Goal: Task Accomplishment & Management: Manage account settings

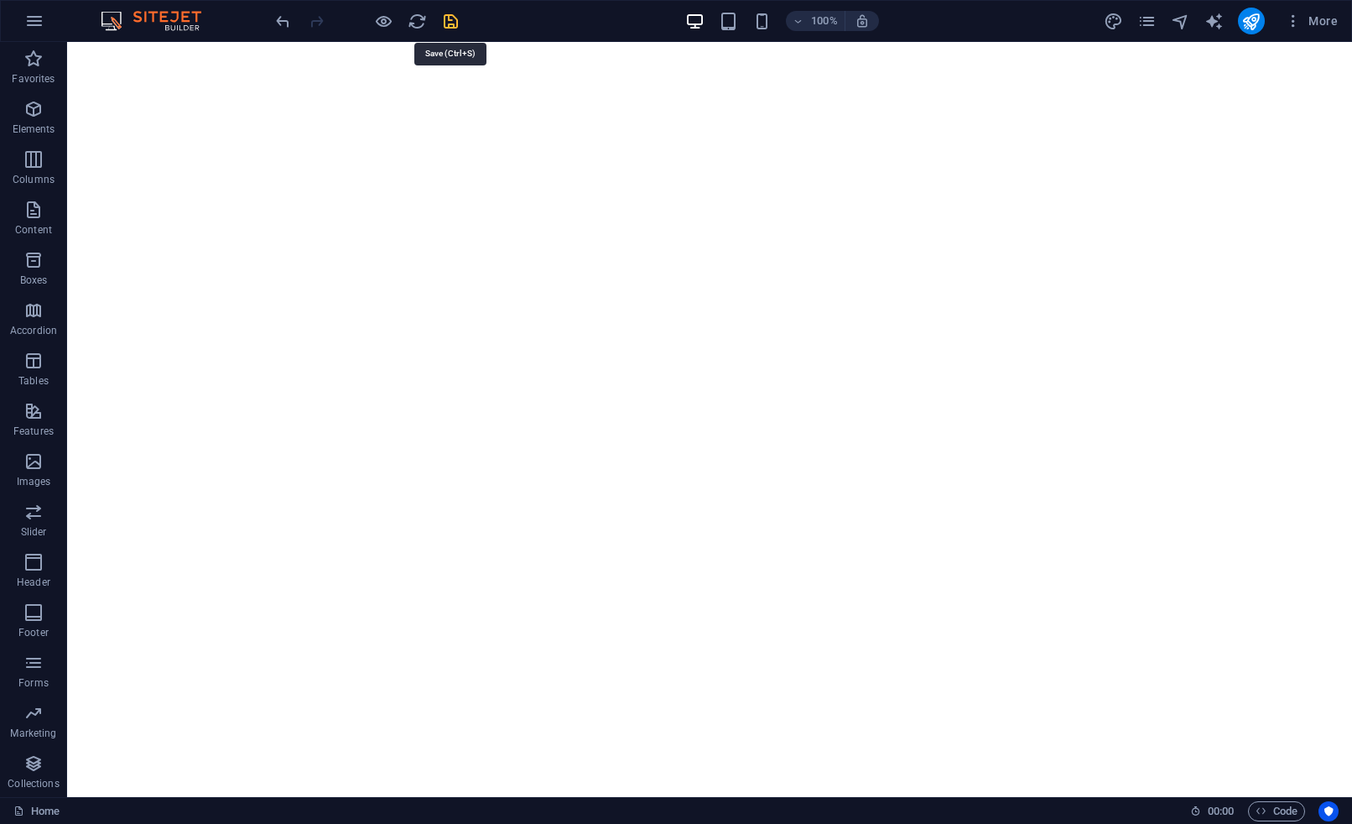
click at [452, 18] on icon "save" at bounding box center [450, 21] width 19 height 19
click at [1142, 23] on icon "pages" at bounding box center [1146, 21] width 19 height 19
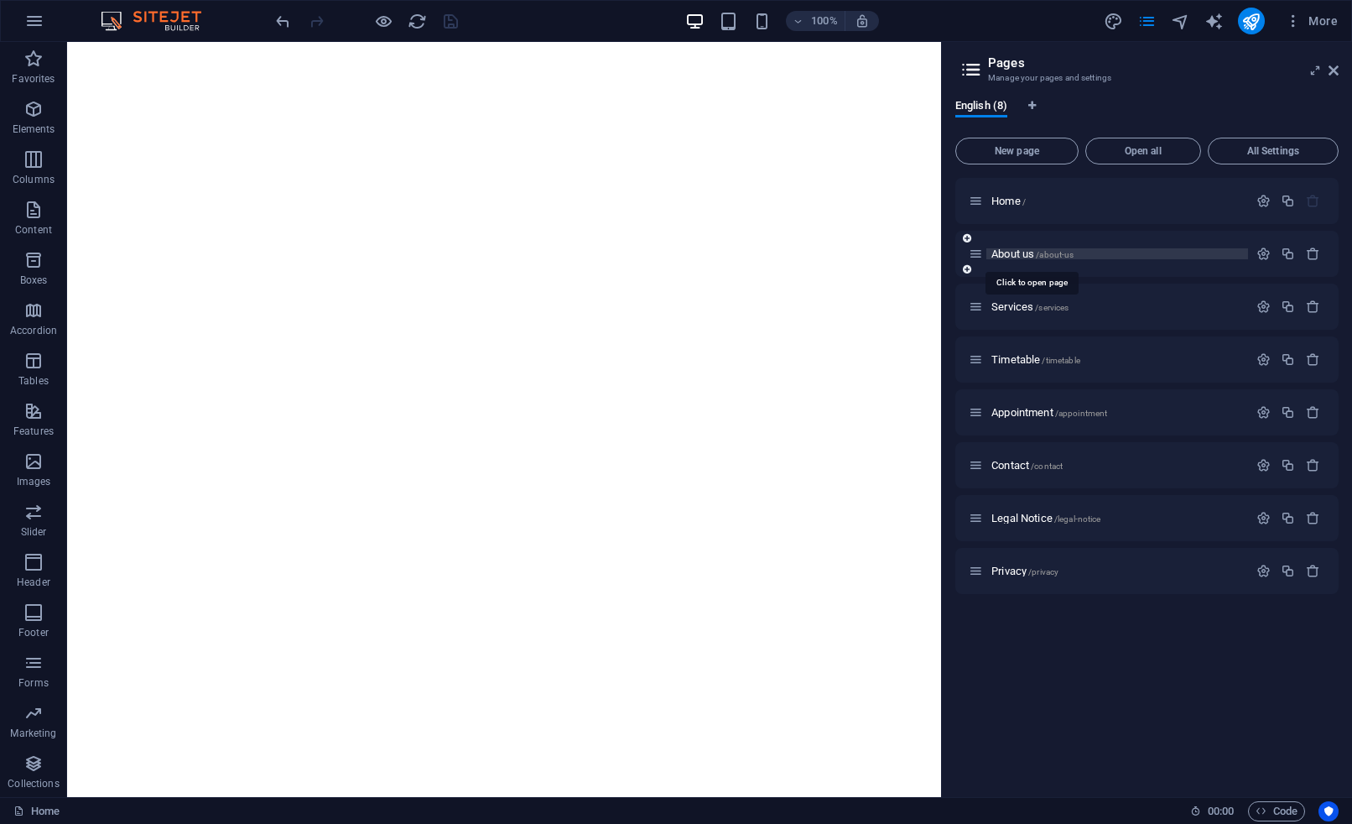
click at [1012, 249] on span "About us /about-us" at bounding box center [1032, 253] width 82 height 13
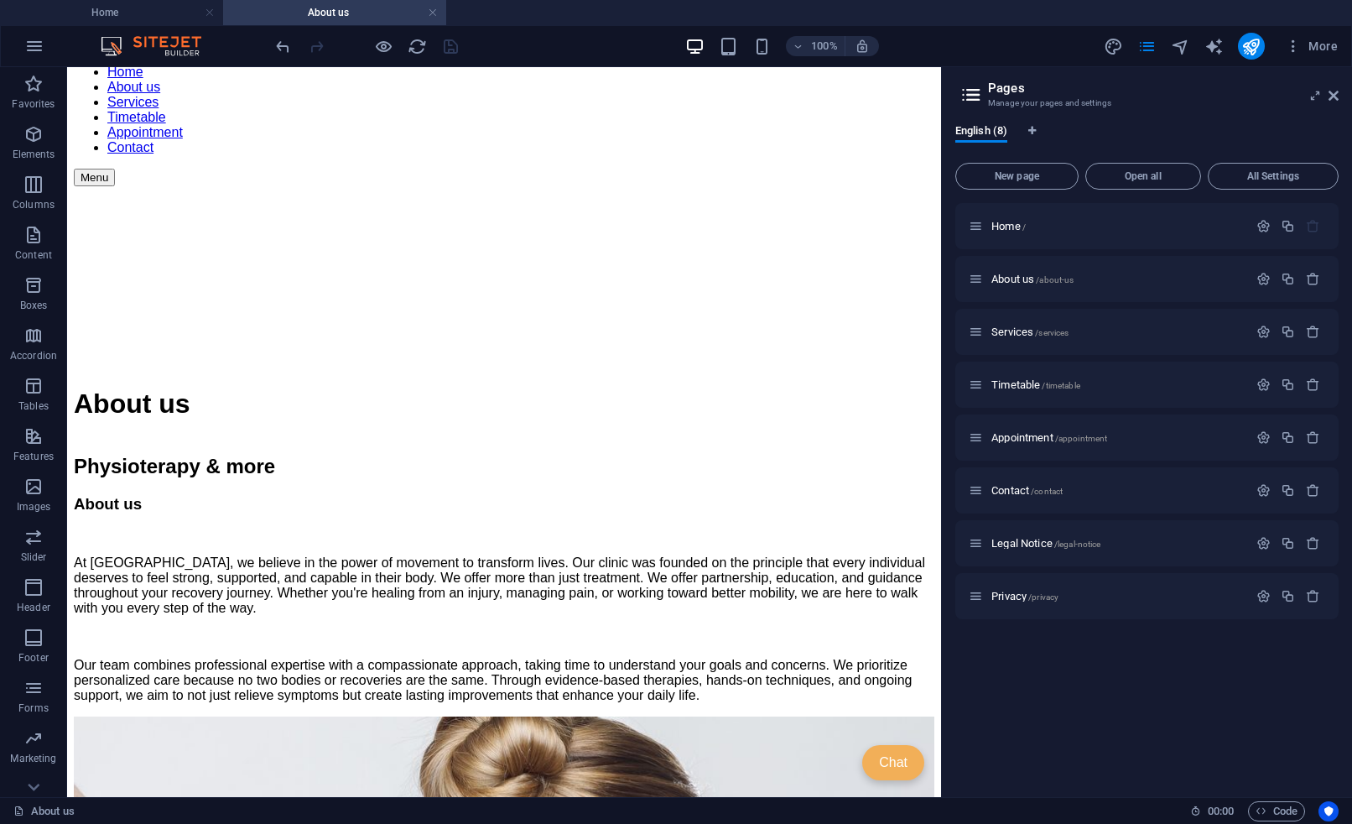
scroll to position [3020, 0]
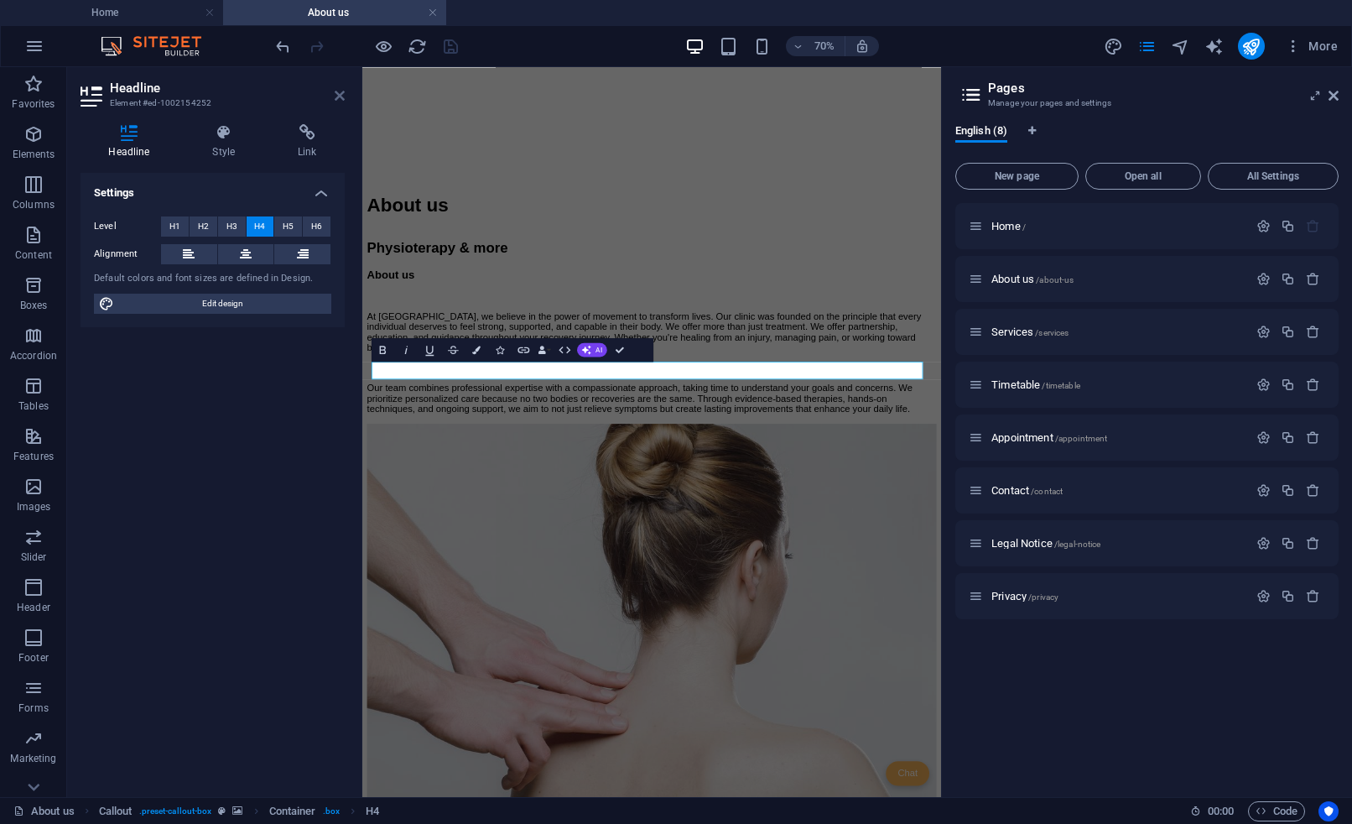
drag, startPoint x: 343, startPoint y: 98, endPoint x: 451, endPoint y: 330, distance: 255.5
click at [343, 98] on icon at bounding box center [340, 95] width 10 height 13
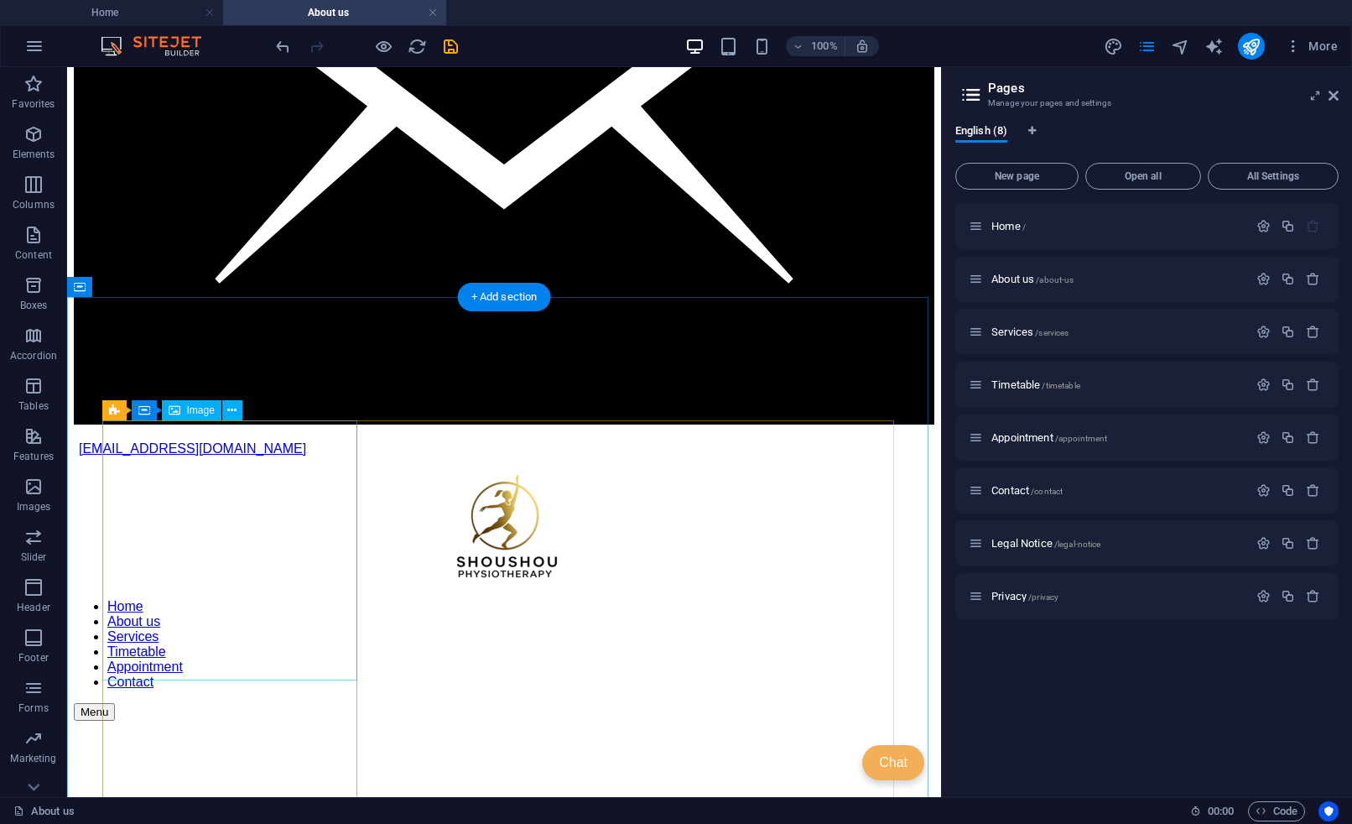
scroll to position [2374, 0]
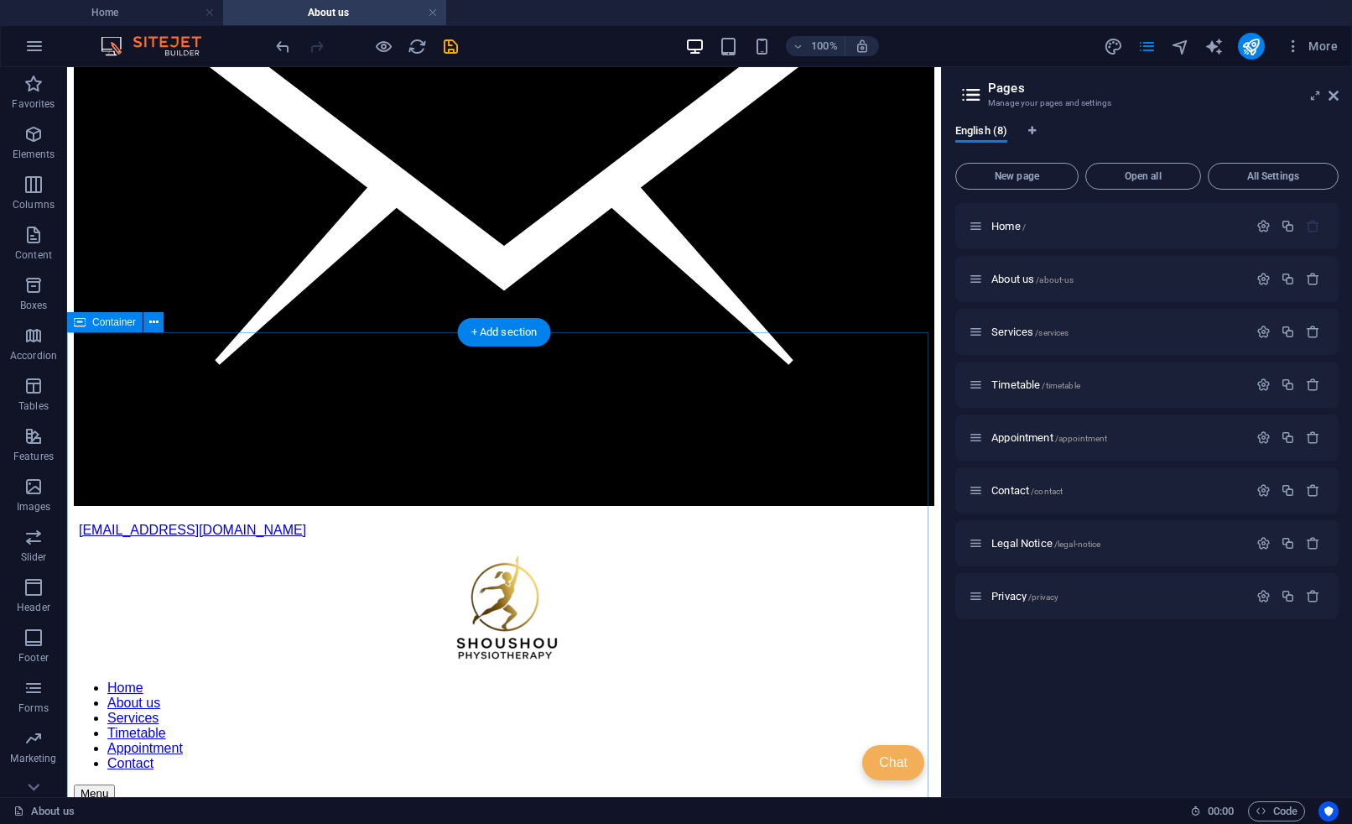
click at [152, 324] on icon at bounding box center [153, 323] width 9 height 18
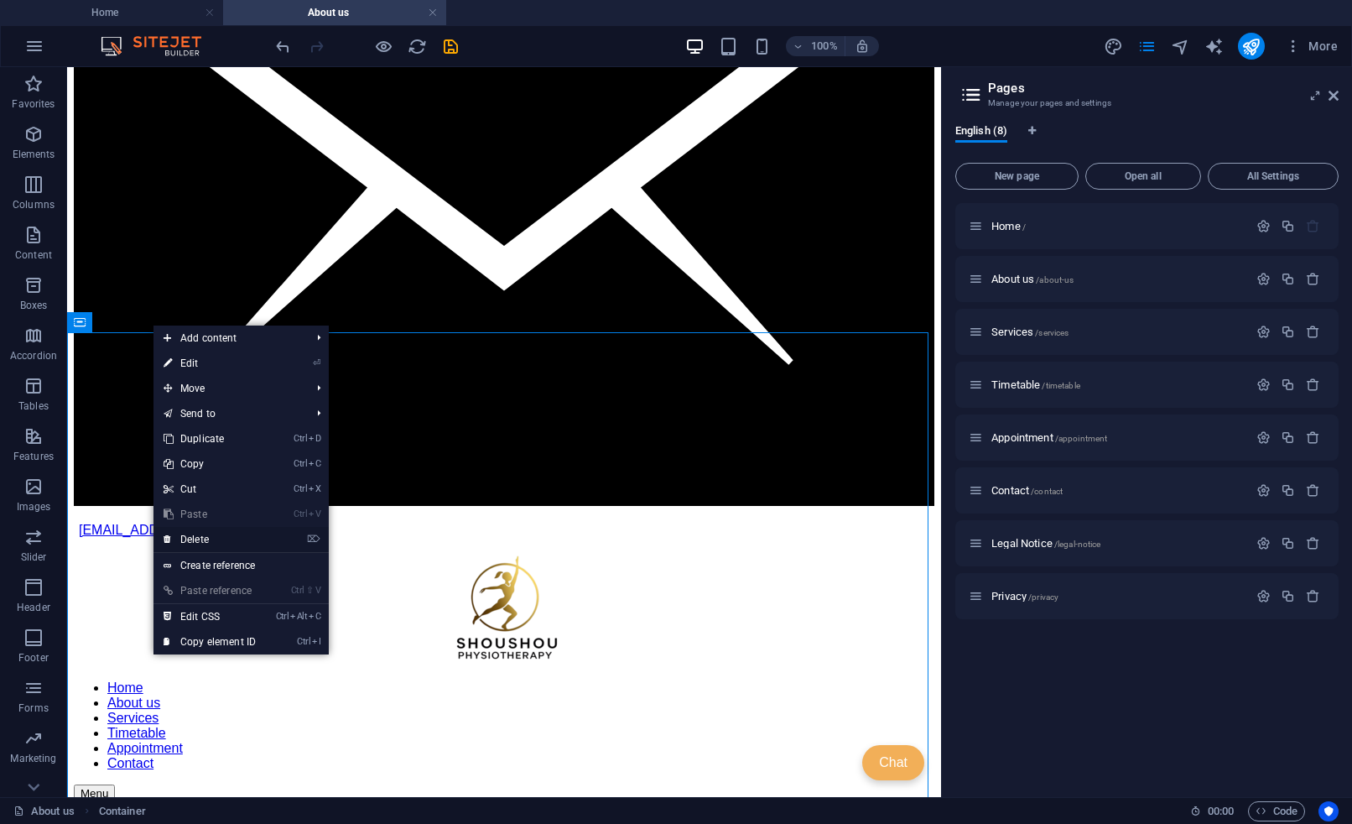
click at [210, 539] on link "⌦ Delete" at bounding box center [209, 539] width 112 height 25
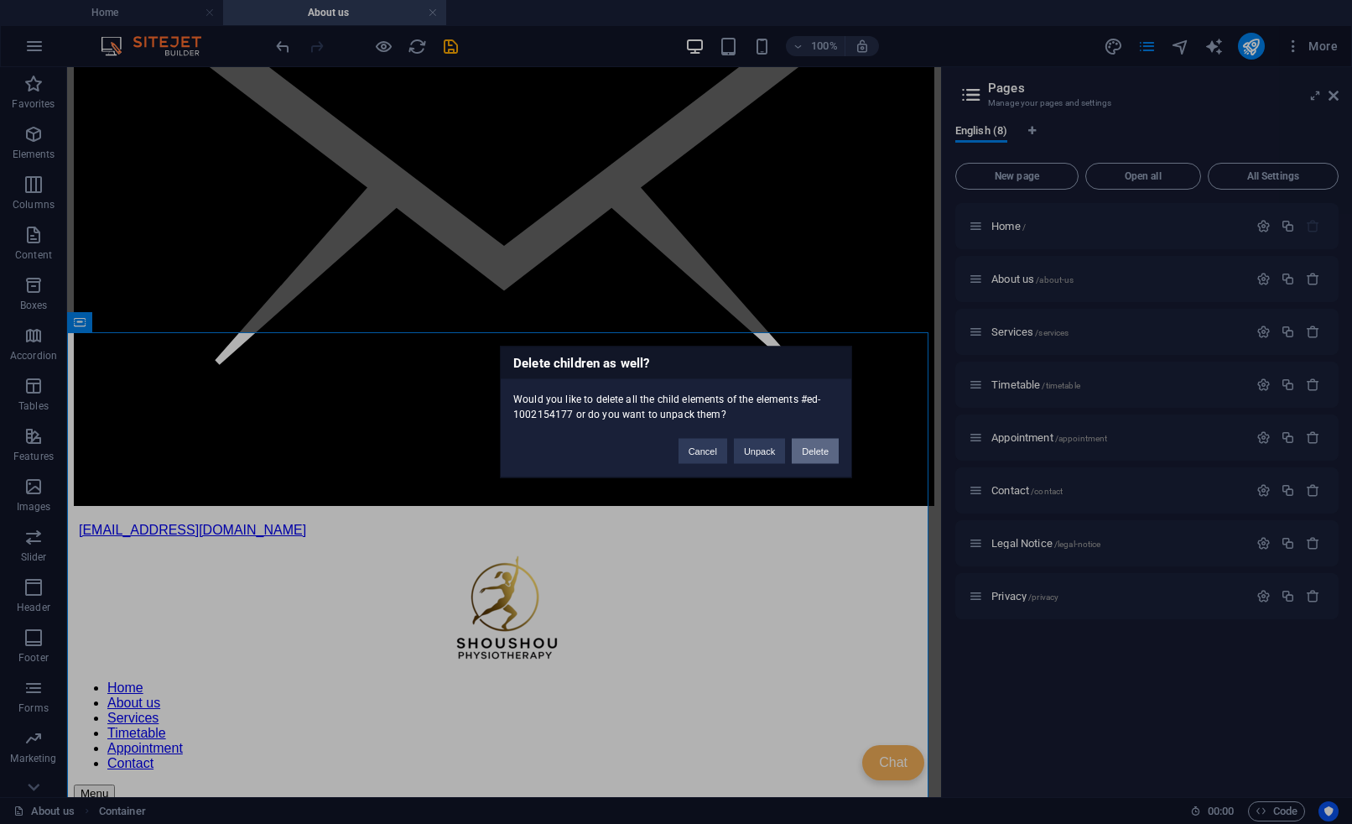
drag, startPoint x: 825, startPoint y: 450, endPoint x: 749, endPoint y: 401, distance: 90.3
click at [825, 450] on button "Delete" at bounding box center [815, 451] width 47 height 25
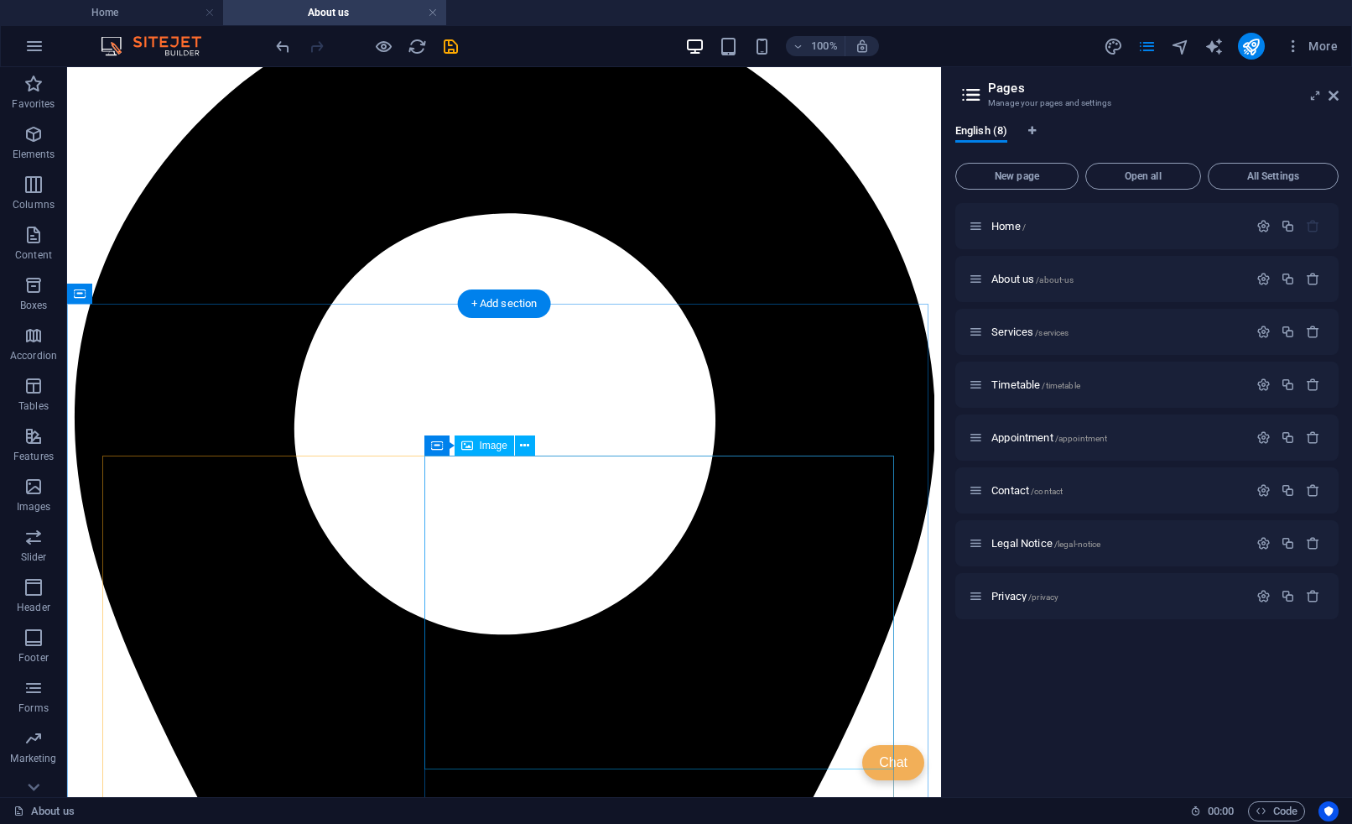
scroll to position [0, 0]
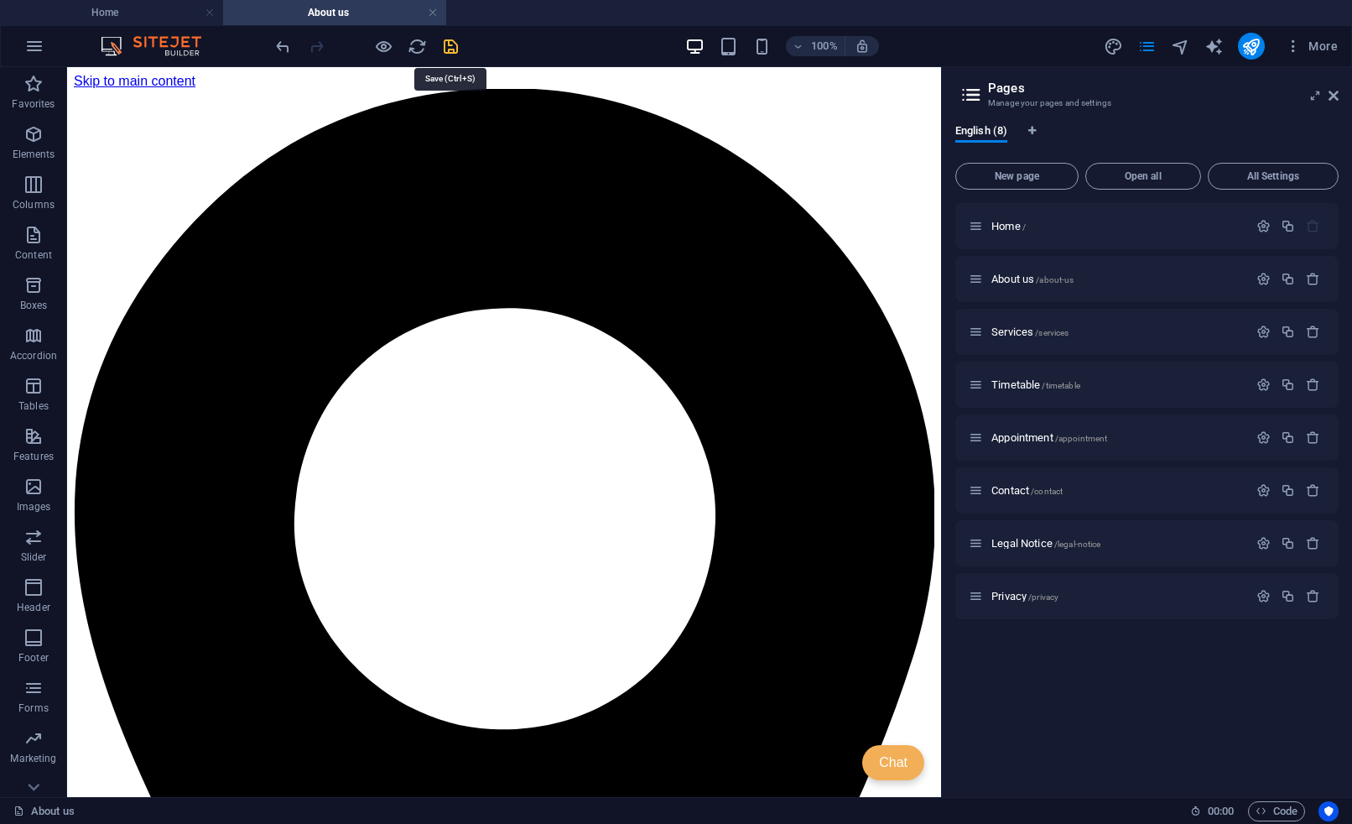
click at [445, 49] on icon "save" at bounding box center [450, 46] width 19 height 19
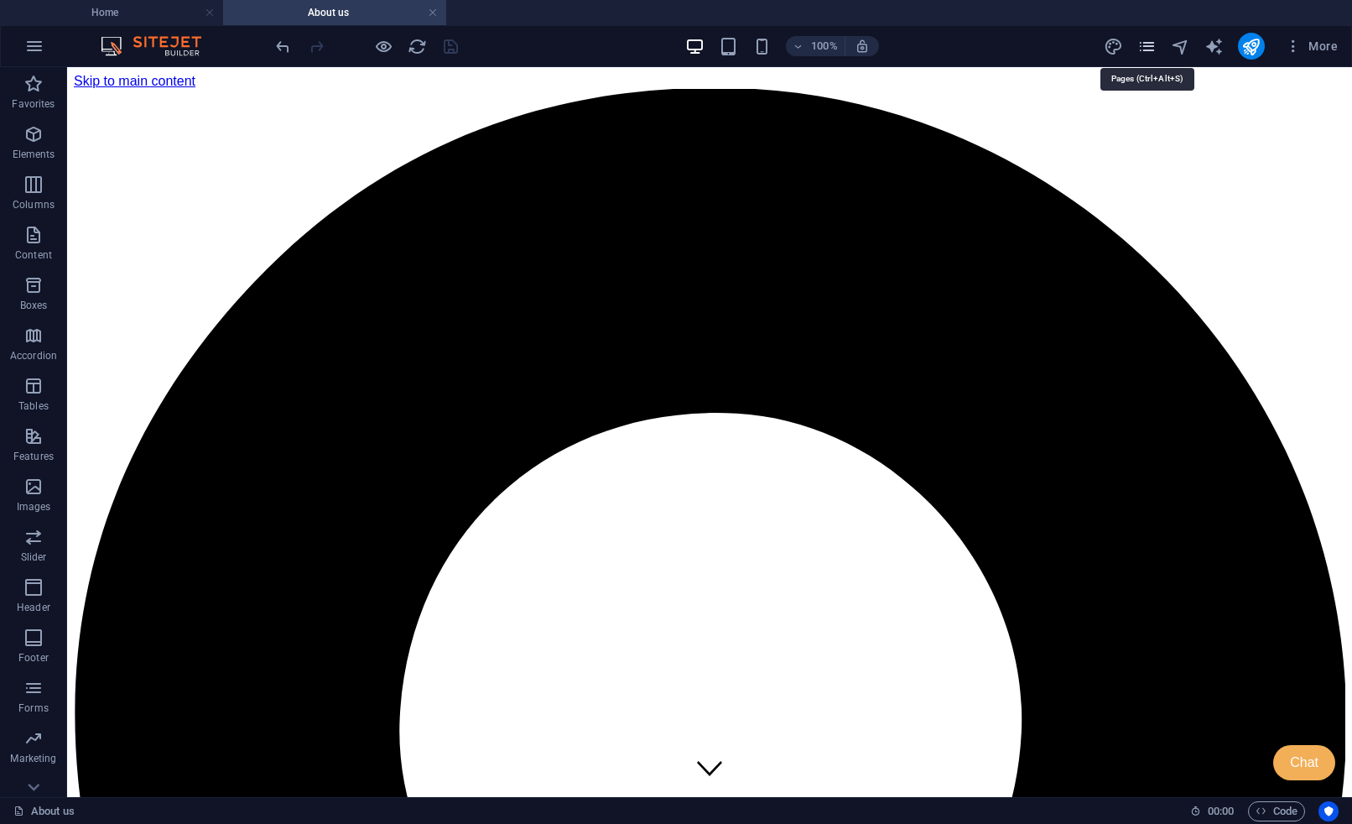
click at [1146, 46] on icon "pages" at bounding box center [1146, 46] width 19 height 19
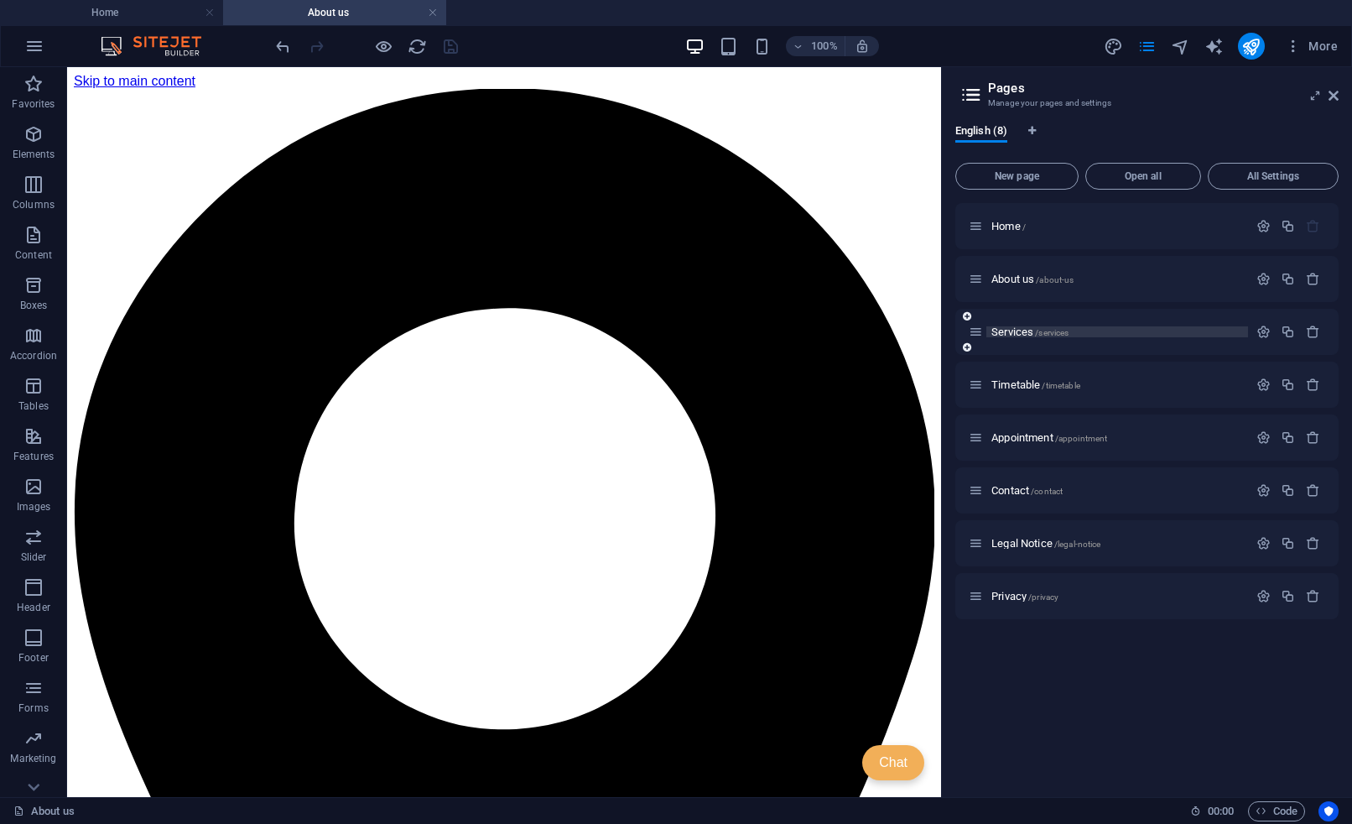
click at [1022, 332] on span "Services /services" at bounding box center [1029, 331] width 77 height 13
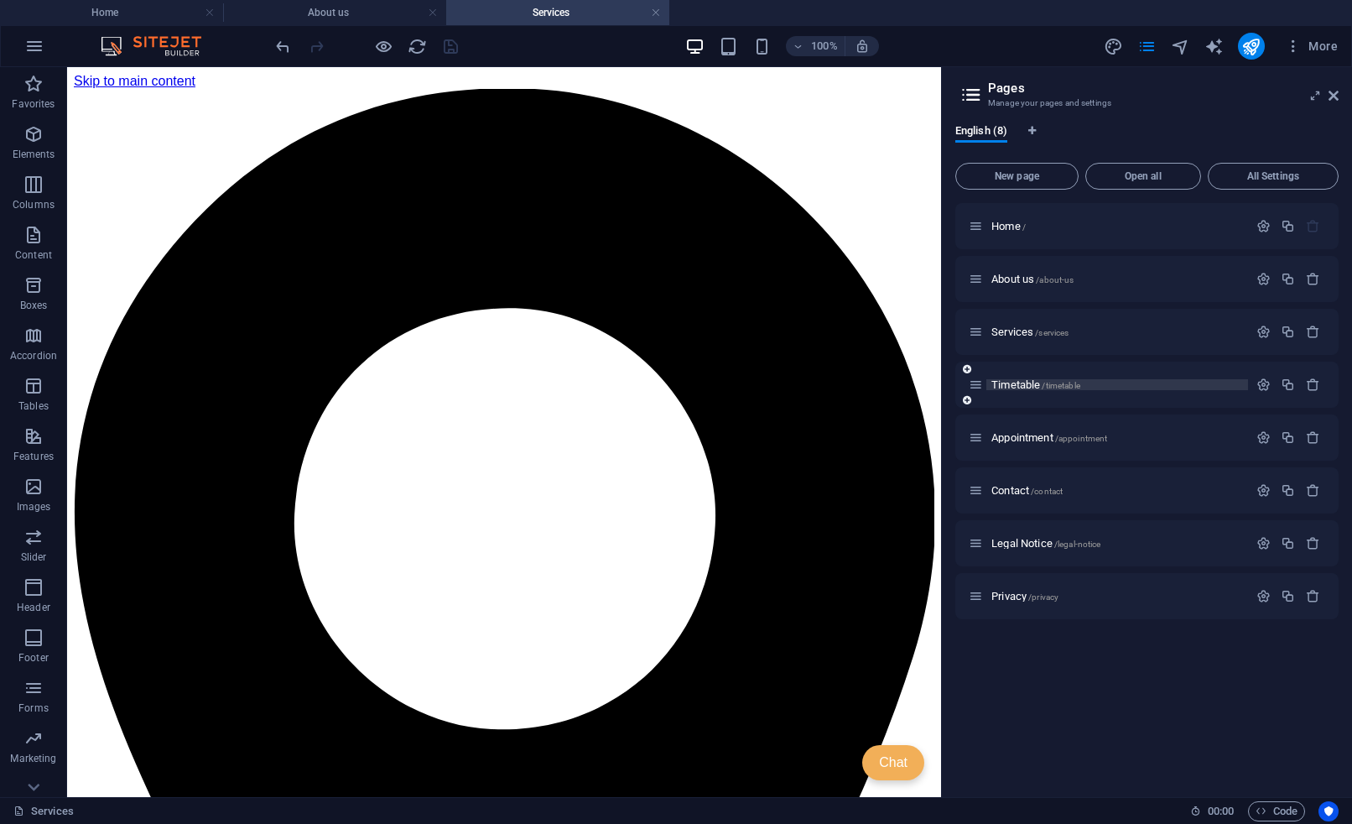
click at [1044, 386] on span "/timetable" at bounding box center [1061, 385] width 38 height 9
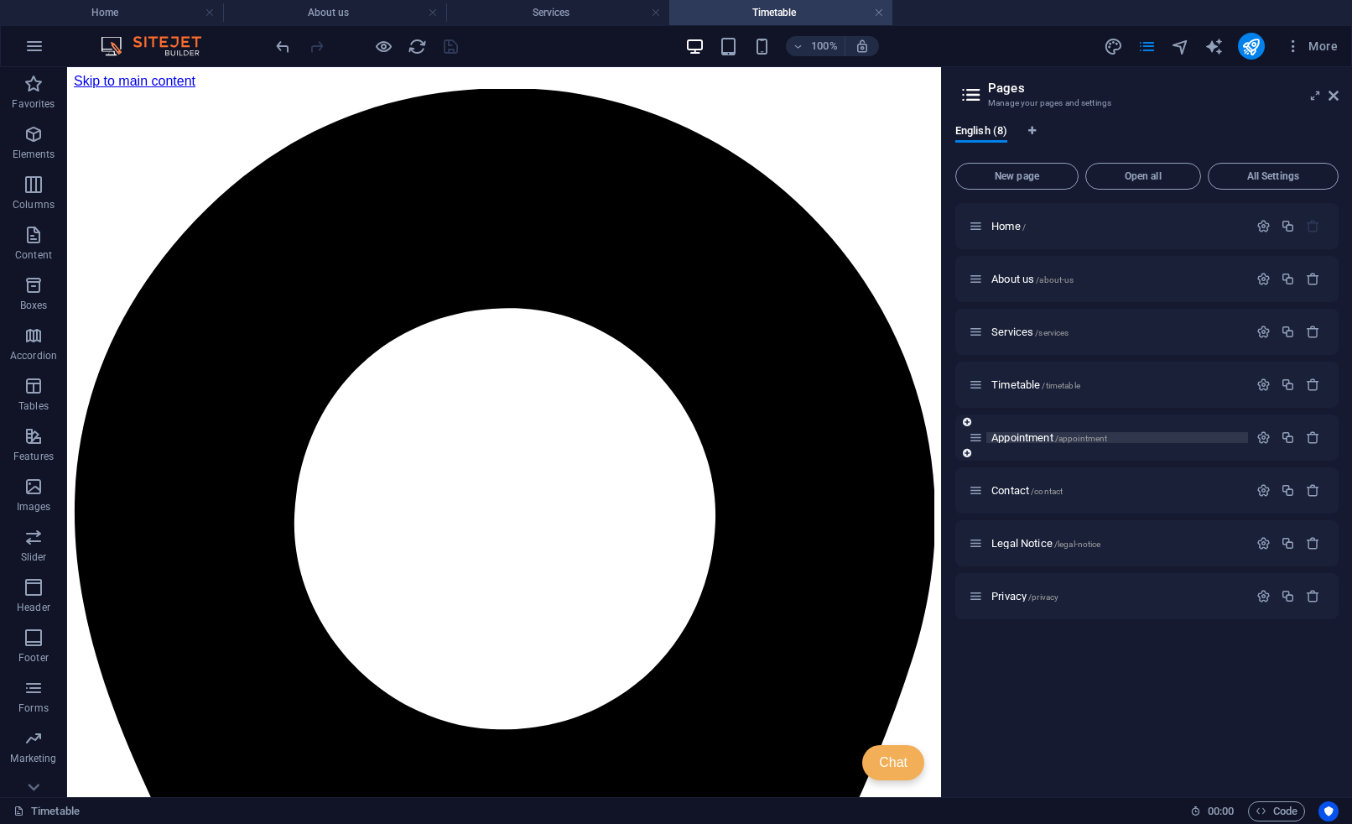
click at [1026, 434] on span "Appointment /appointment" at bounding box center [1049, 437] width 116 height 13
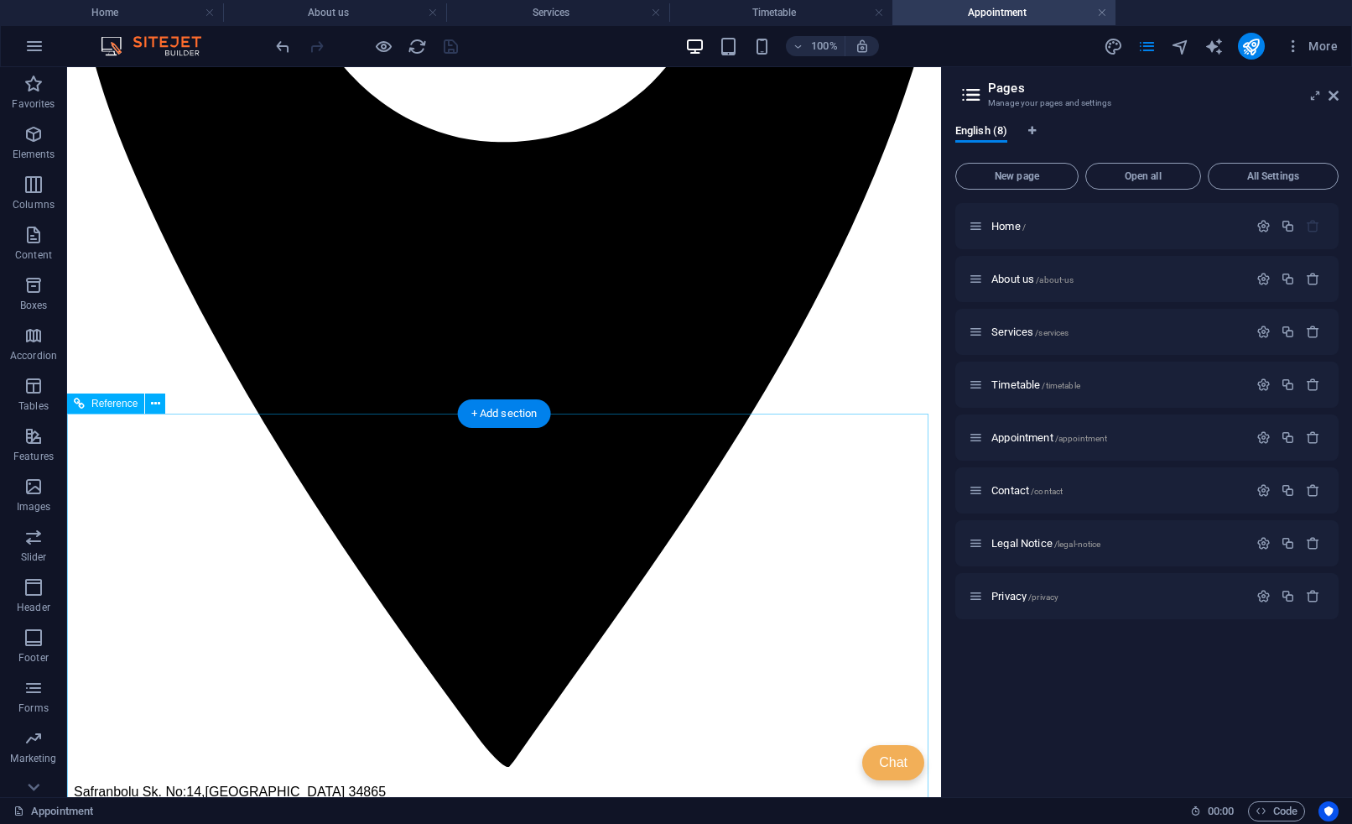
scroll to position [705, 0]
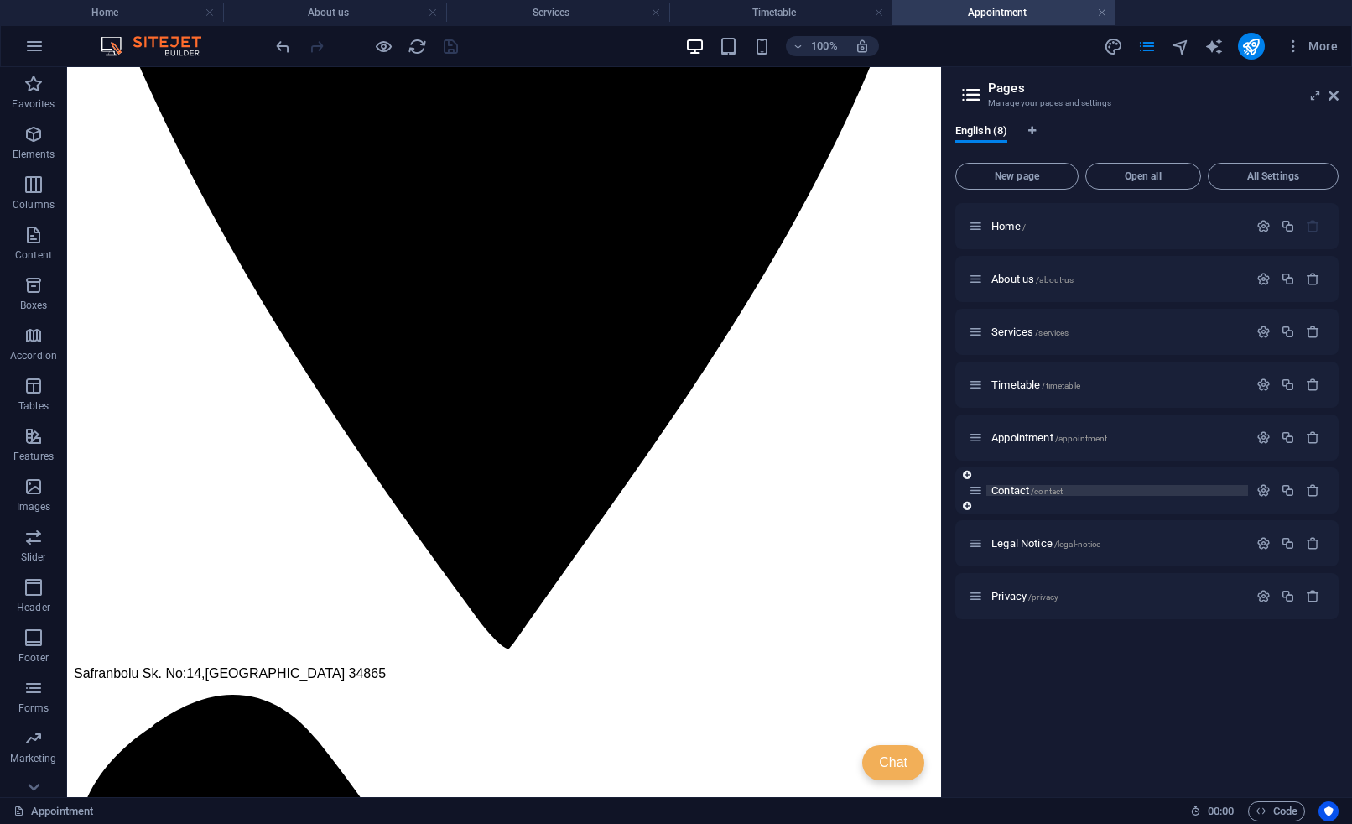
click at [1032, 488] on span "Contact /contact" at bounding box center [1026, 490] width 71 height 13
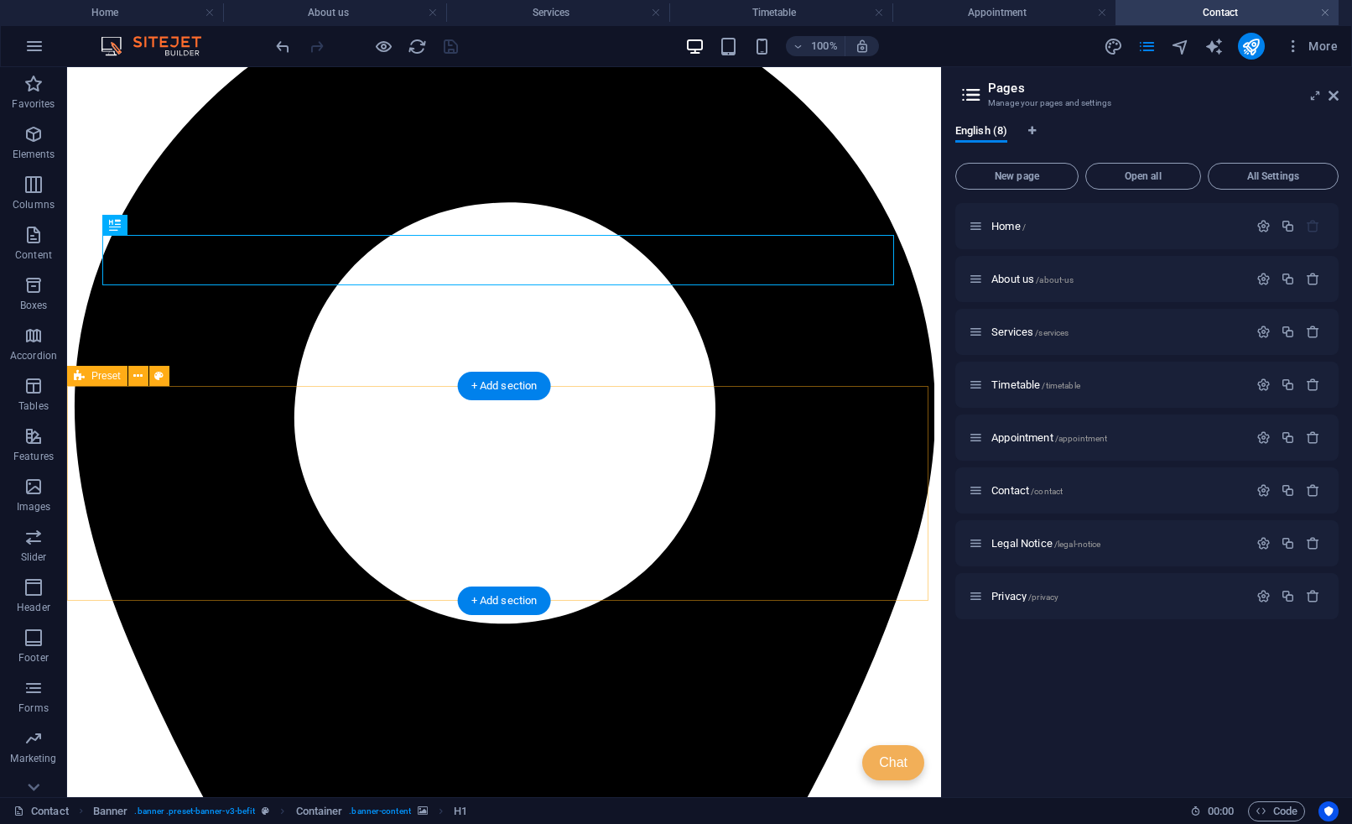
scroll to position [320, 0]
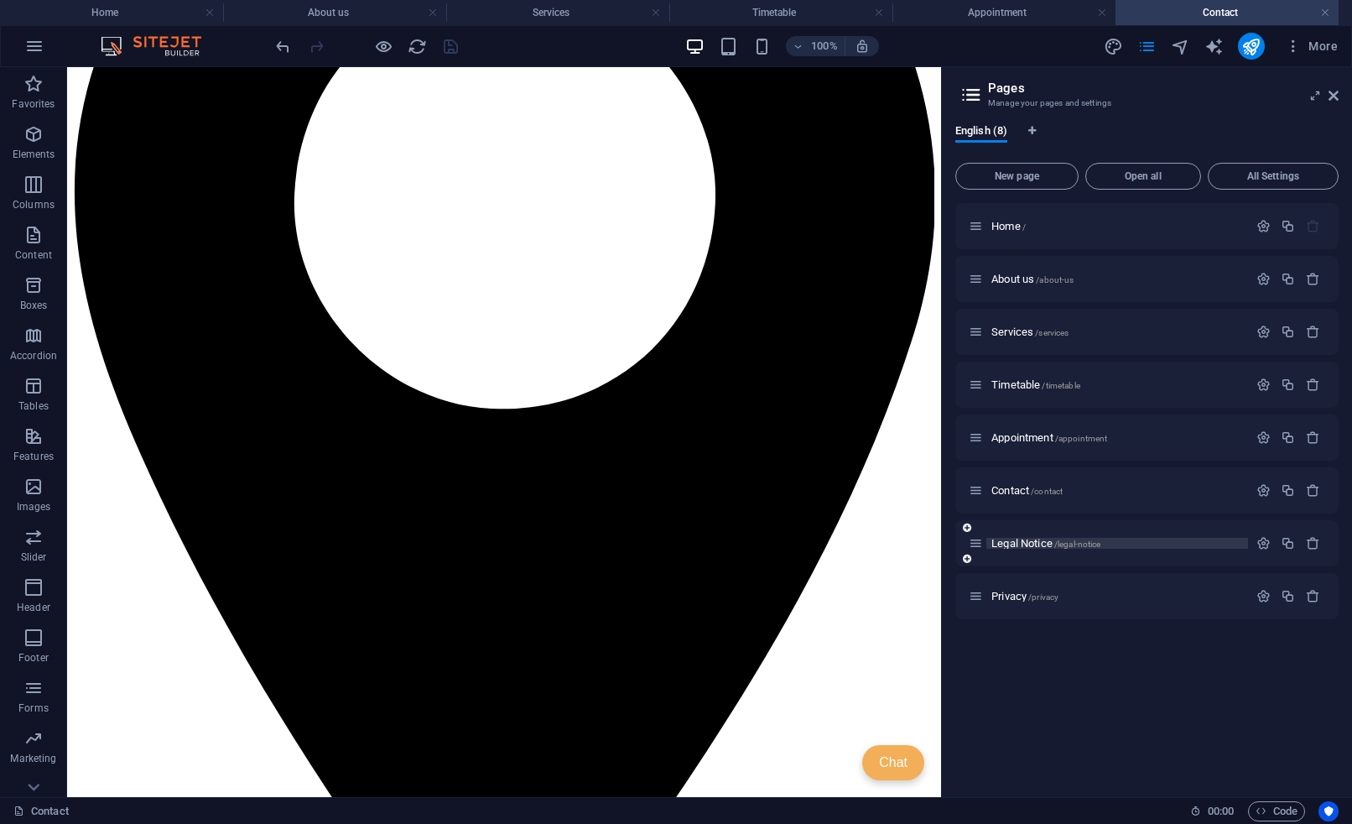
click at [1033, 544] on span "Legal Notice /legal-notice" at bounding box center [1045, 543] width 109 height 13
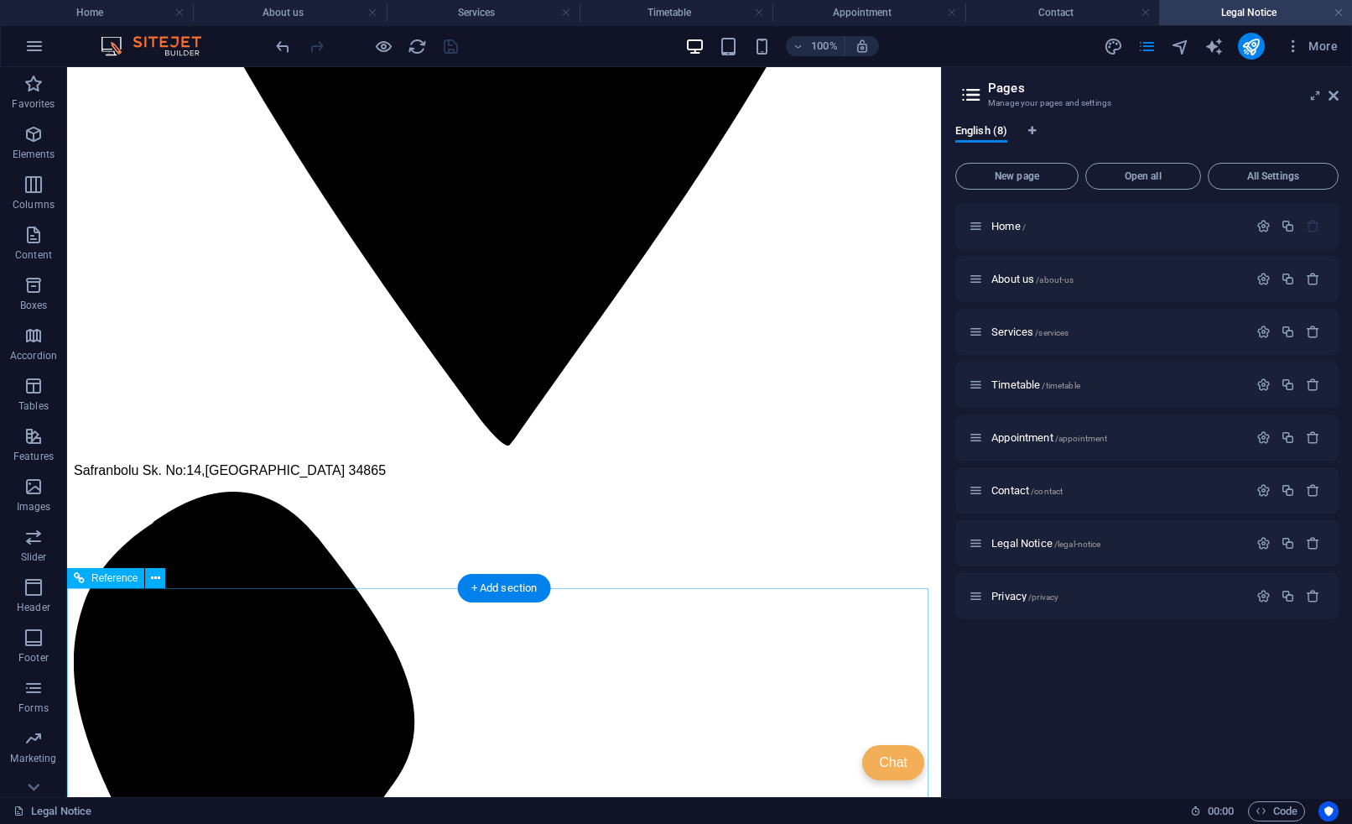
scroll to position [839, 0]
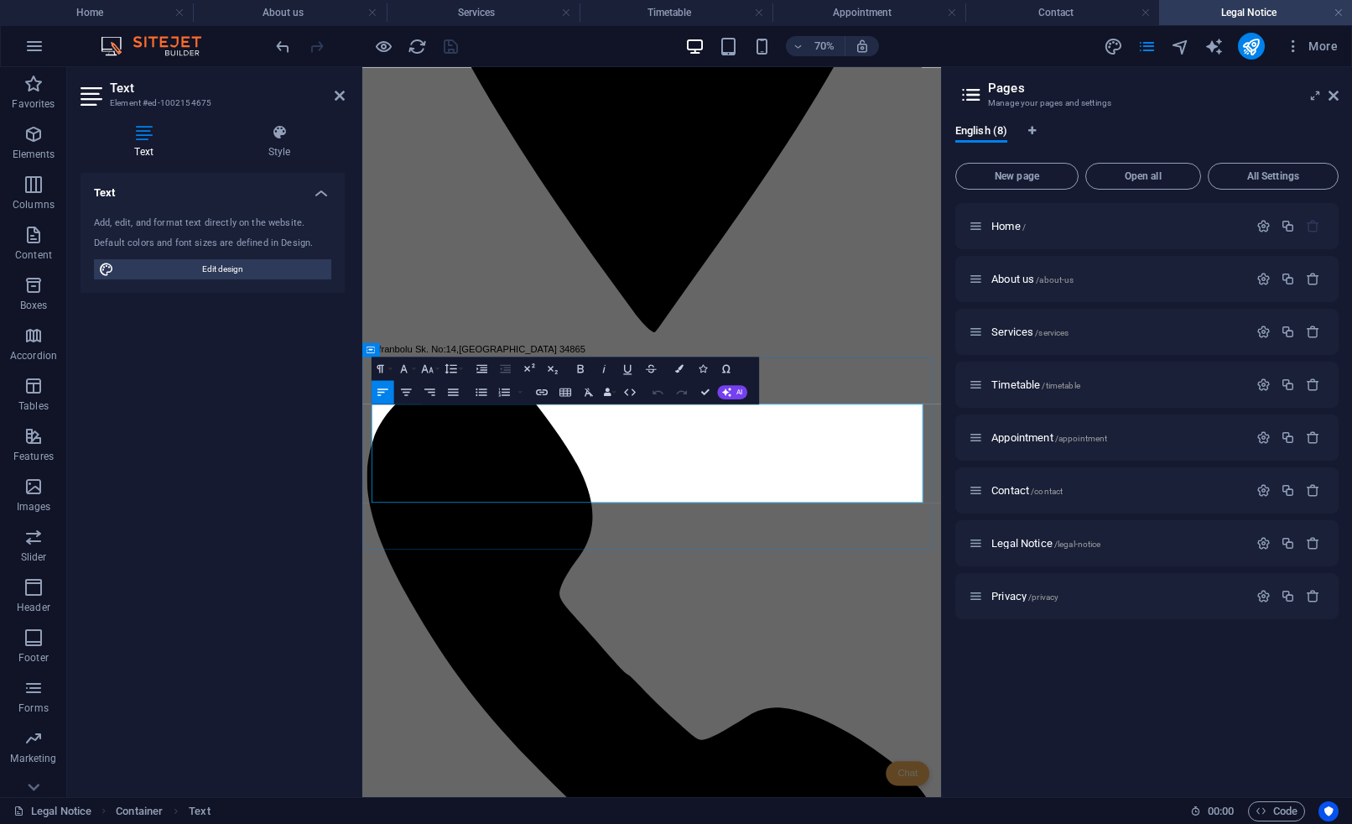
drag, startPoint x: 596, startPoint y: 666, endPoint x: 574, endPoint y: 617, distance: 54.1
drag, startPoint x: 630, startPoint y: 628, endPoint x: 627, endPoint y: 642, distance: 13.8
drag, startPoint x: 606, startPoint y: 692, endPoint x: 815, endPoint y: 492, distance: 288.9
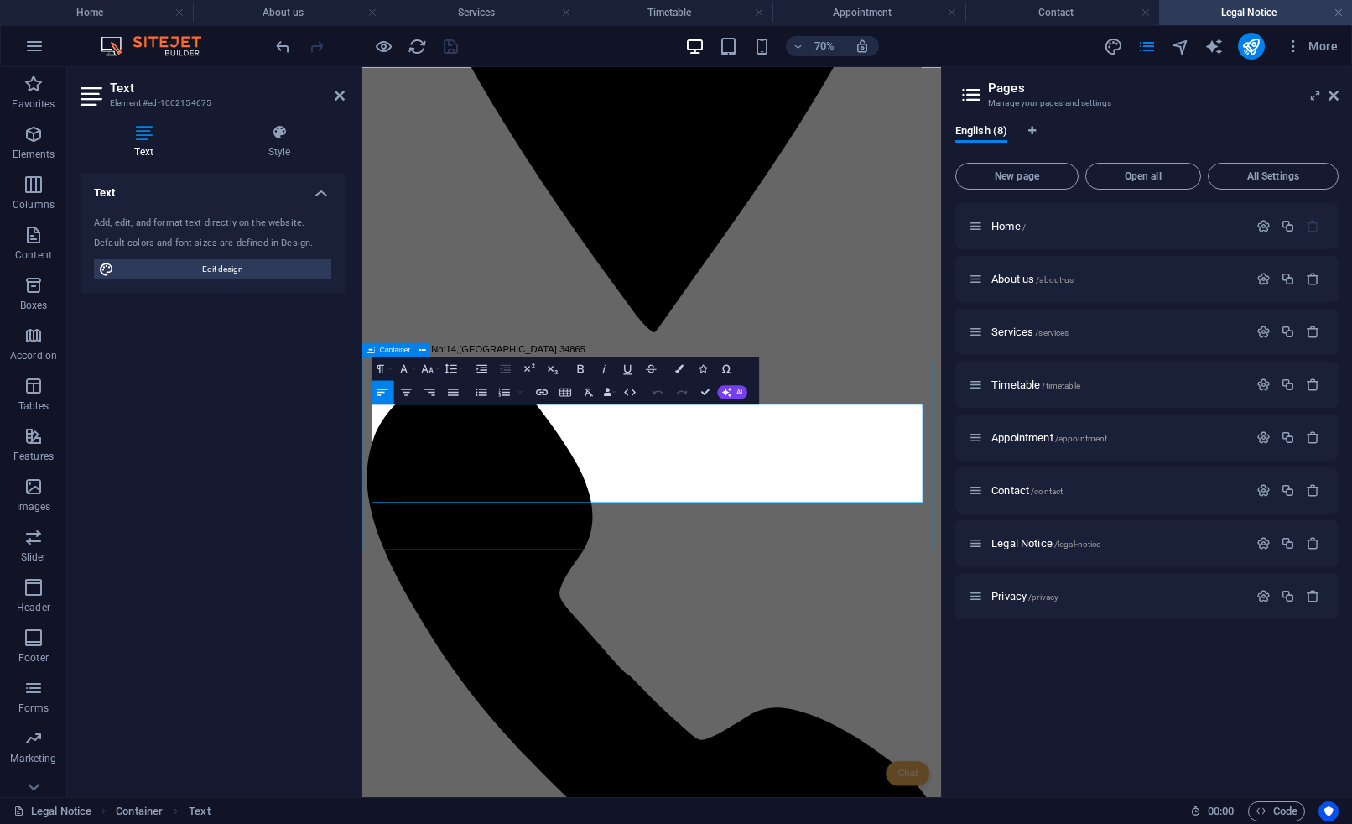
drag, startPoint x: 422, startPoint y: 660, endPoint x: 369, endPoint y: 658, distance: 52.9
drag, startPoint x: 596, startPoint y: 655, endPoint x: 368, endPoint y: 558, distance: 247.3
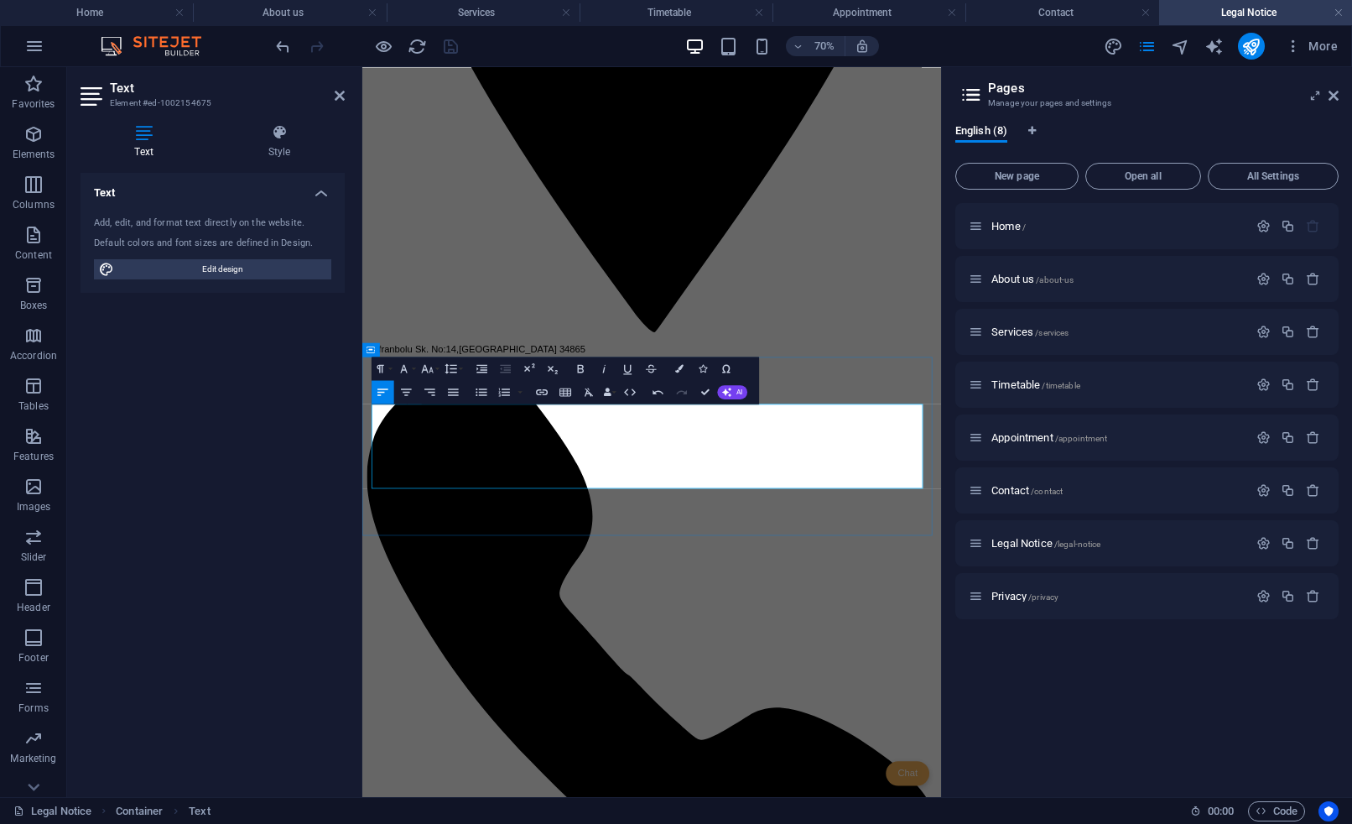
copy div "shoushou physiotherapy Safranbolu Sk. No:14 Istanbul 34865 Phone: [PHONE_NUMBER…"
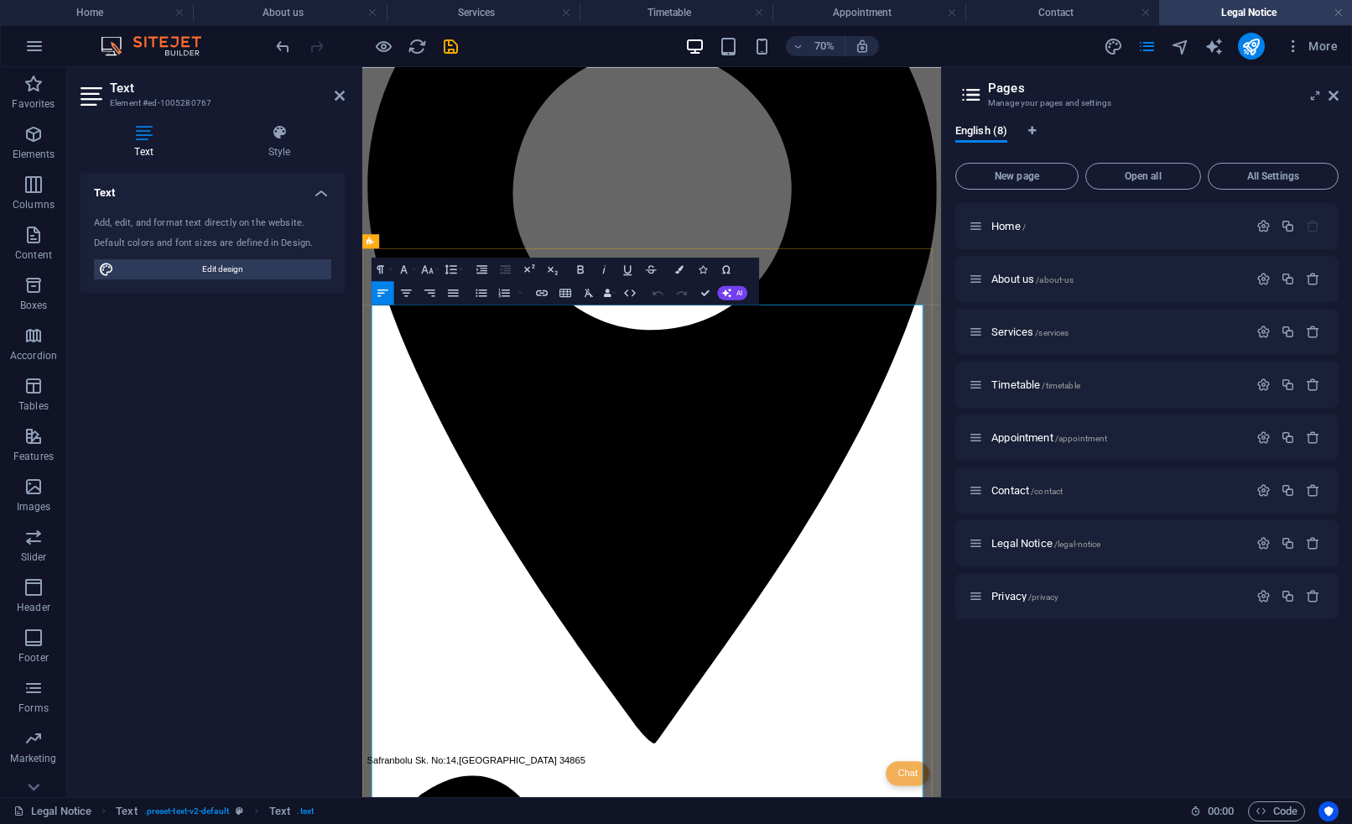
scroll to position [587, 0]
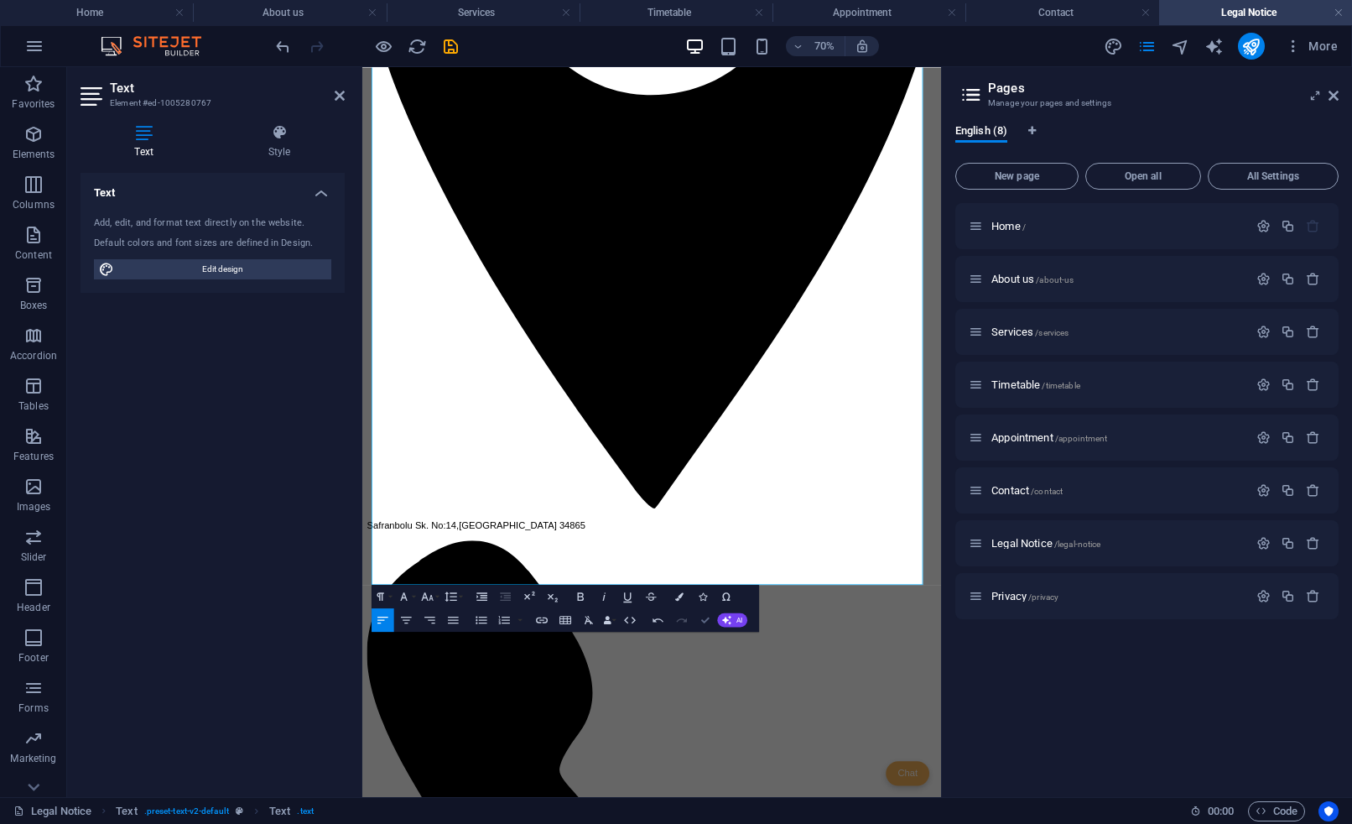
drag, startPoint x: 702, startPoint y: 615, endPoint x: 633, endPoint y: 546, distance: 97.3
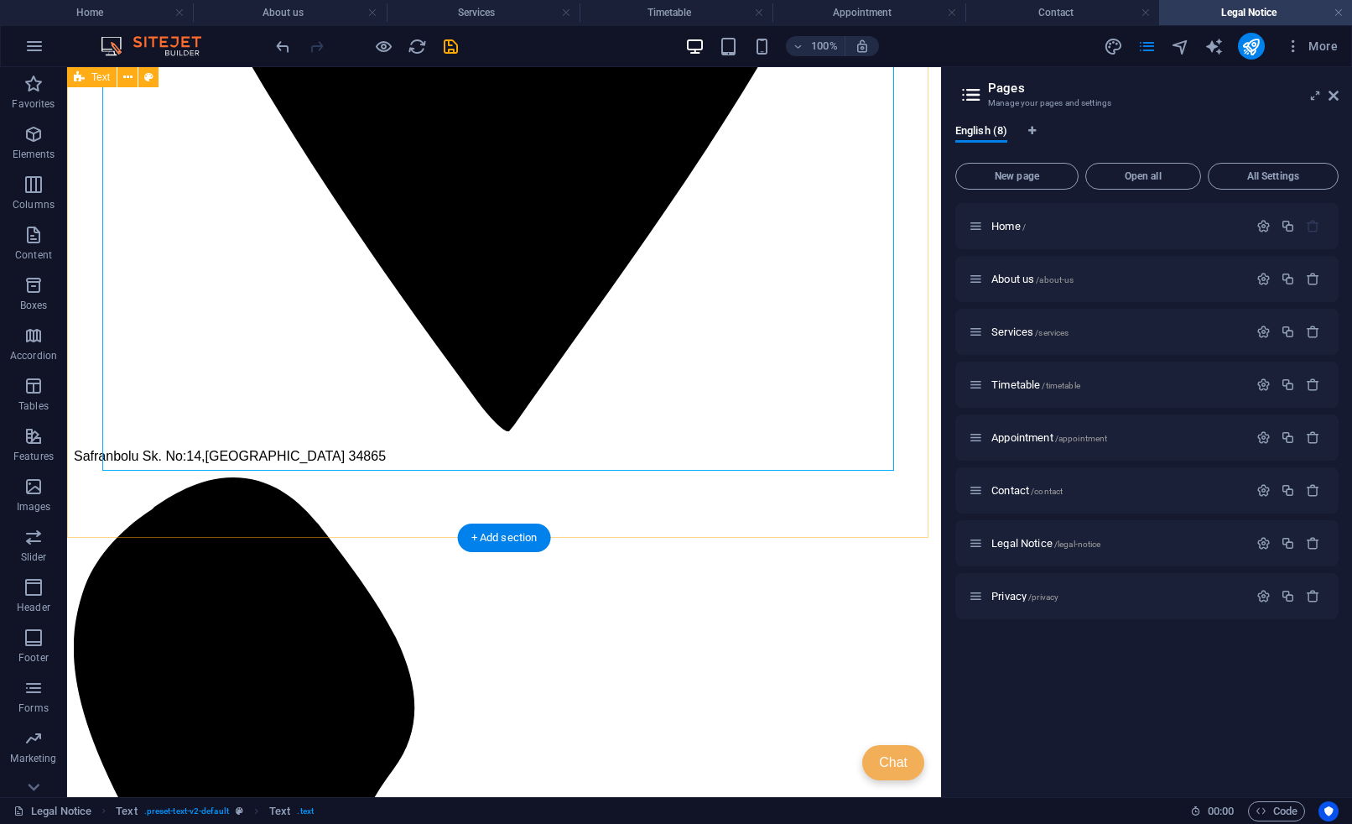
scroll to position [1174, 0]
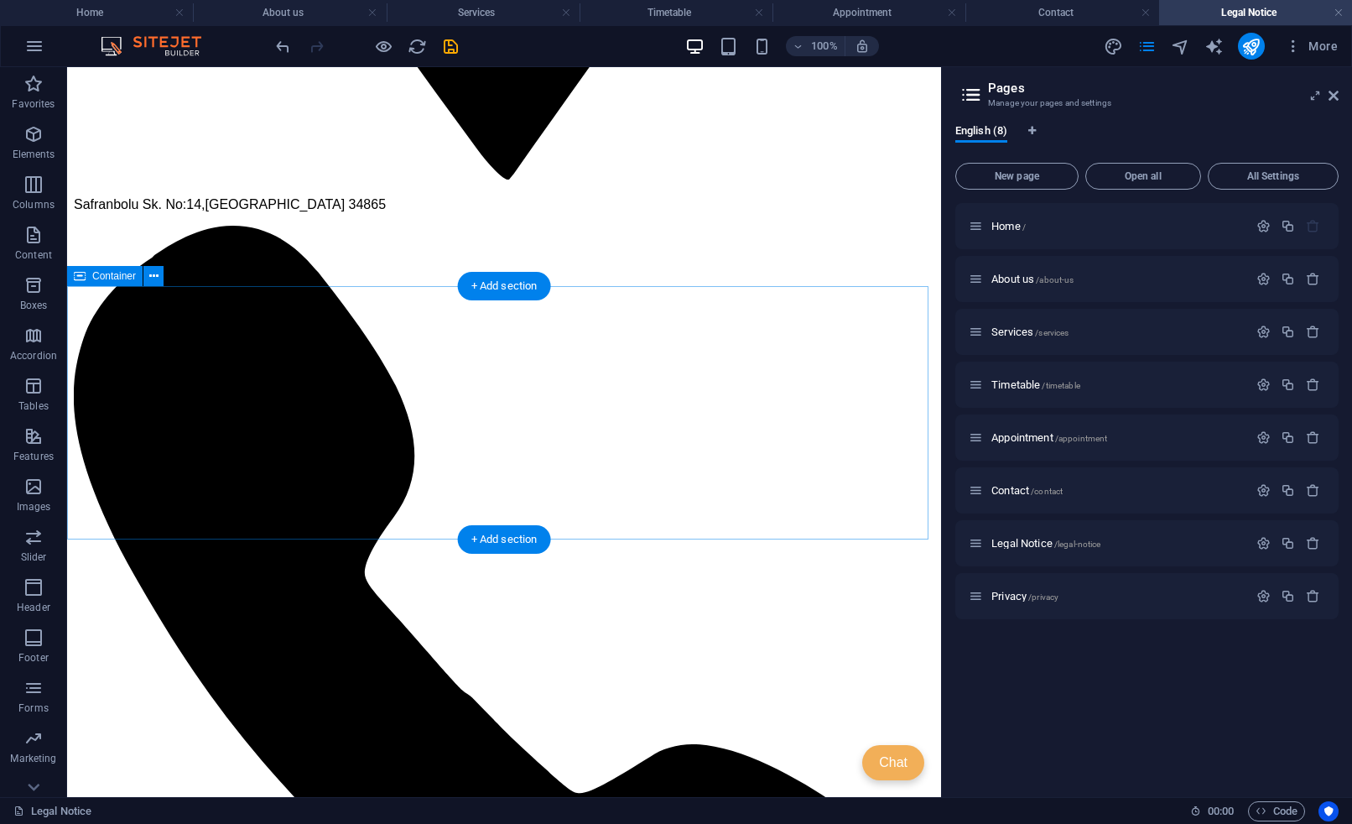
click at [153, 282] on icon at bounding box center [153, 277] width 9 height 18
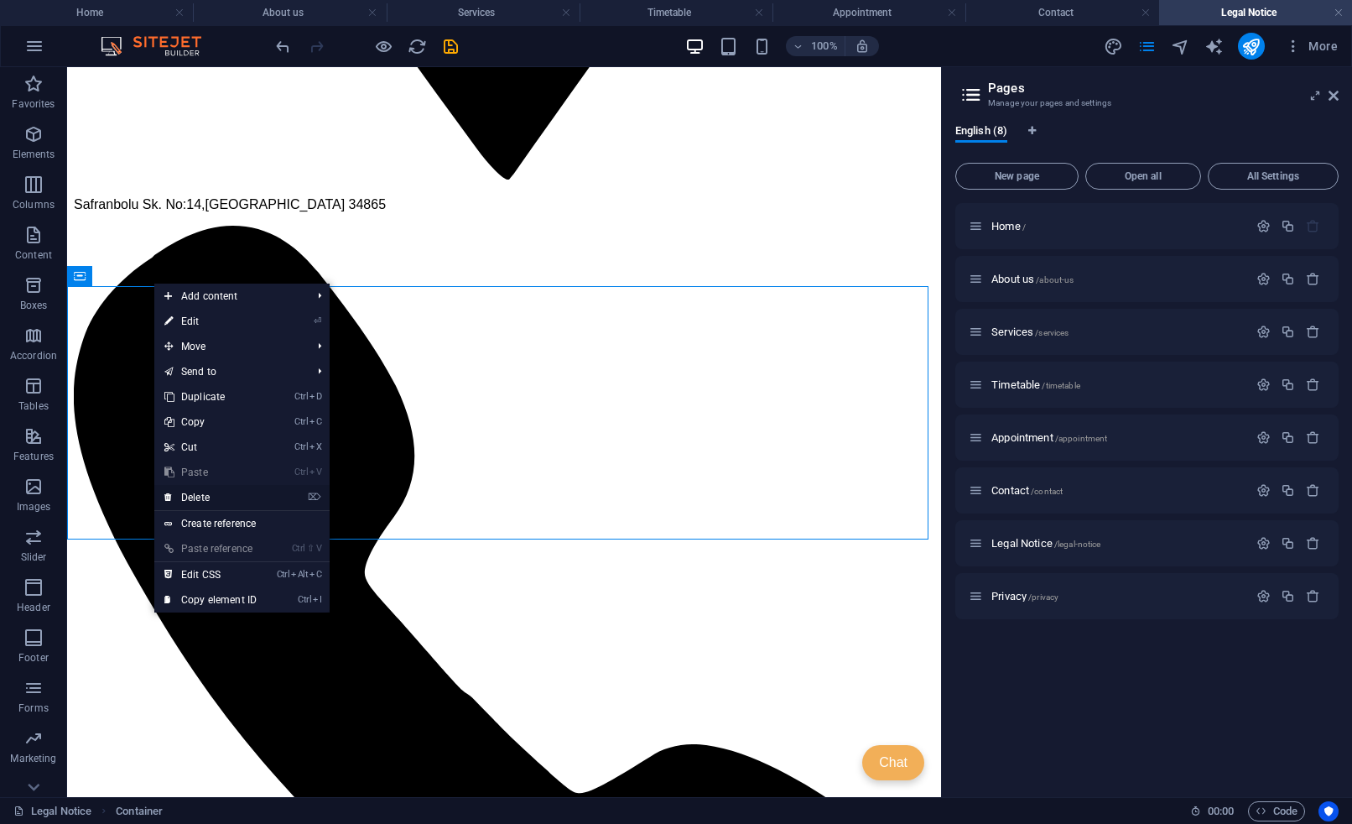
drag, startPoint x: 204, startPoint y: 495, endPoint x: 175, endPoint y: 378, distance: 120.0
click at [204, 495] on link "⌦ Delete" at bounding box center [210, 497] width 112 height 25
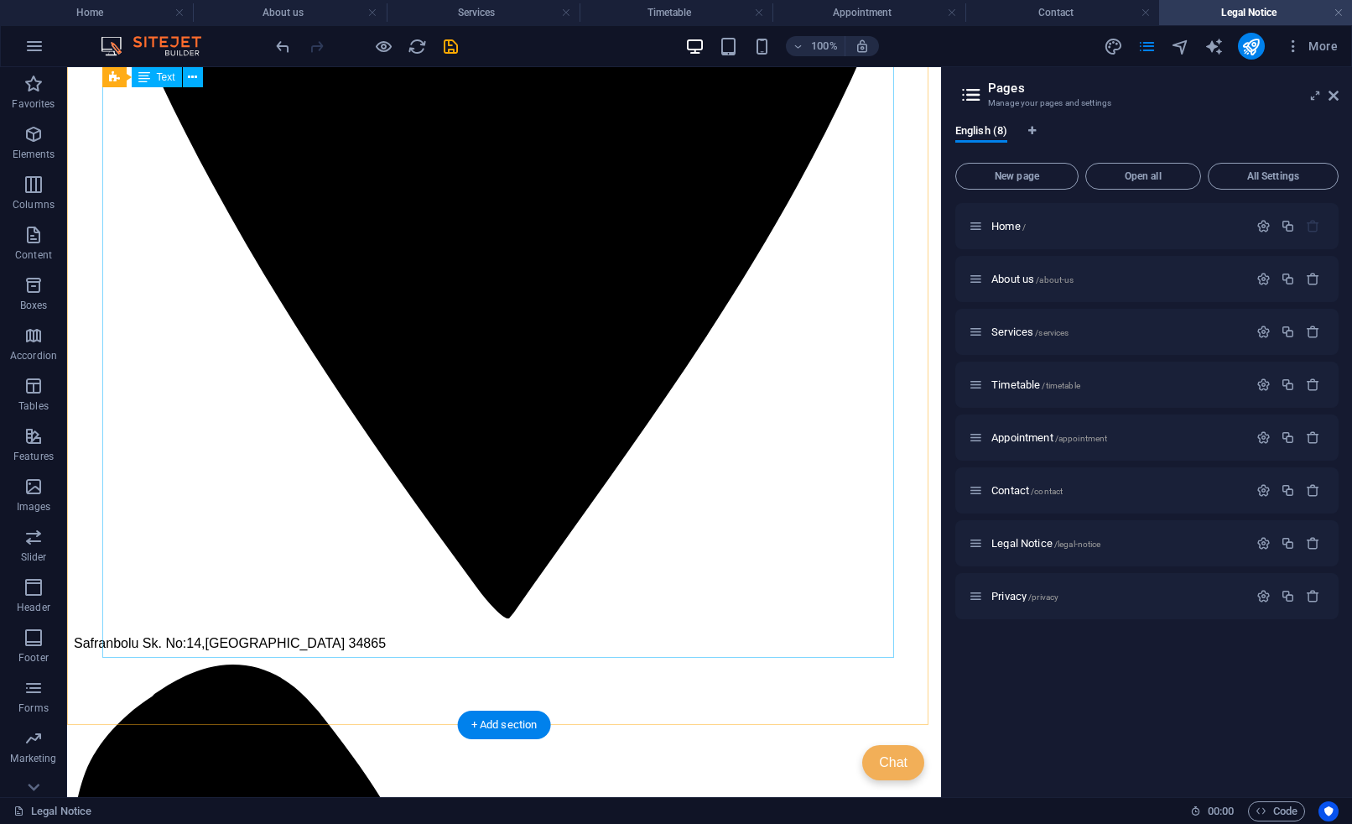
scroll to position [554, 0]
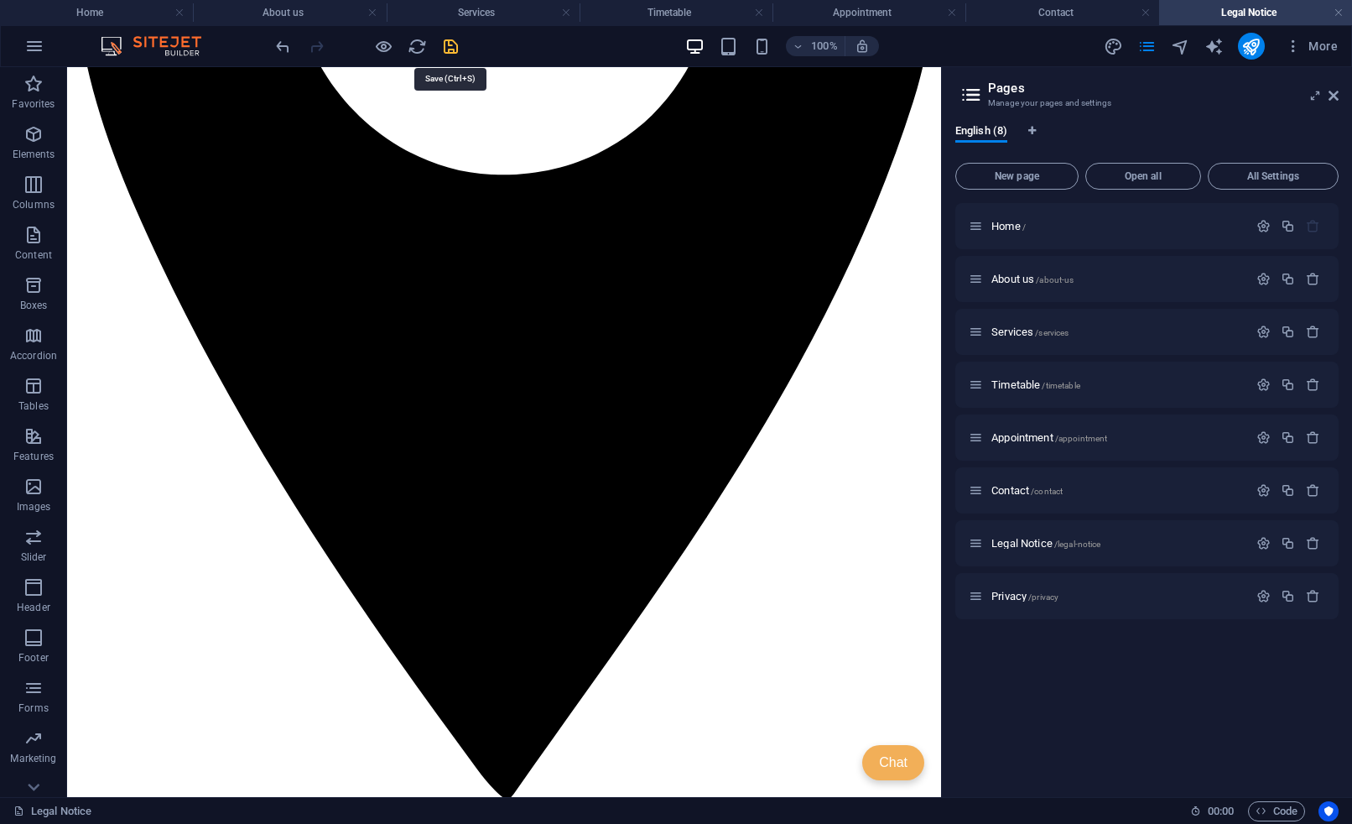
click at [448, 48] on icon "save" at bounding box center [450, 46] width 19 height 19
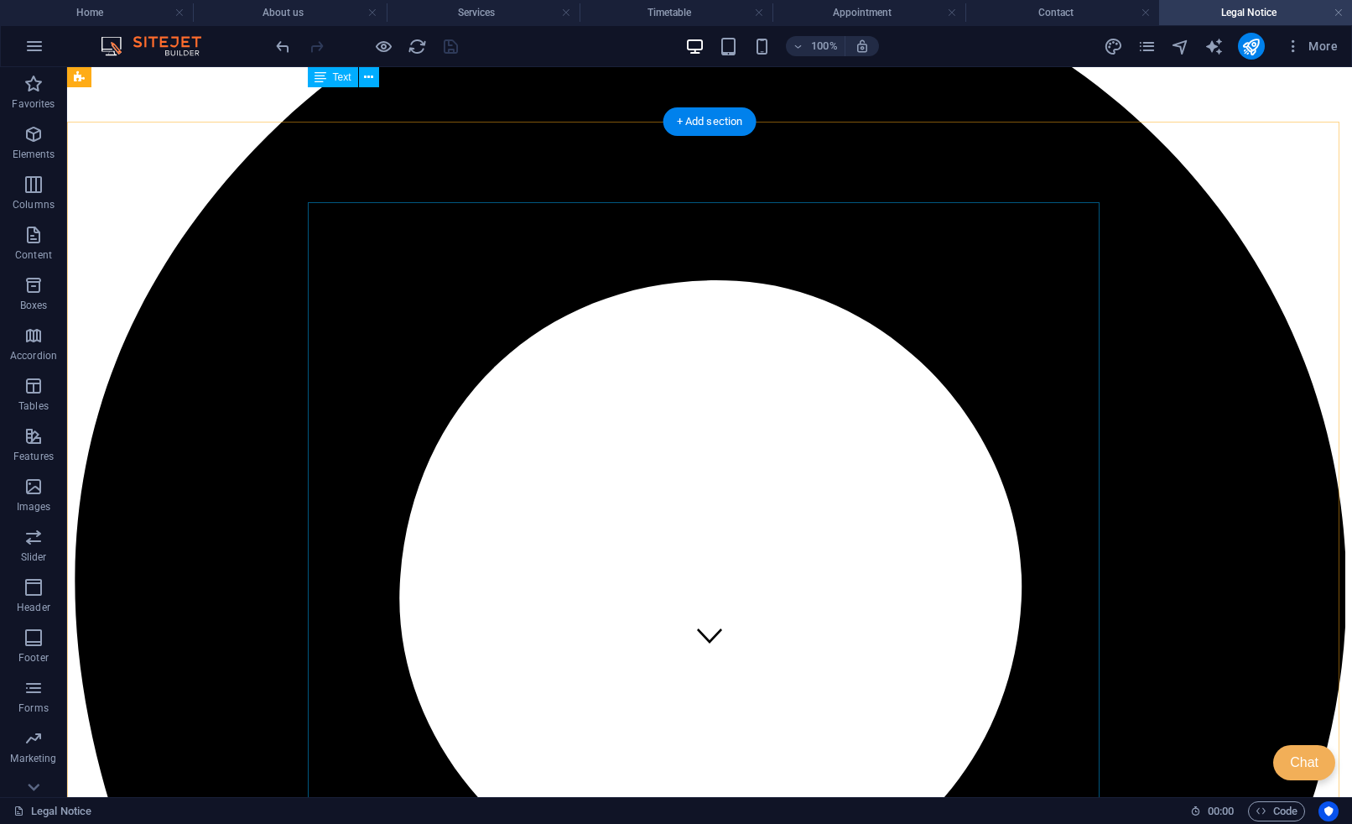
scroll to position [0, 0]
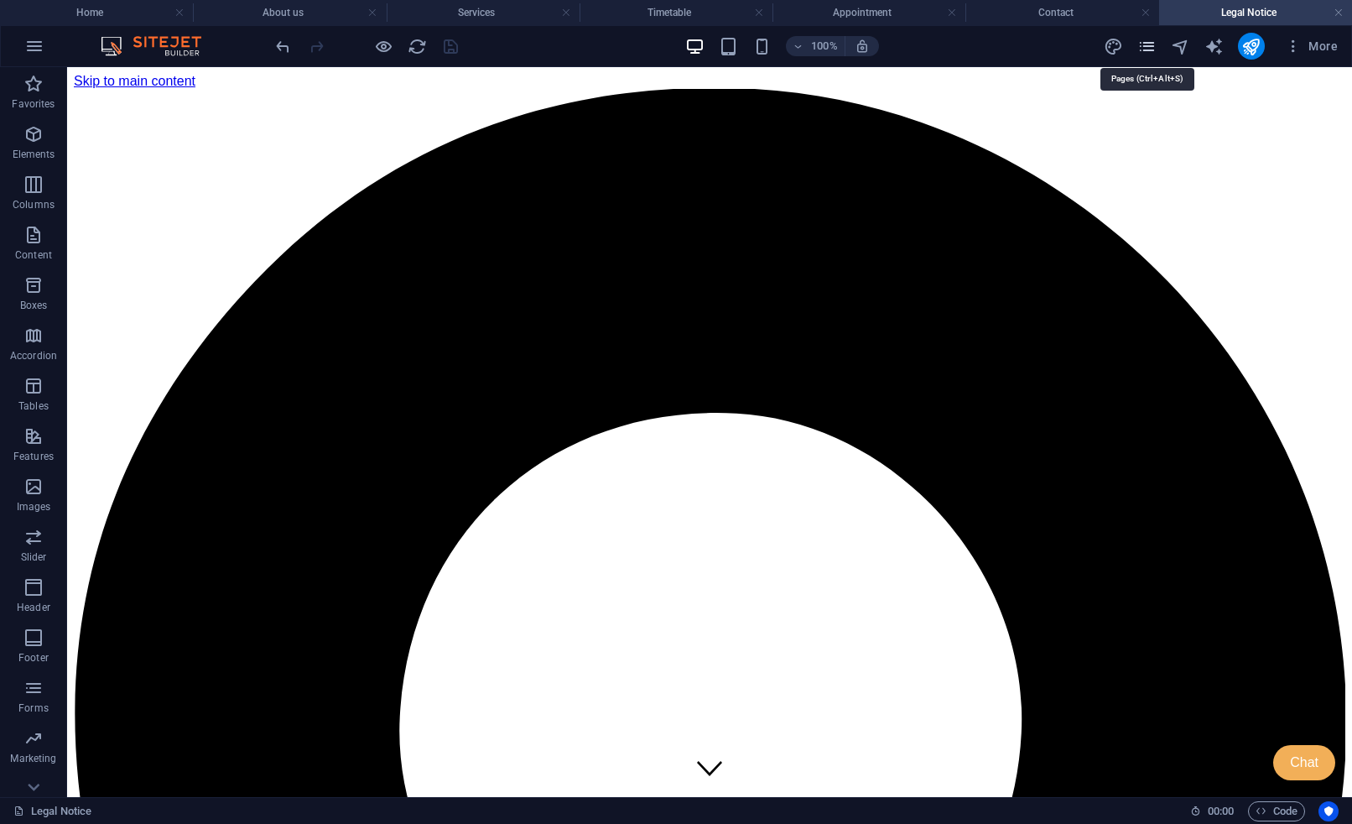
click at [1142, 40] on icon "pages" at bounding box center [1146, 46] width 19 height 19
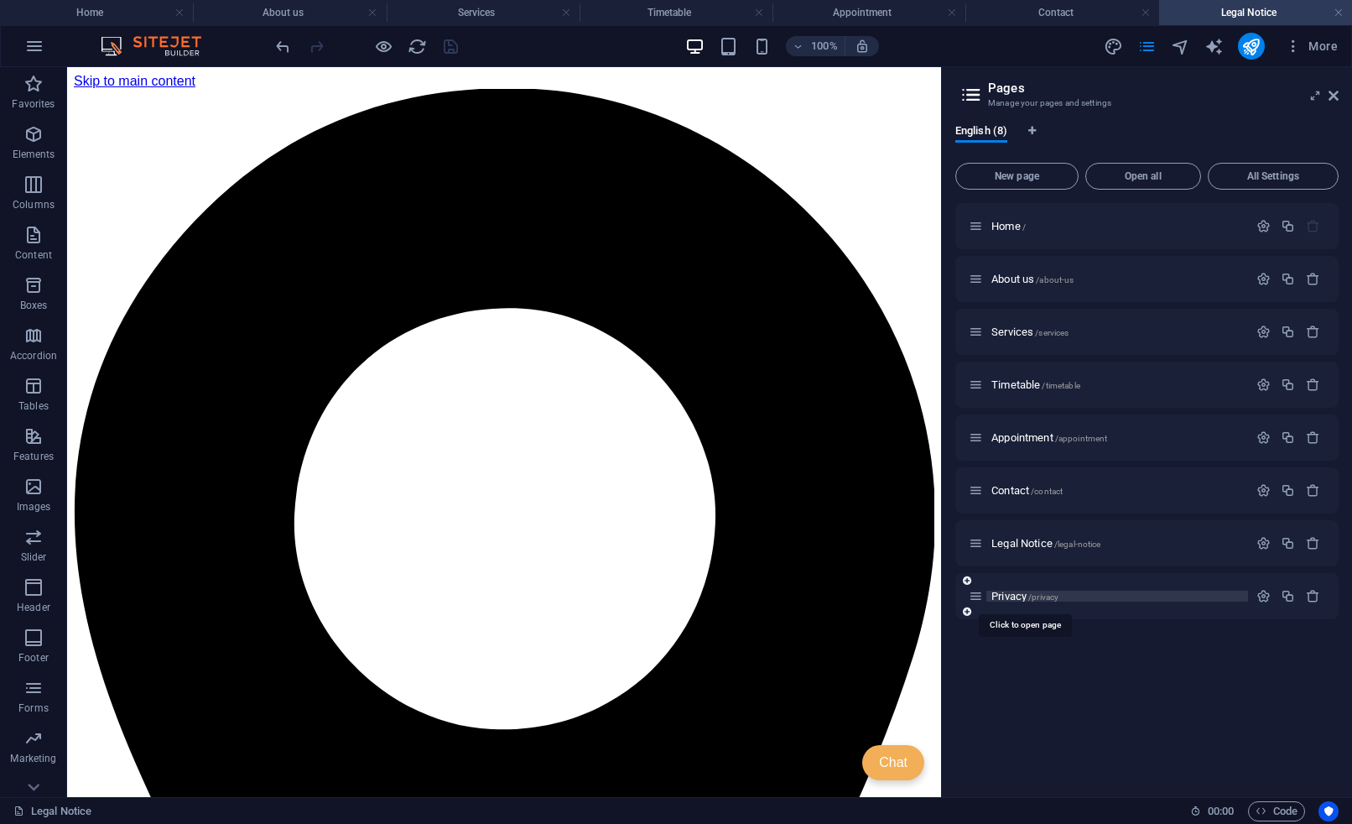
click at [1031, 597] on span "/privacy" at bounding box center [1043, 596] width 30 height 9
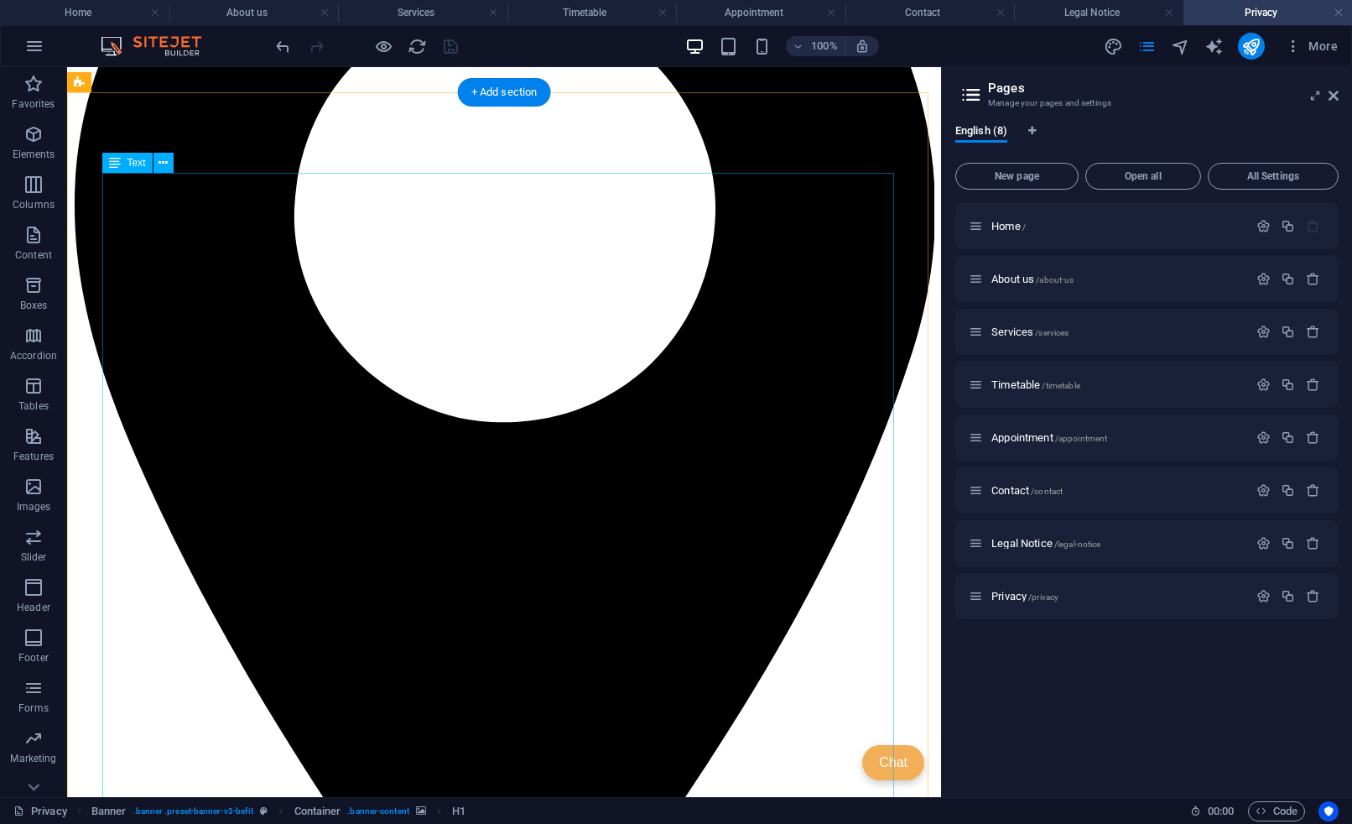
scroll to position [336, 0]
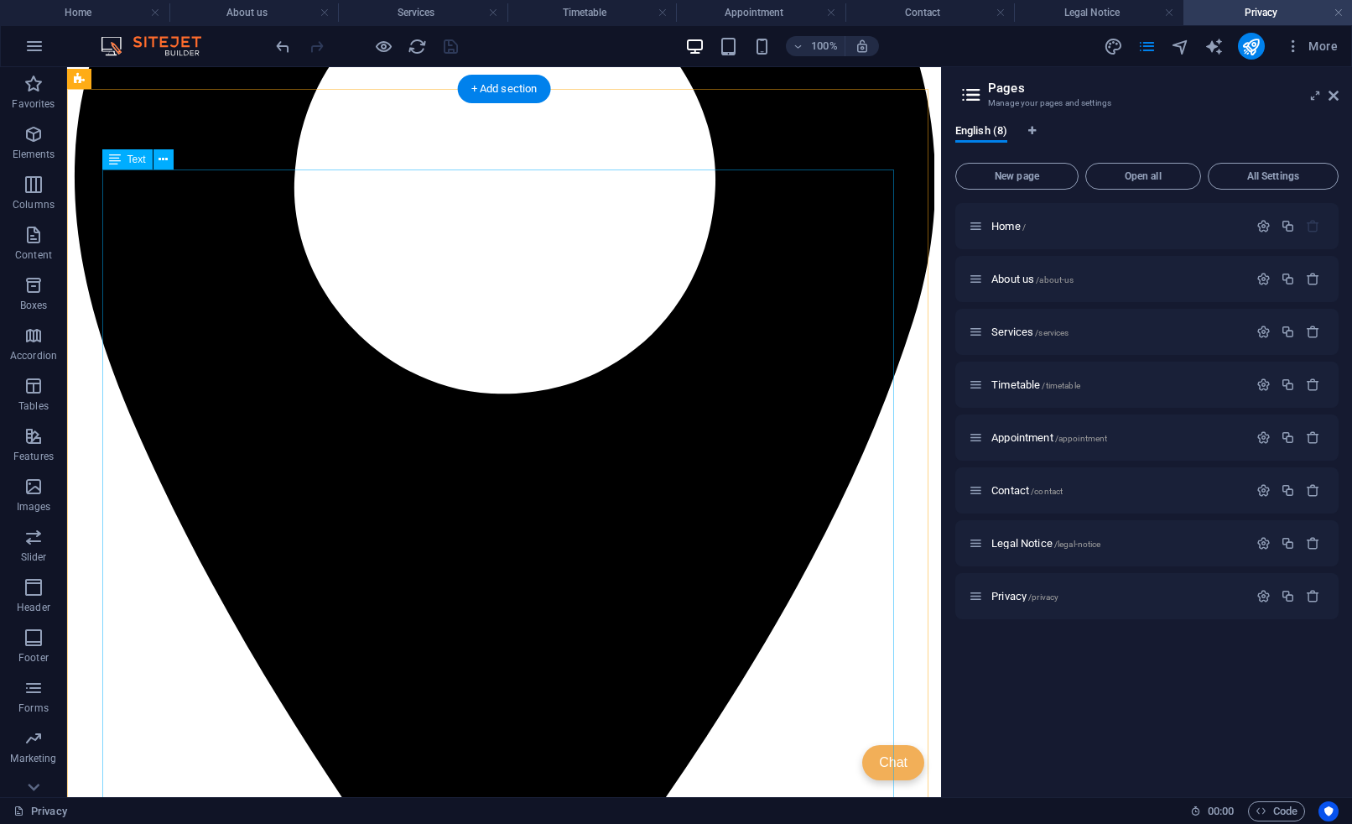
drag, startPoint x: 357, startPoint y: 379, endPoint x: 425, endPoint y: 446, distance: 95.5
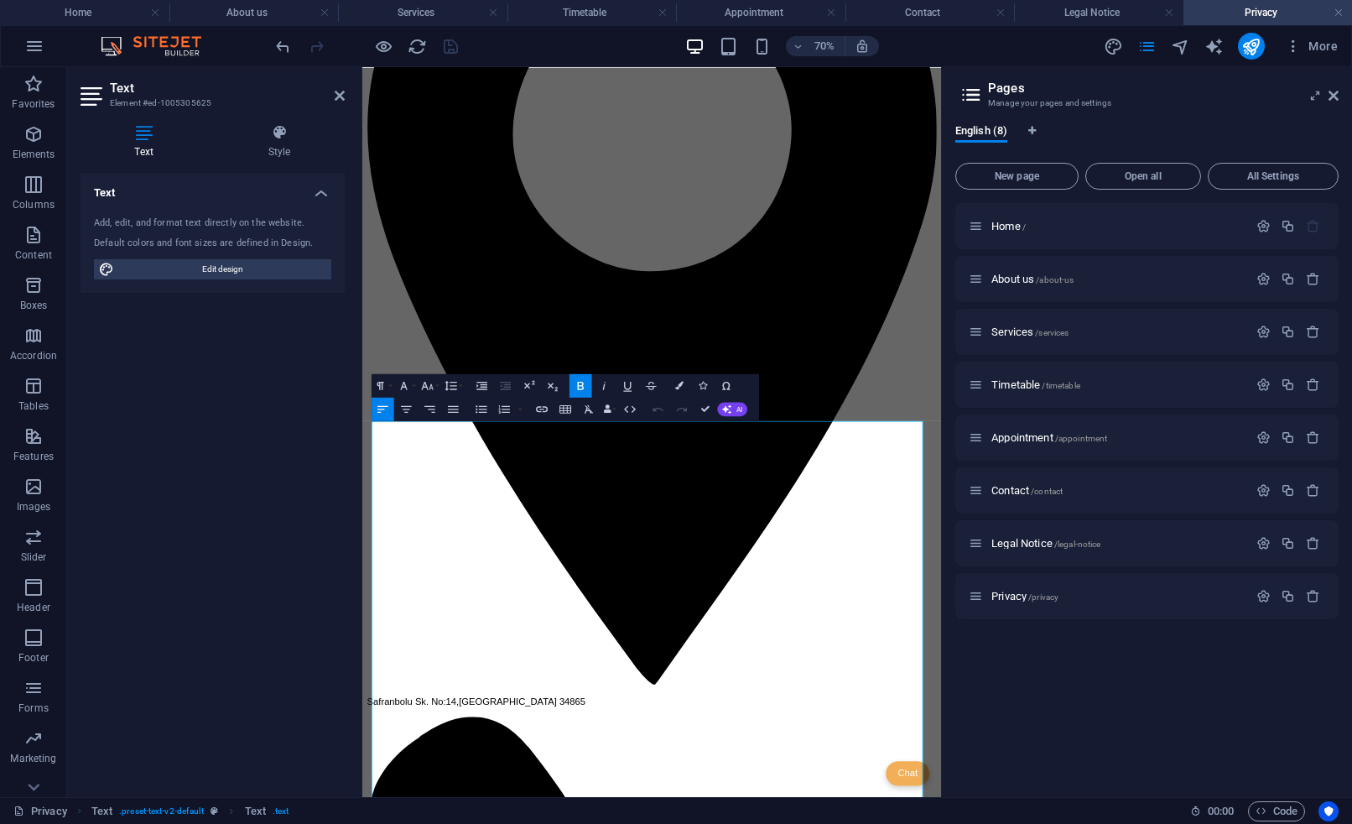
scroll to position [0, 0]
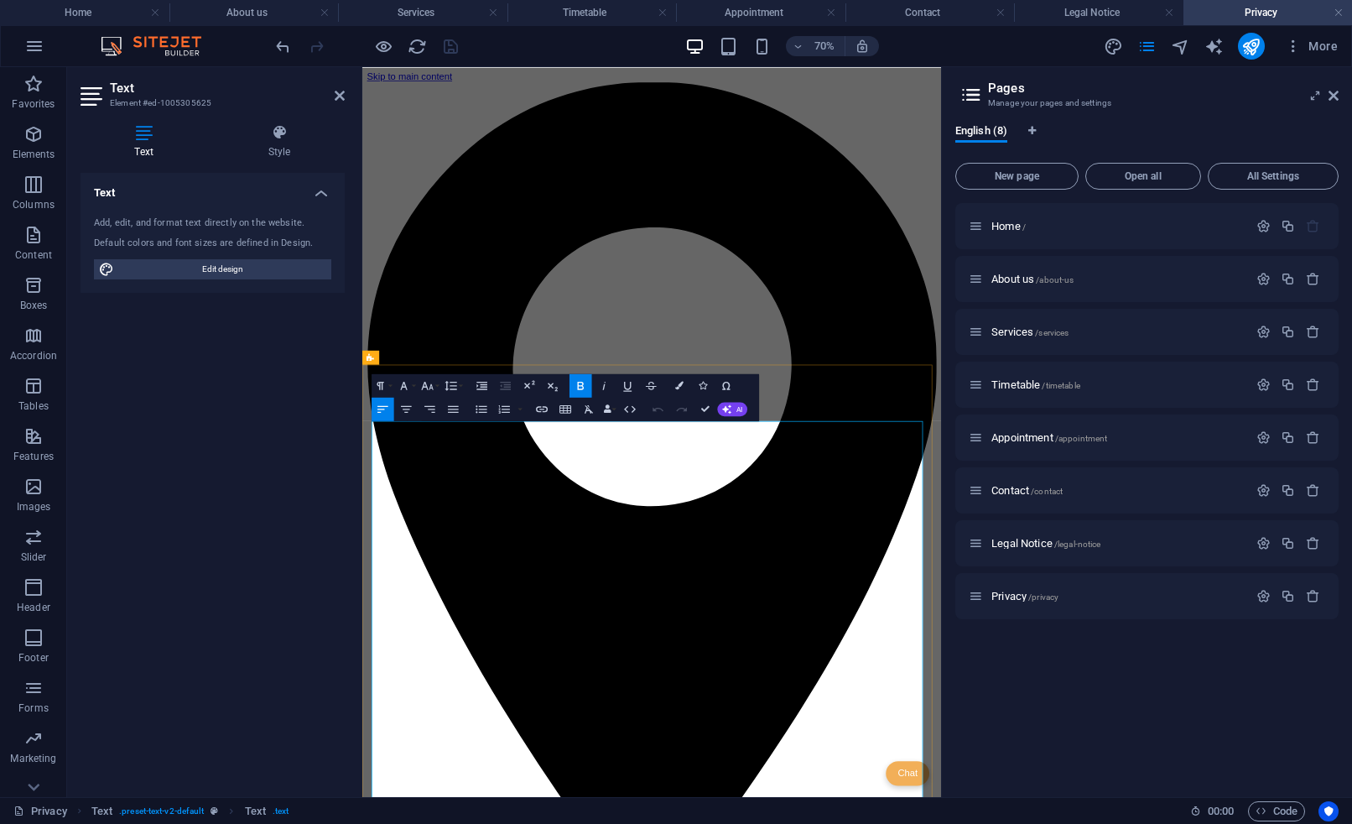
drag, startPoint x: 534, startPoint y: 779, endPoint x: 420, endPoint y: 778, distance: 114.1
drag, startPoint x: 550, startPoint y: 800, endPoint x: 422, endPoint y: 807, distance: 128.5
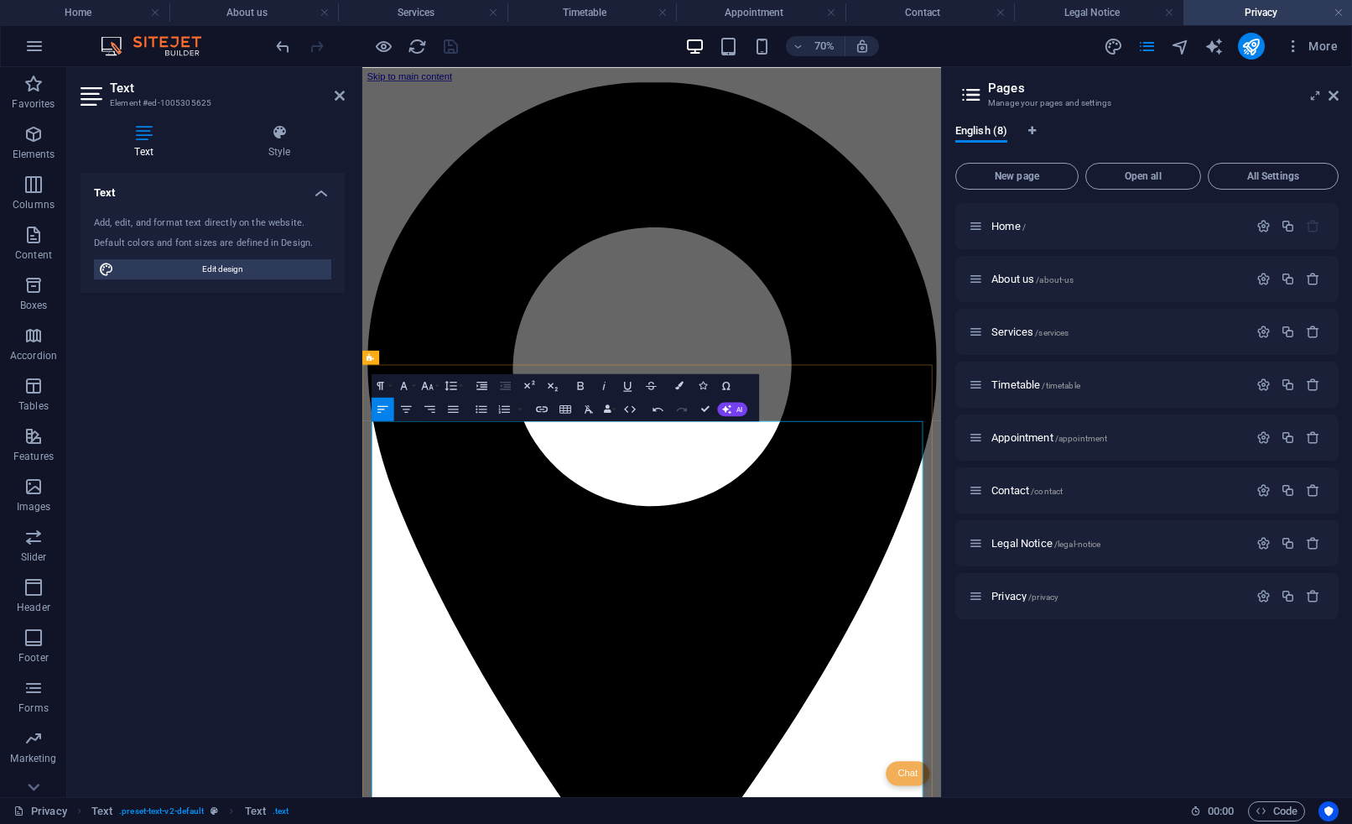
click at [658, 412] on icon "button" at bounding box center [658, 409] width 14 height 14
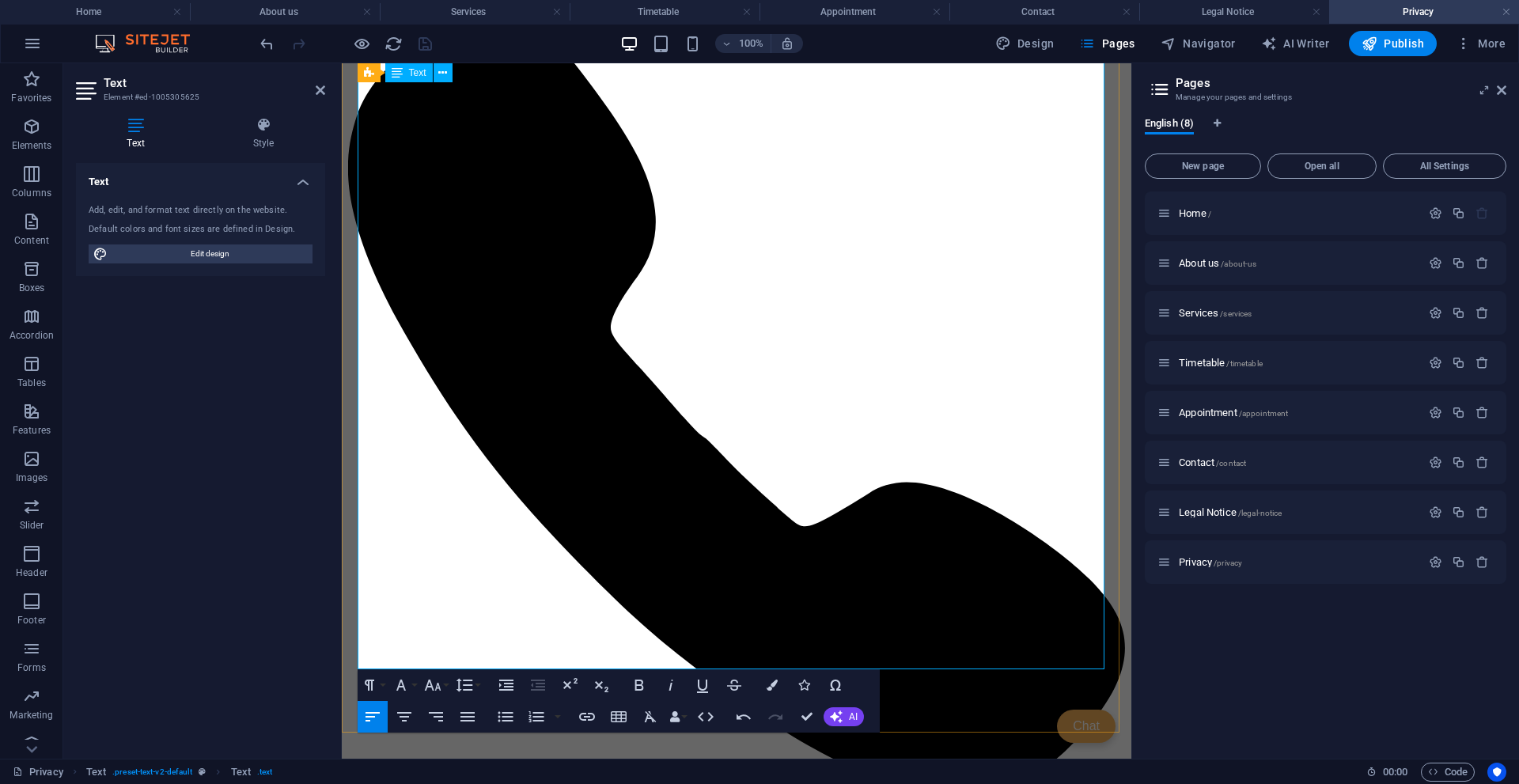
scroll to position [1266, 0]
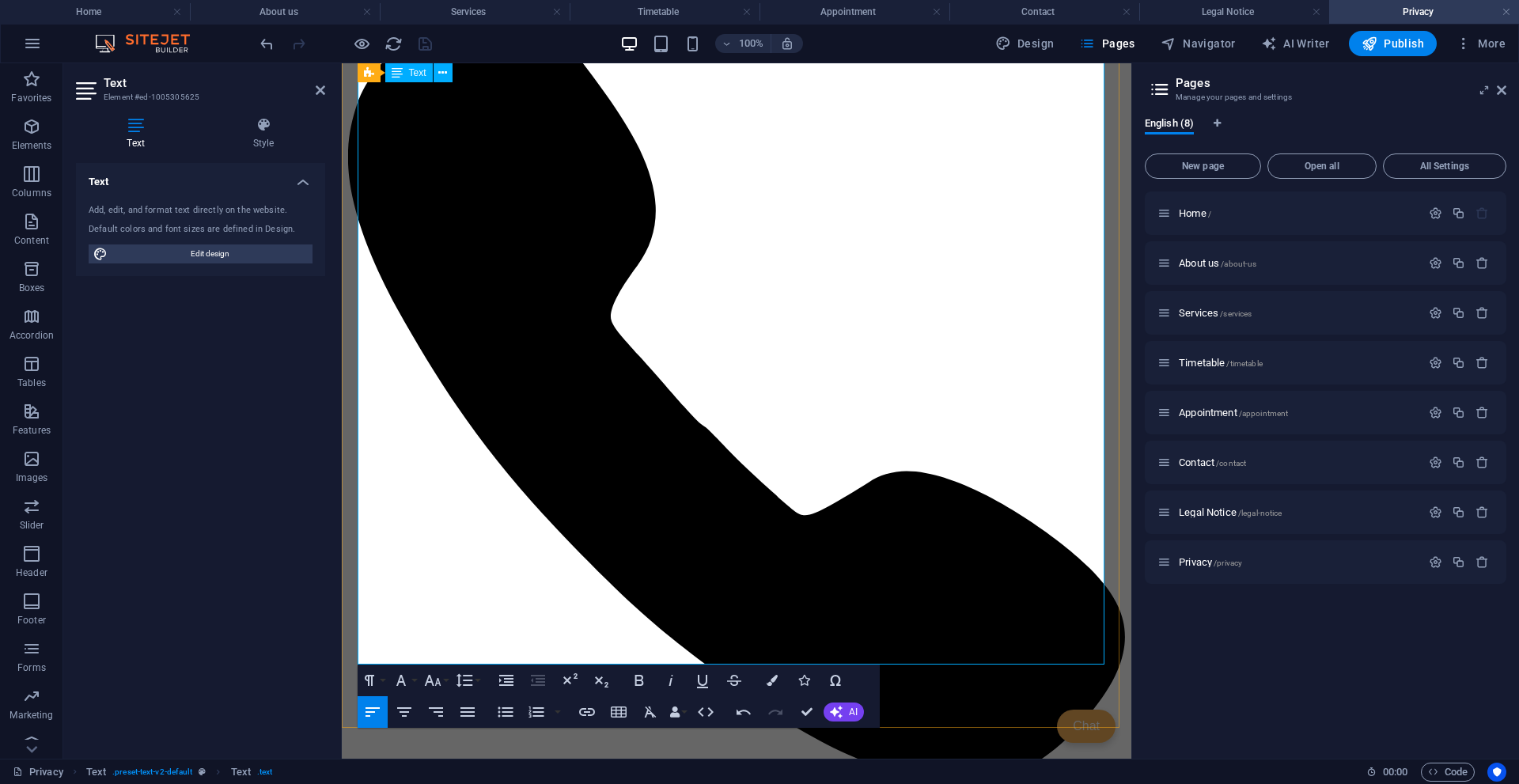
drag, startPoint x: 499, startPoint y: 310, endPoint x: 360, endPoint y: 306, distance: 139.1
click at [632, 685] on icon "button" at bounding box center [640, 680] width 19 height 19
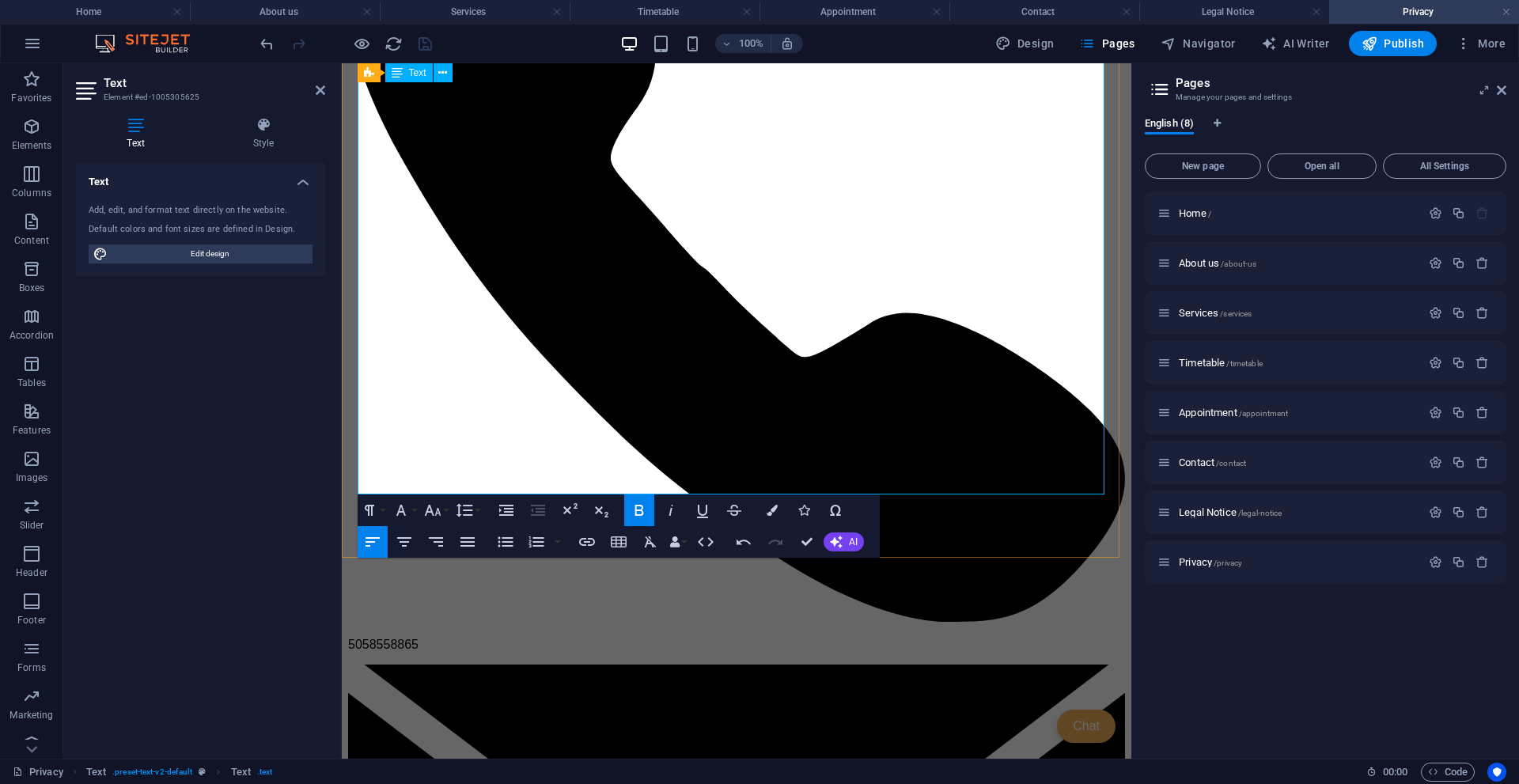
scroll to position [1504, 0]
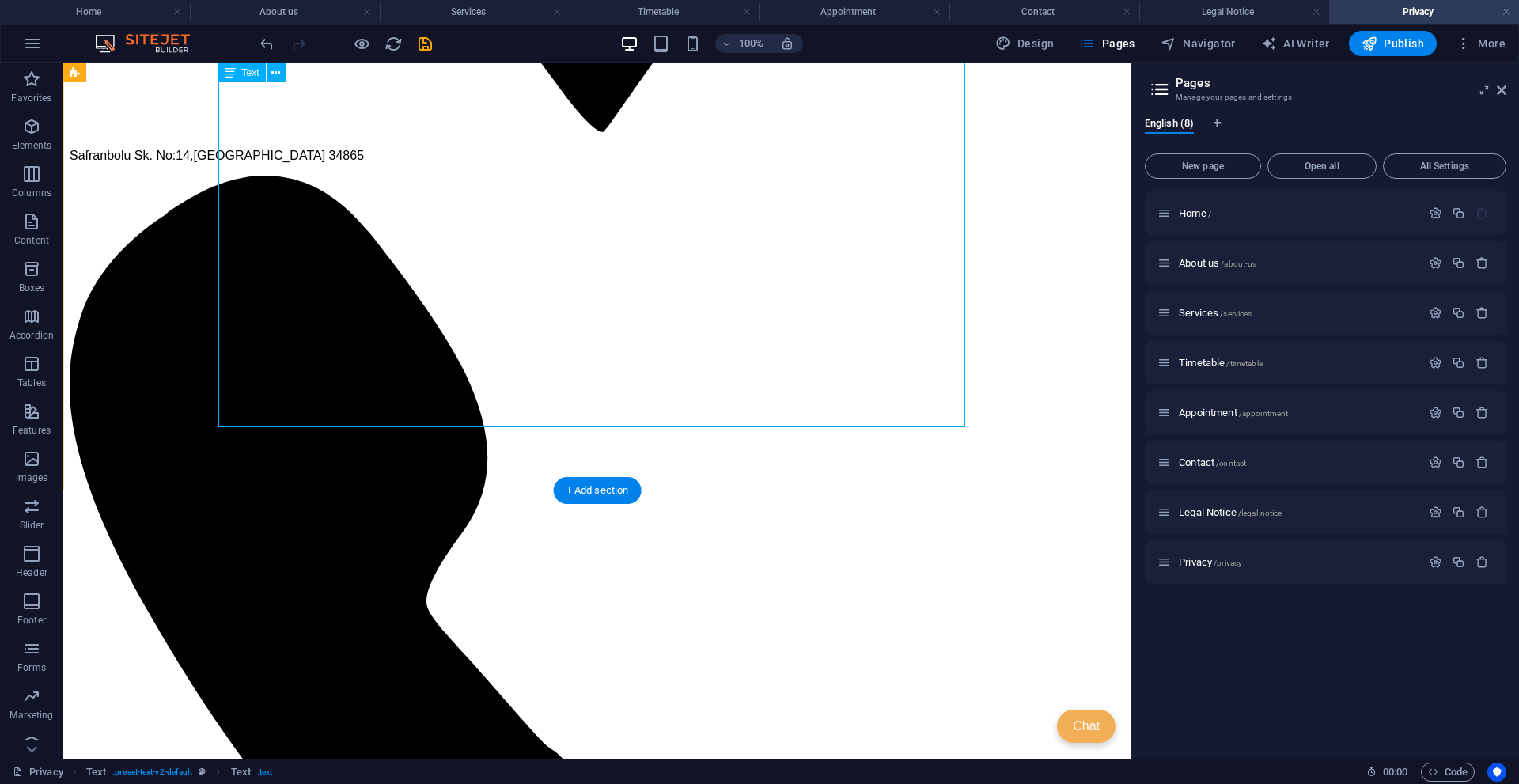
drag, startPoint x: 477, startPoint y: 404, endPoint x: 219, endPoint y: 404, distance: 258.0
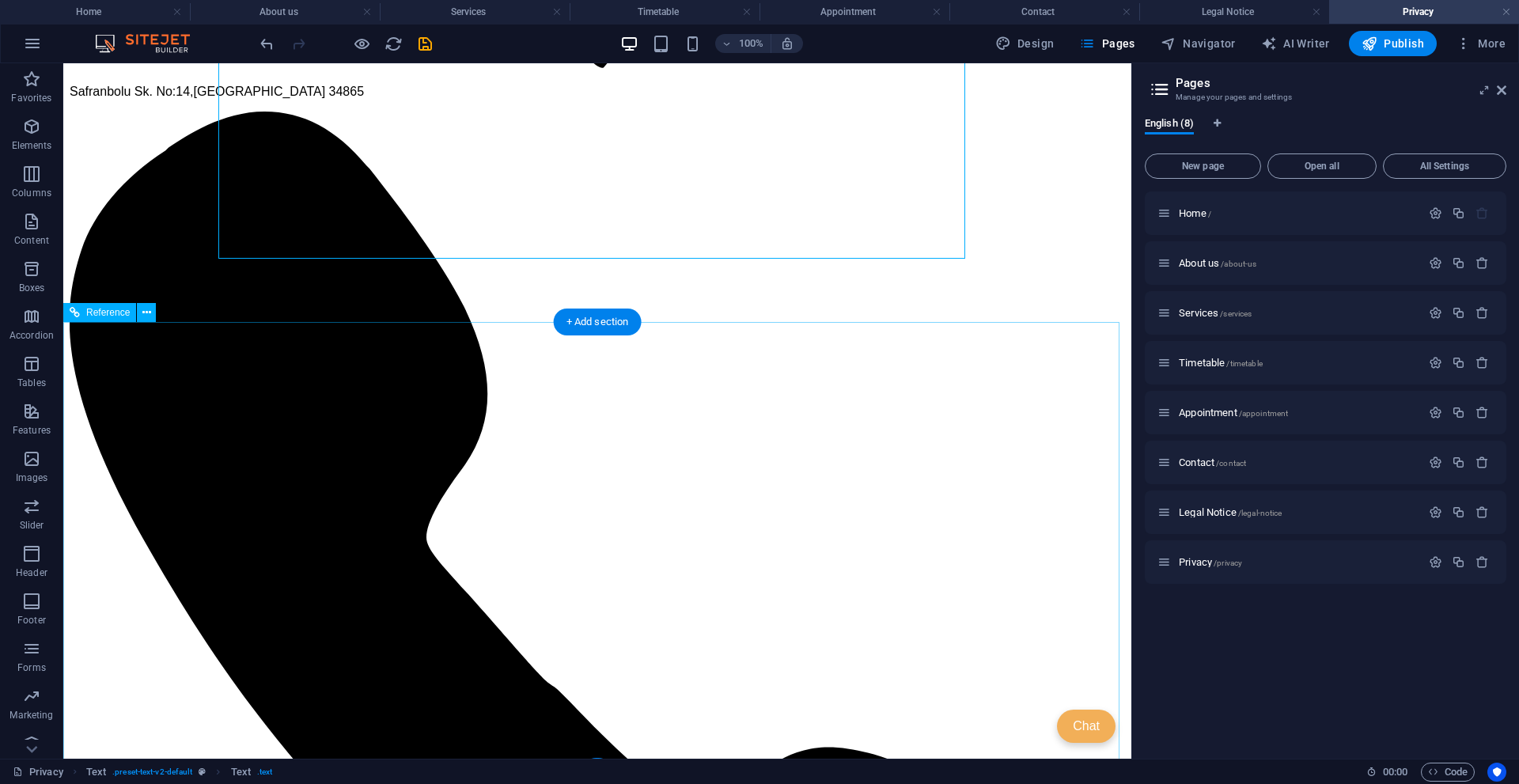
scroll to position [1449, 0]
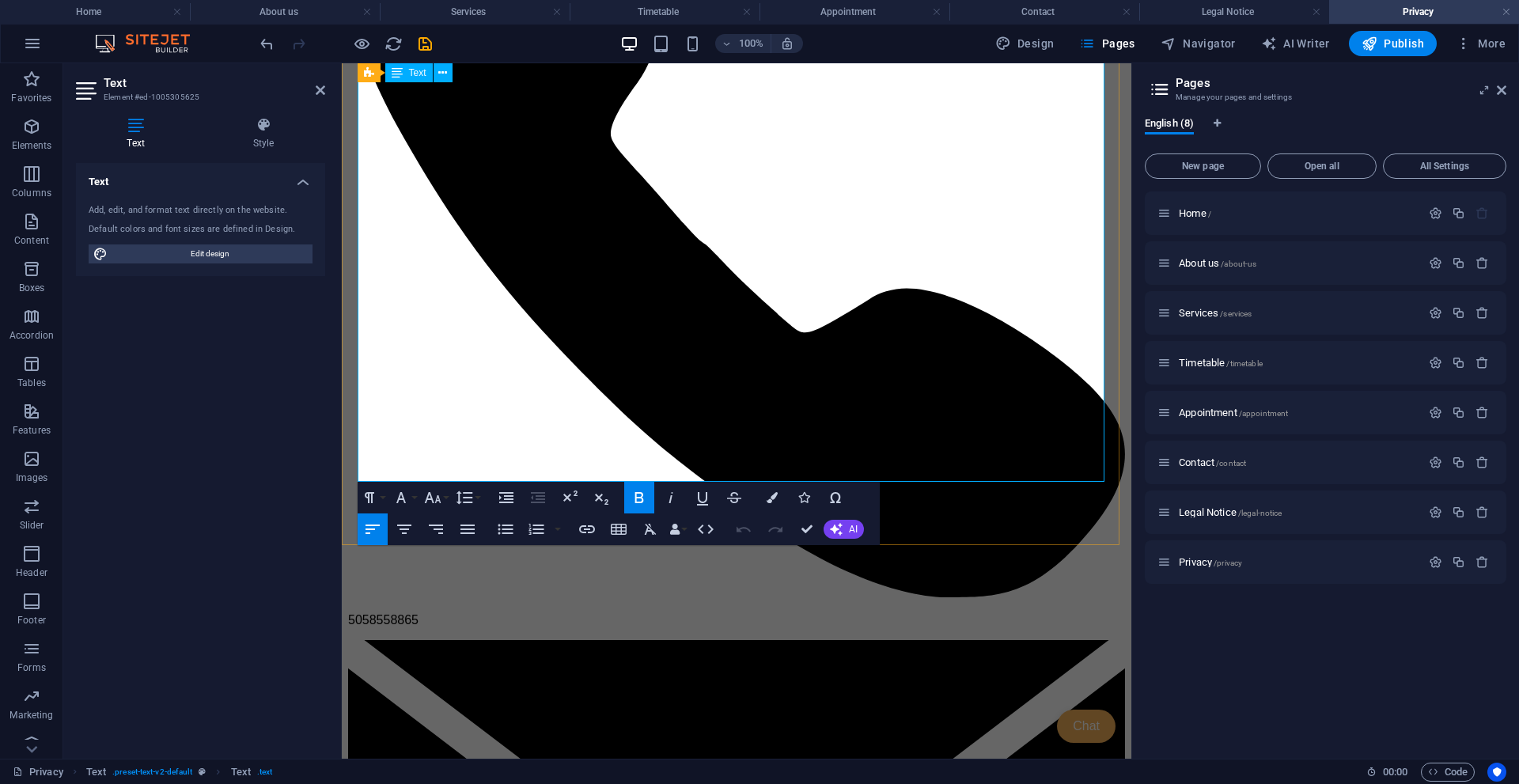
drag, startPoint x: 975, startPoint y: 454, endPoint x: 1039, endPoint y: 454, distance: 64.0
drag, startPoint x: 1043, startPoint y: 451, endPoint x: 975, endPoint y: 459, distance: 68.5
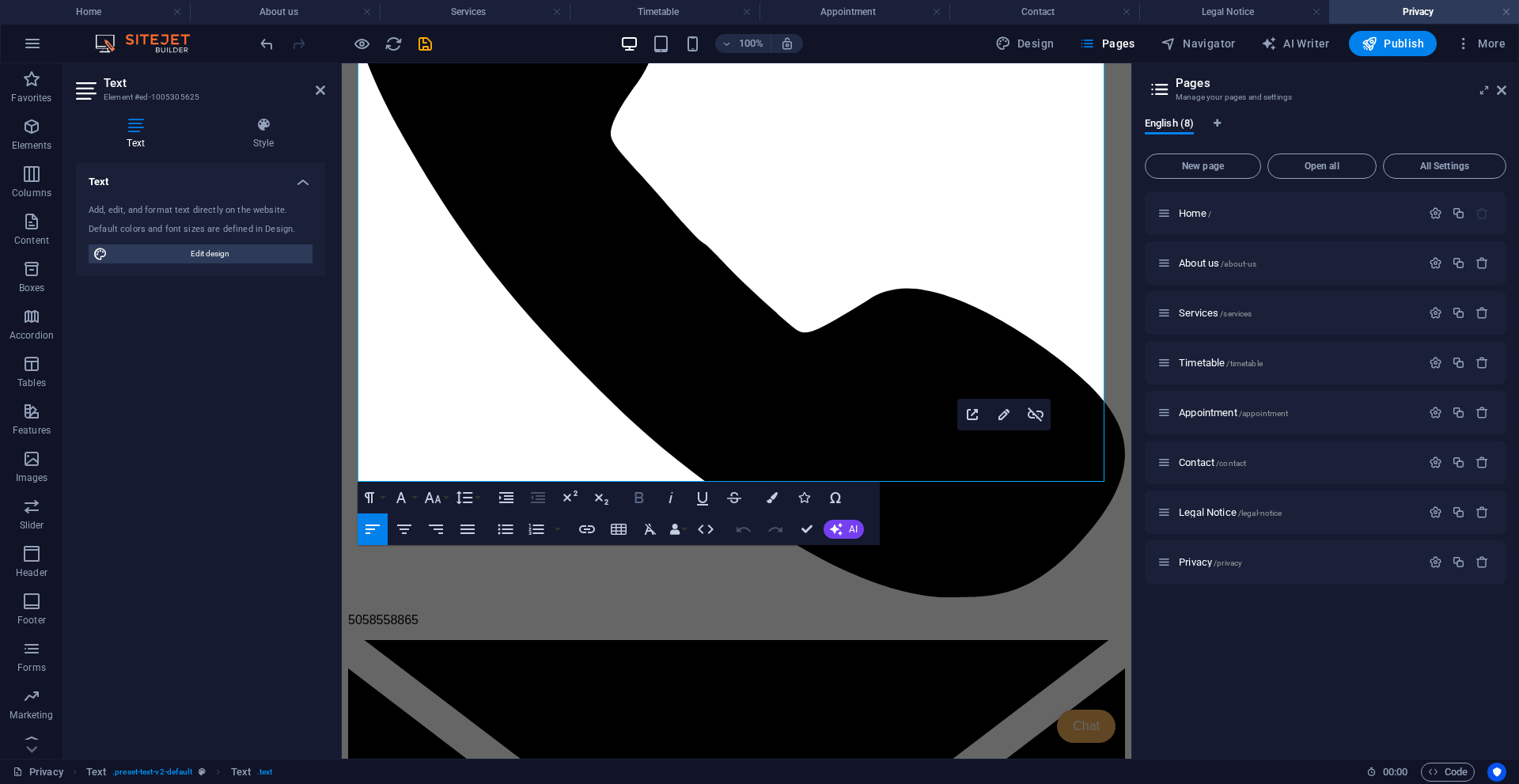
click at [634, 495] on icon "button" at bounding box center [640, 498] width 19 height 19
click at [1003, 418] on icon "button" at bounding box center [1005, 415] width 11 height 11
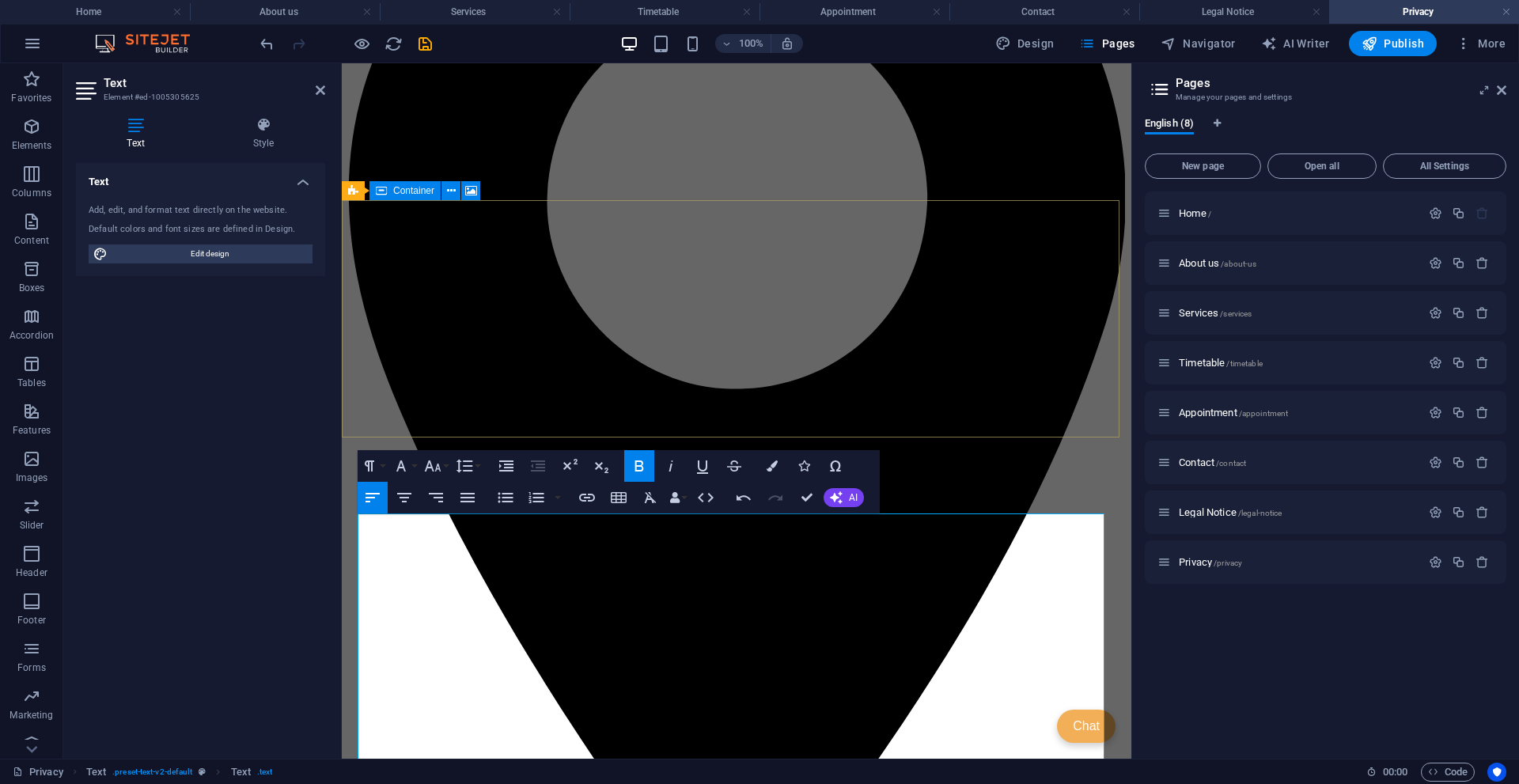
scroll to position [317, 0]
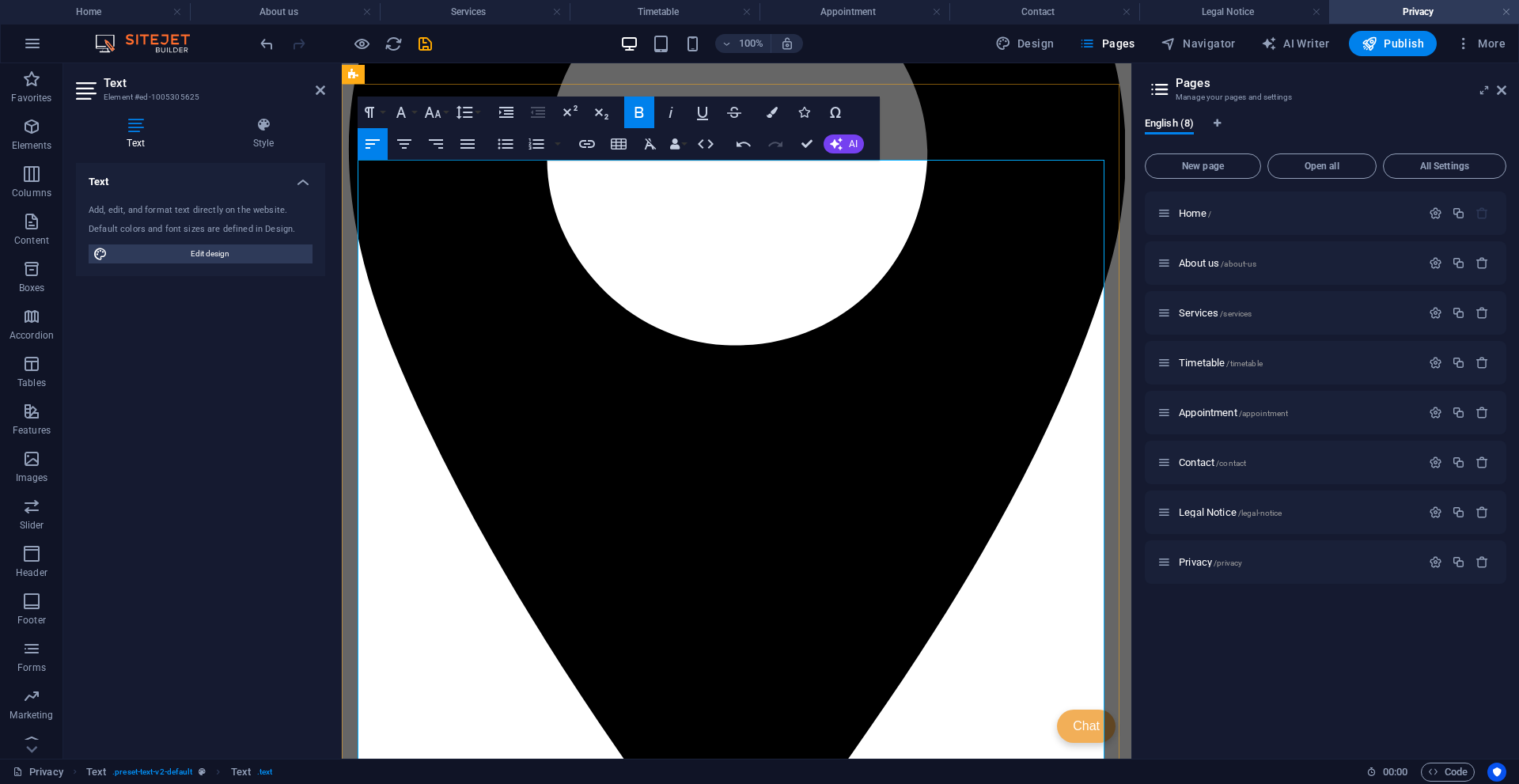
drag, startPoint x: 527, startPoint y: 352, endPoint x: 398, endPoint y: 354, distance: 129.0
click at [637, 114] on icon "button" at bounding box center [640, 112] width 19 height 19
drag, startPoint x: 394, startPoint y: 355, endPoint x: 358, endPoint y: 356, distance: 36.0
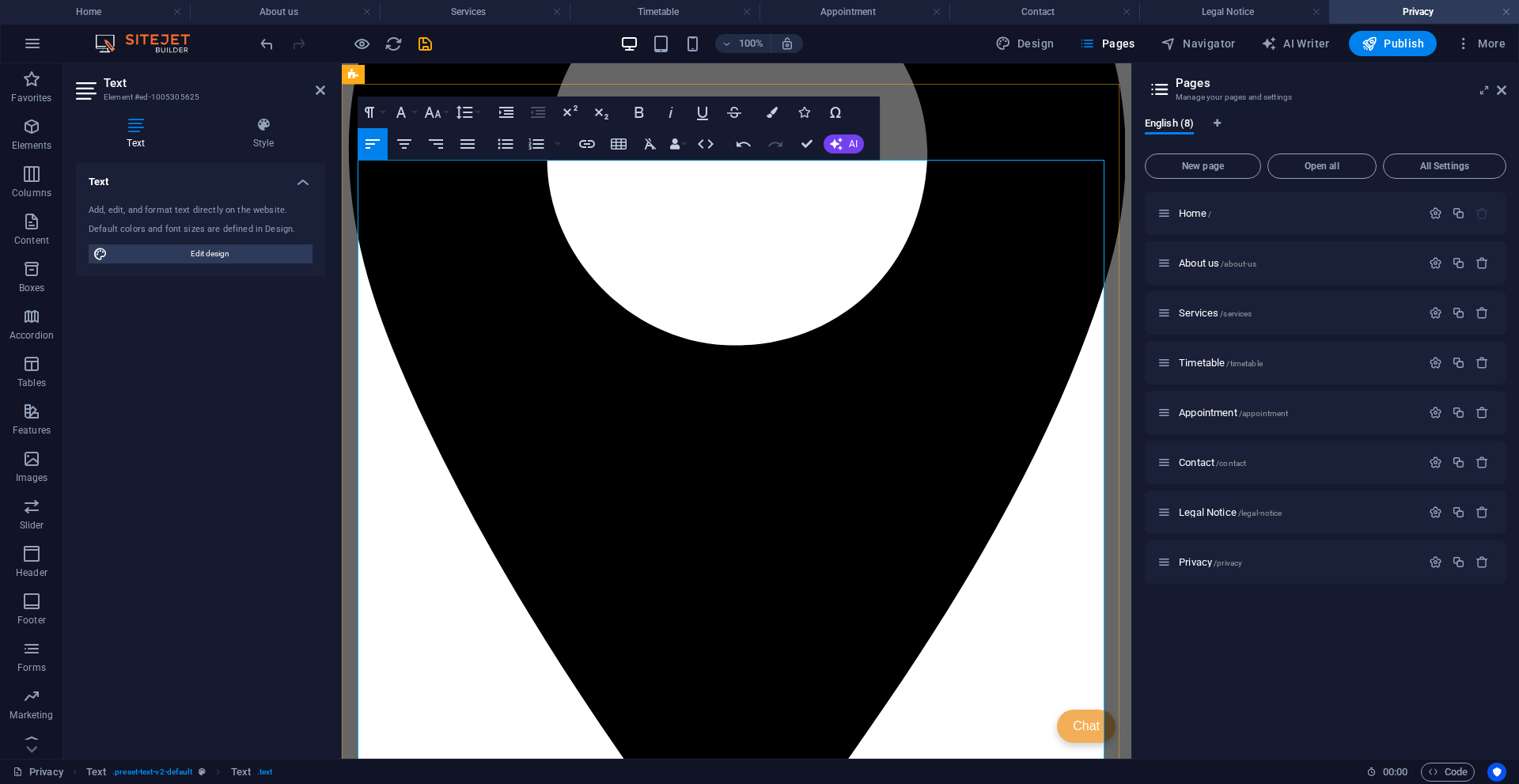
drag, startPoint x: 399, startPoint y: 374, endPoint x: 357, endPoint y: 374, distance: 42.0
drag, startPoint x: 442, startPoint y: 375, endPoint x: 358, endPoint y: 360, distance: 85.3
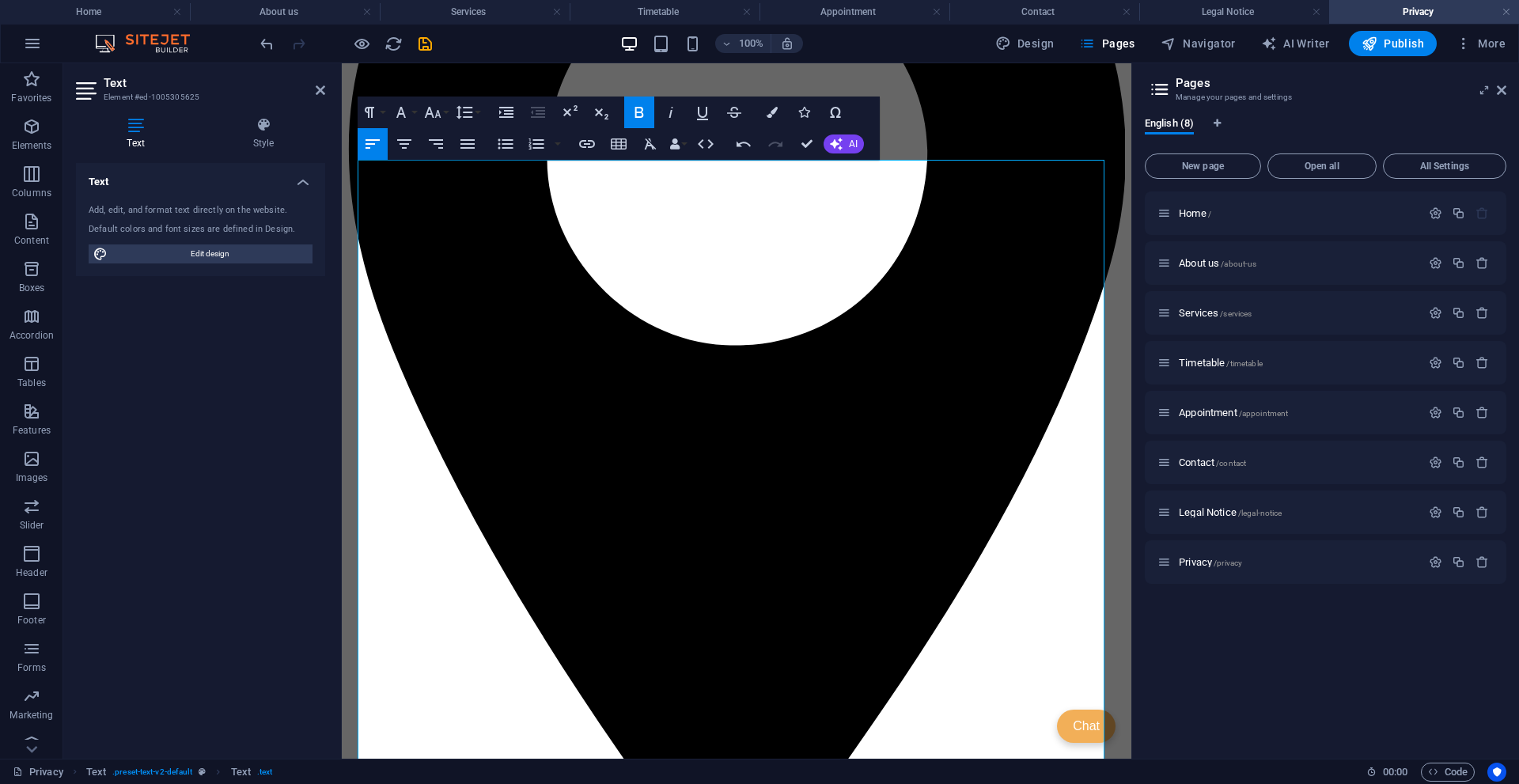
click at [640, 110] on icon "button" at bounding box center [640, 112] width 19 height 19
drag, startPoint x: 452, startPoint y: 376, endPoint x: 359, endPoint y: 359, distance: 94.5
click at [641, 110] on icon "button" at bounding box center [640, 112] width 19 height 19
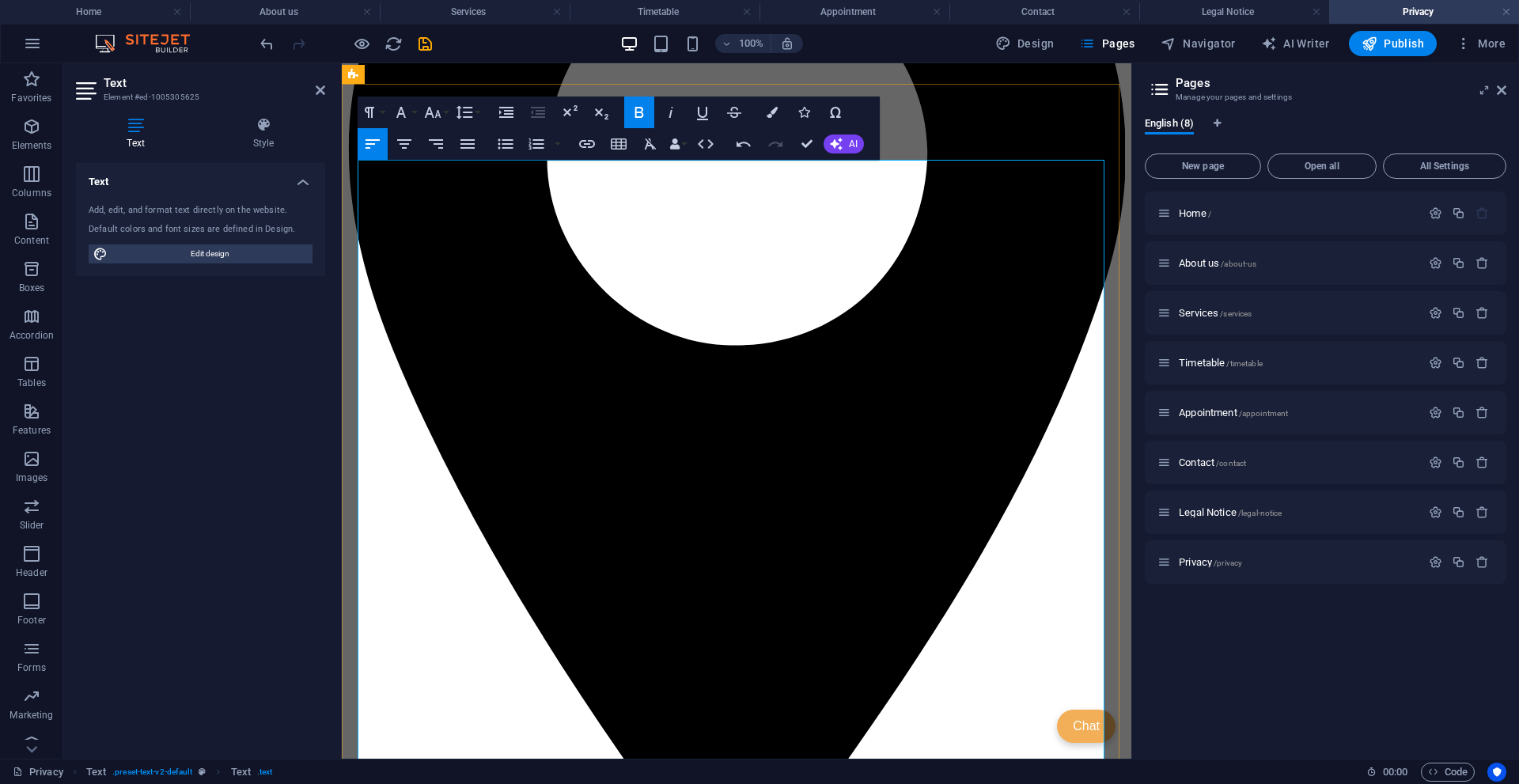
drag, startPoint x: 811, startPoint y: 146, endPoint x: 742, endPoint y: 98, distance: 84.1
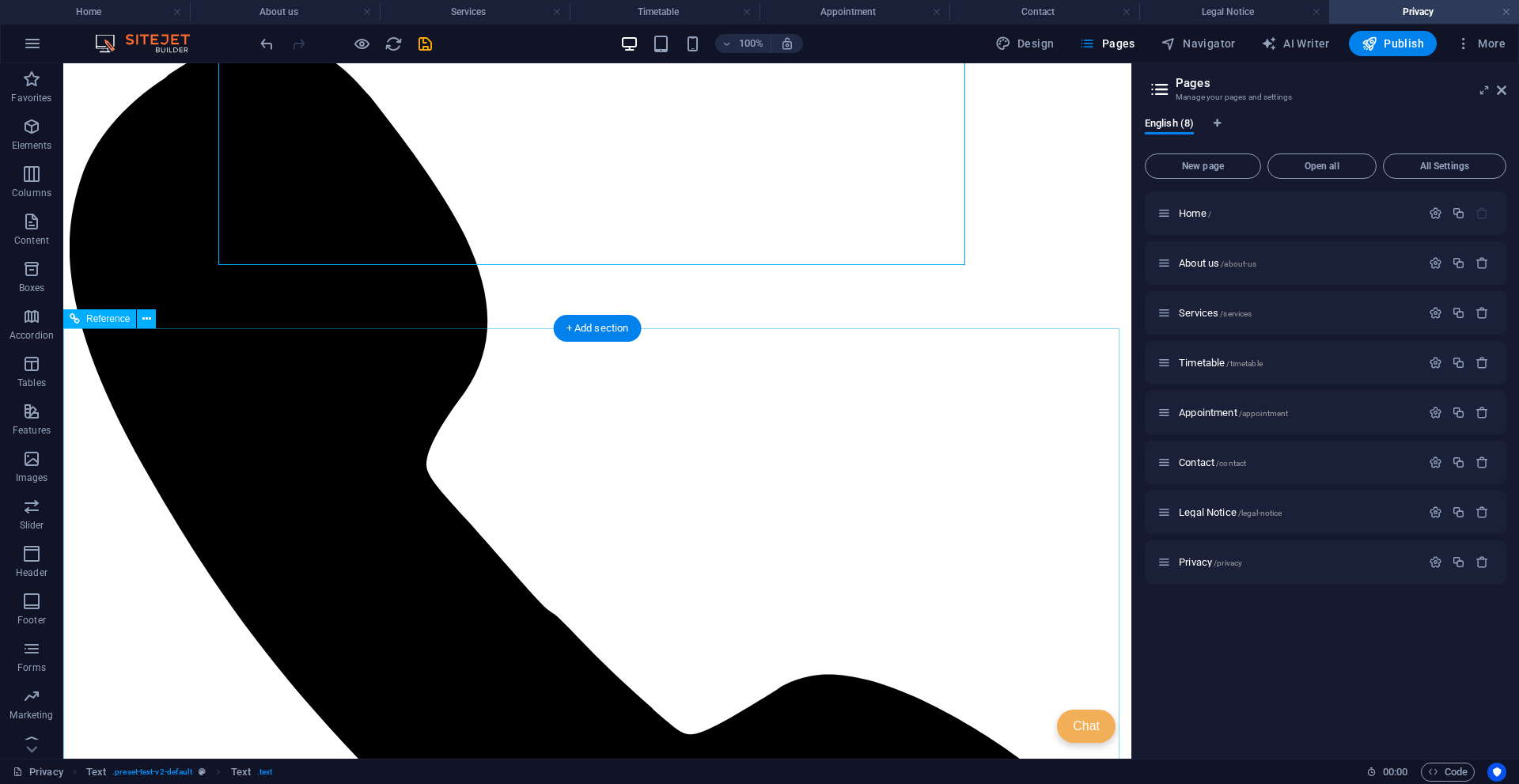
scroll to position [1686, 0]
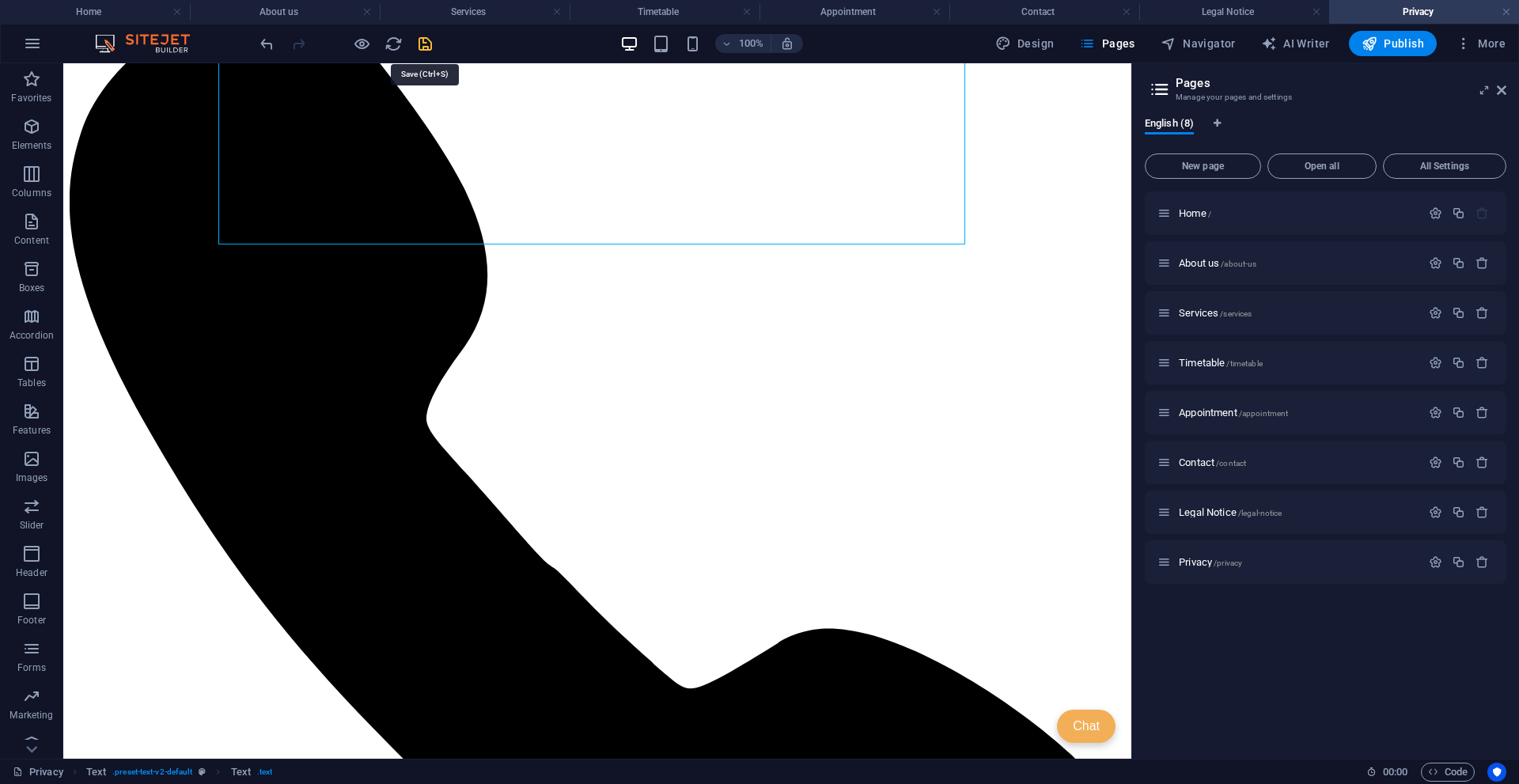
drag, startPoint x: 420, startPoint y: 40, endPoint x: 1362, endPoint y: 58, distance: 942.2
click at [420, 40] on icon "save" at bounding box center [425, 43] width 18 height 18
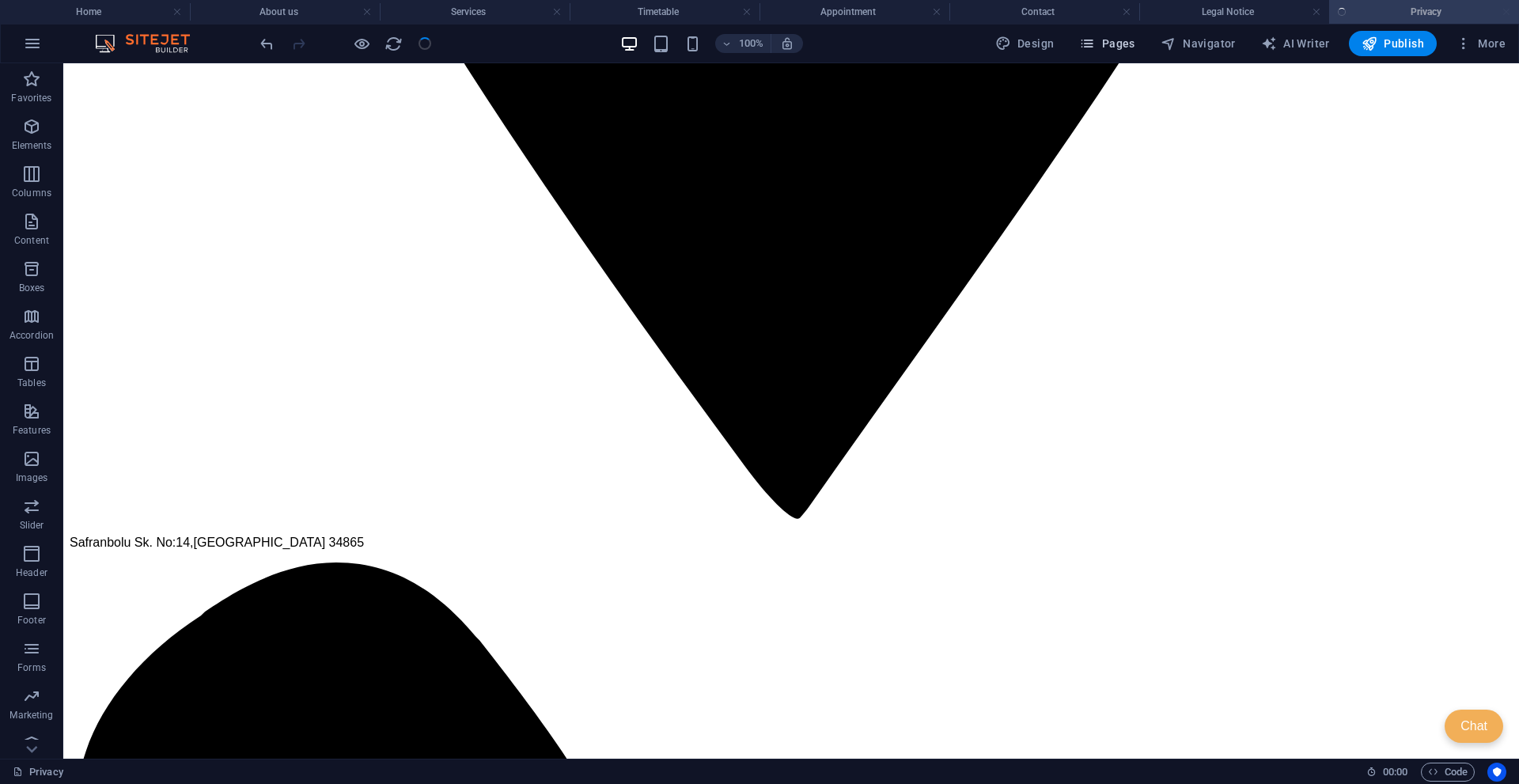
click at [1104, 46] on span "Pages" at bounding box center [1107, 43] width 56 height 16
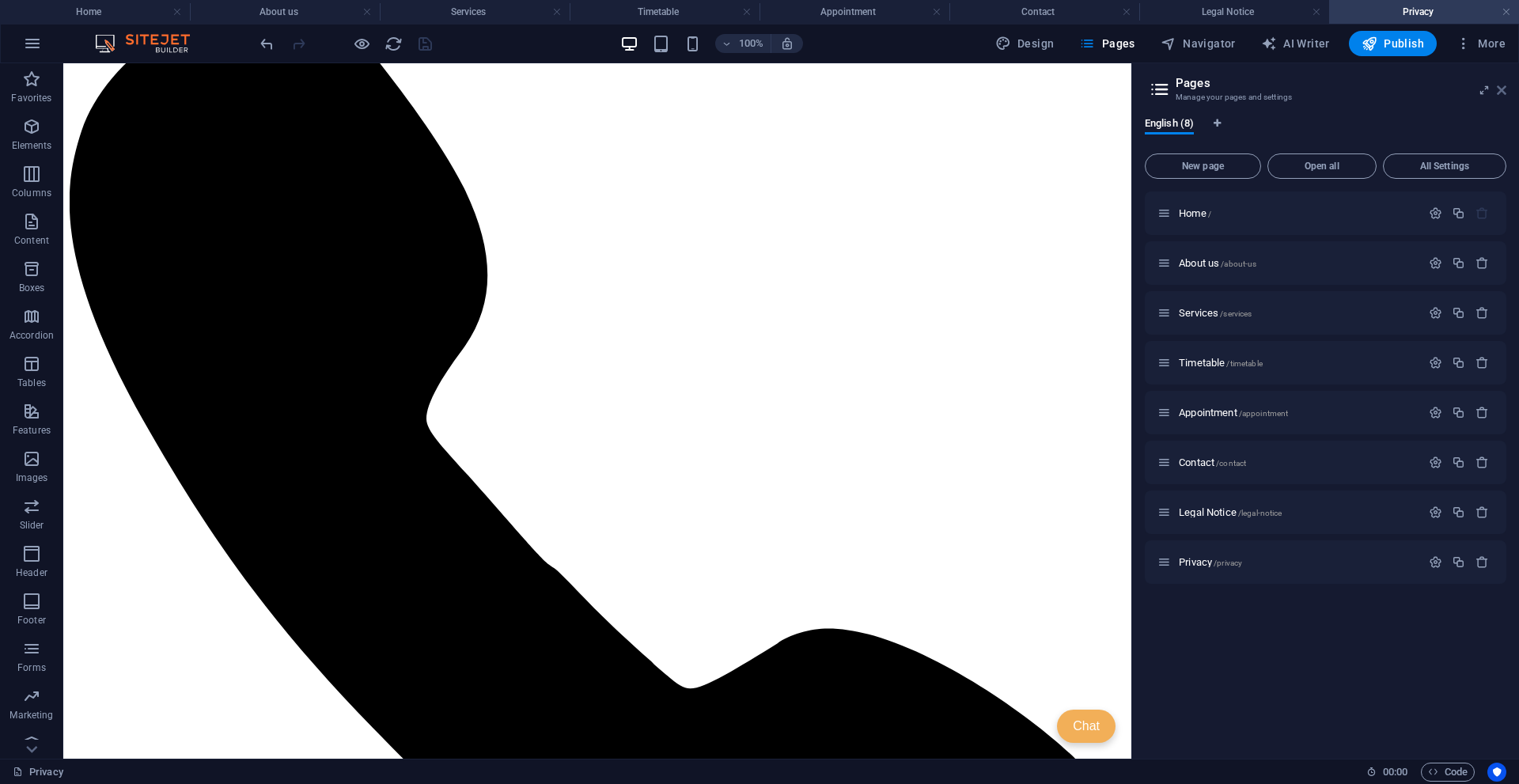
click at [1275, 91] on icon at bounding box center [1502, 90] width 9 height 12
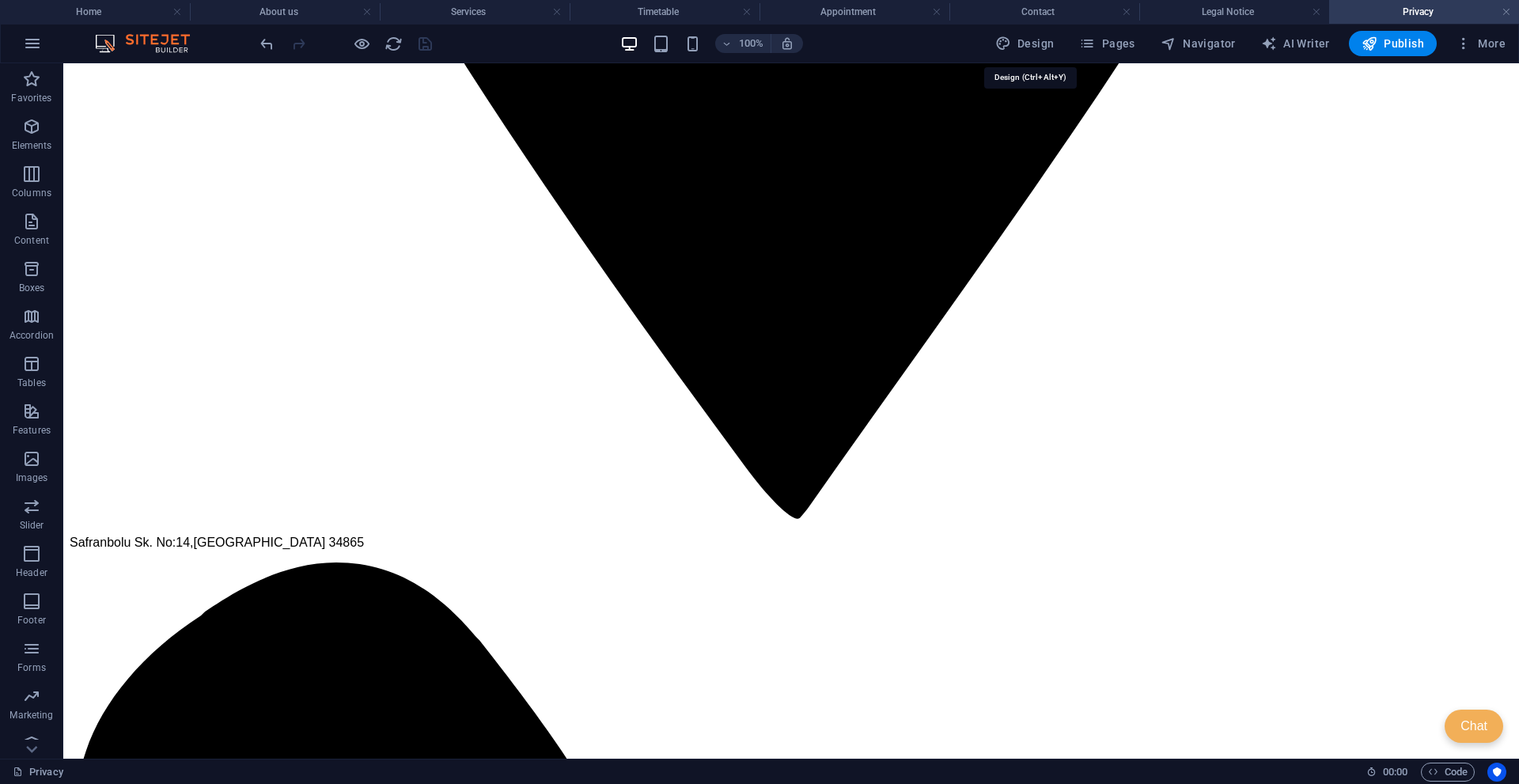
click at [1033, 42] on span "Design" at bounding box center [1025, 43] width 59 height 16
select select "ease-in-out"
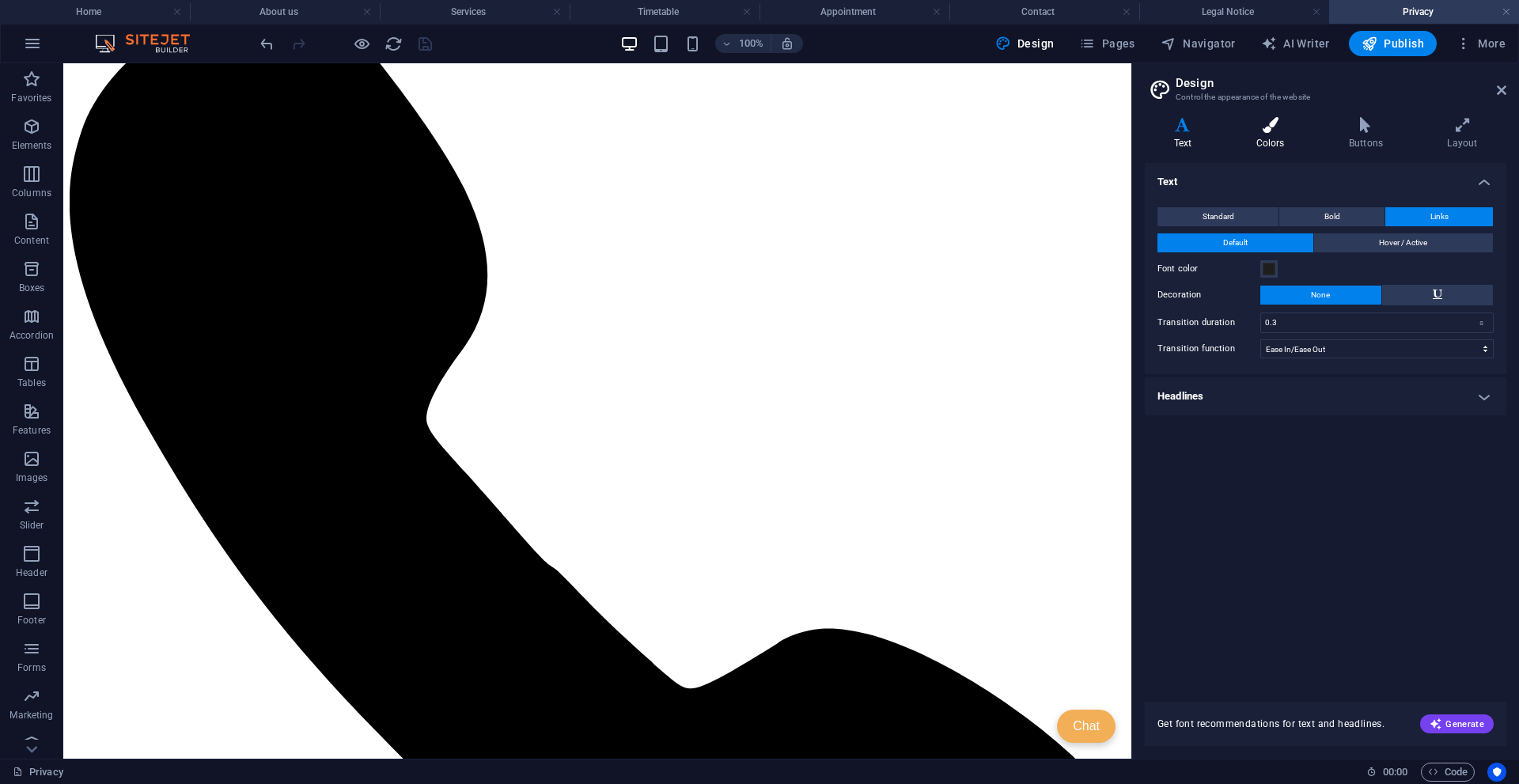
click at [1269, 140] on h4 "Colors" at bounding box center [1274, 133] width 92 height 33
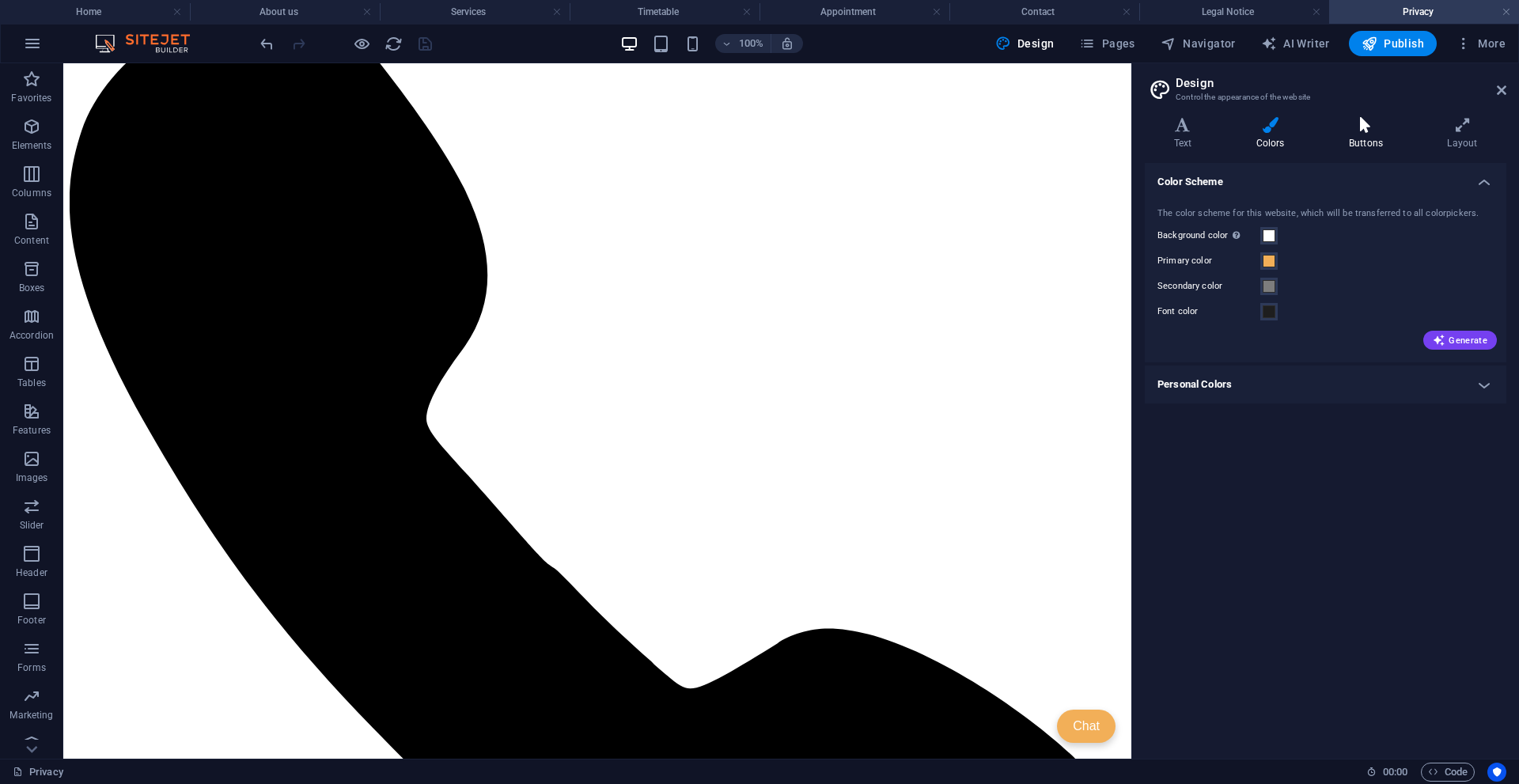
click at [1275, 130] on icon at bounding box center [1365, 125] width 92 height 16
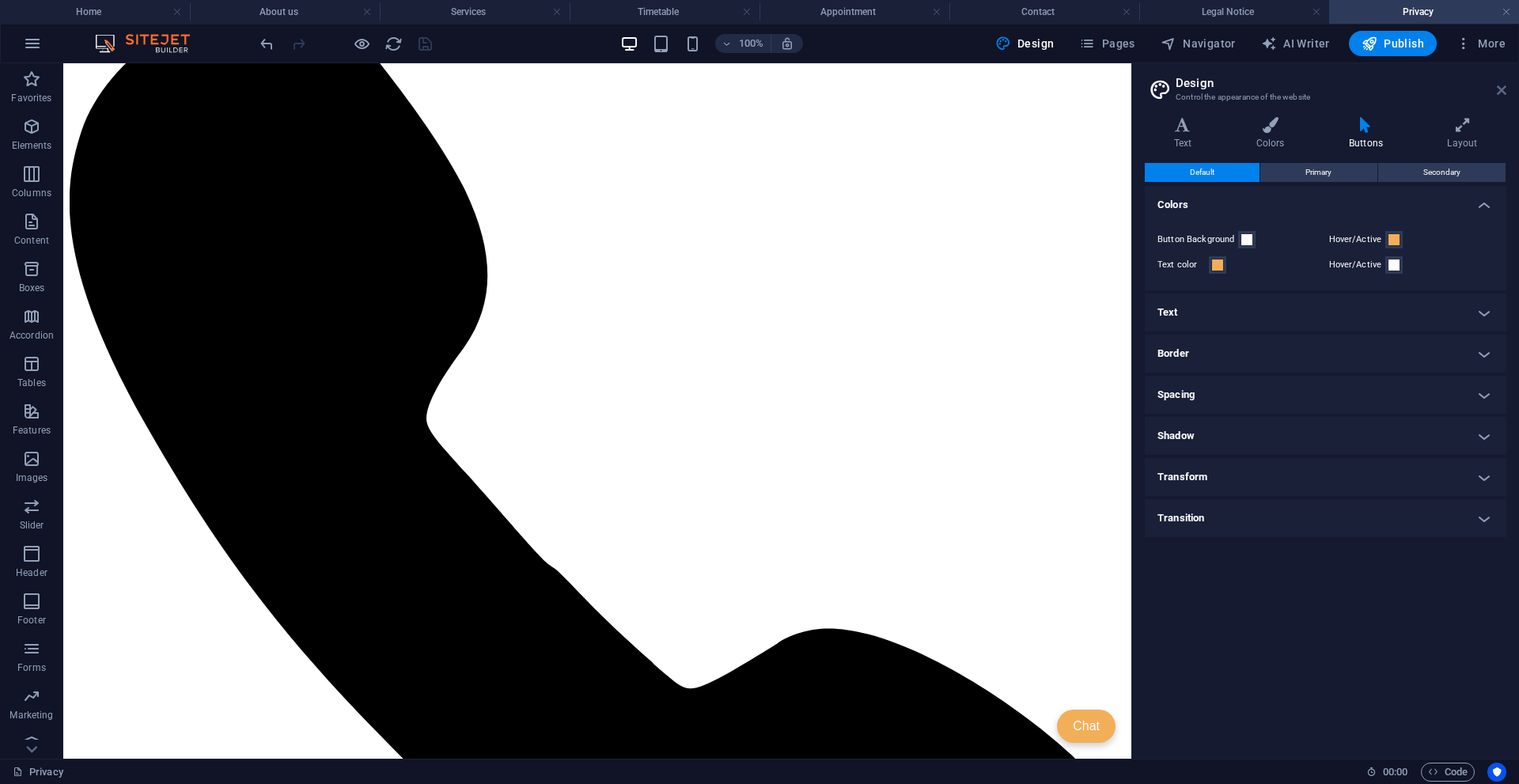
drag, startPoint x: 1500, startPoint y: 94, endPoint x: 1312, endPoint y: 45, distance: 194.3
click at [1275, 94] on icon at bounding box center [1502, 90] width 9 height 12
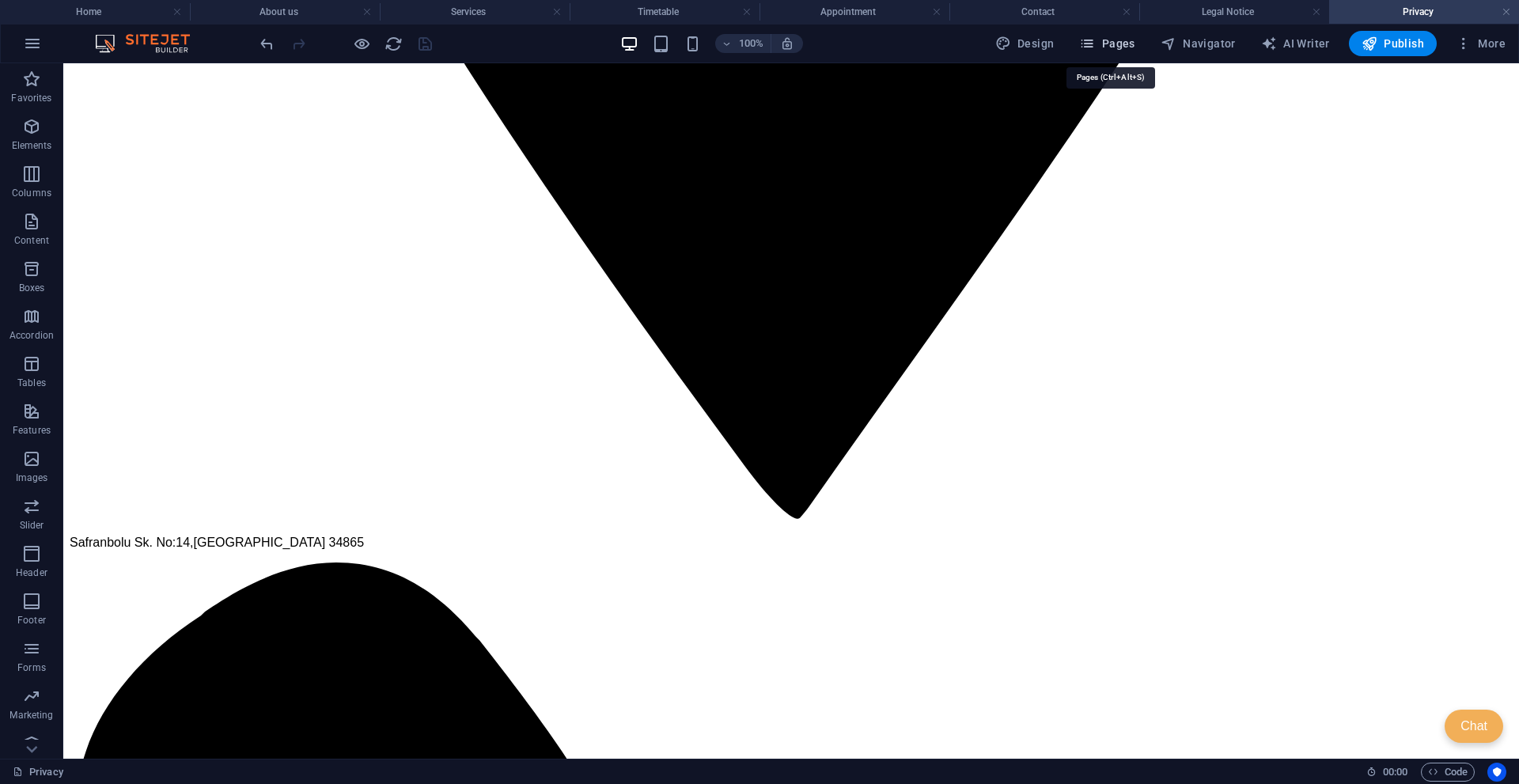
click at [1117, 48] on span "Pages" at bounding box center [1107, 43] width 56 height 16
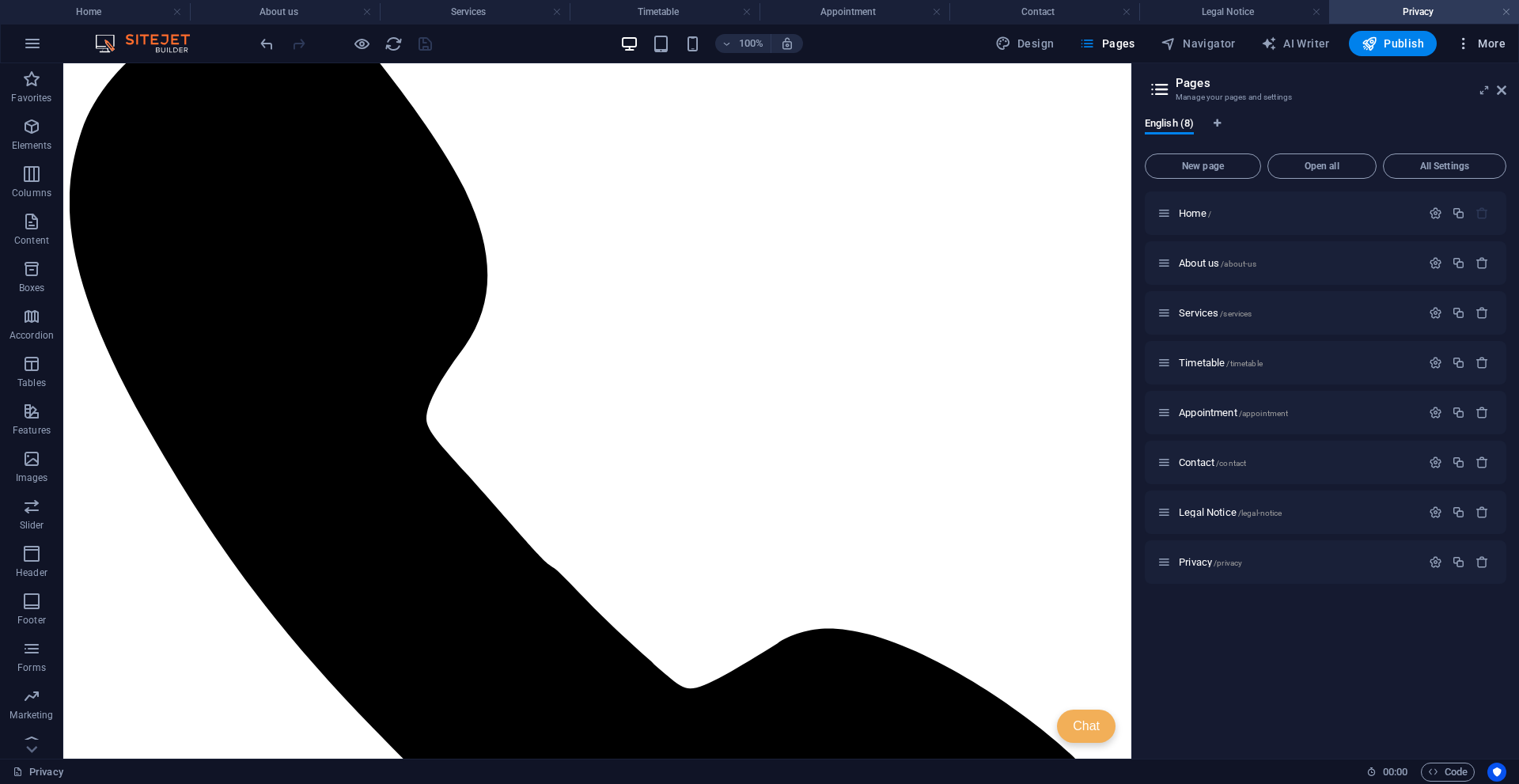
click at [1275, 49] on span "More" at bounding box center [1480, 43] width 50 height 16
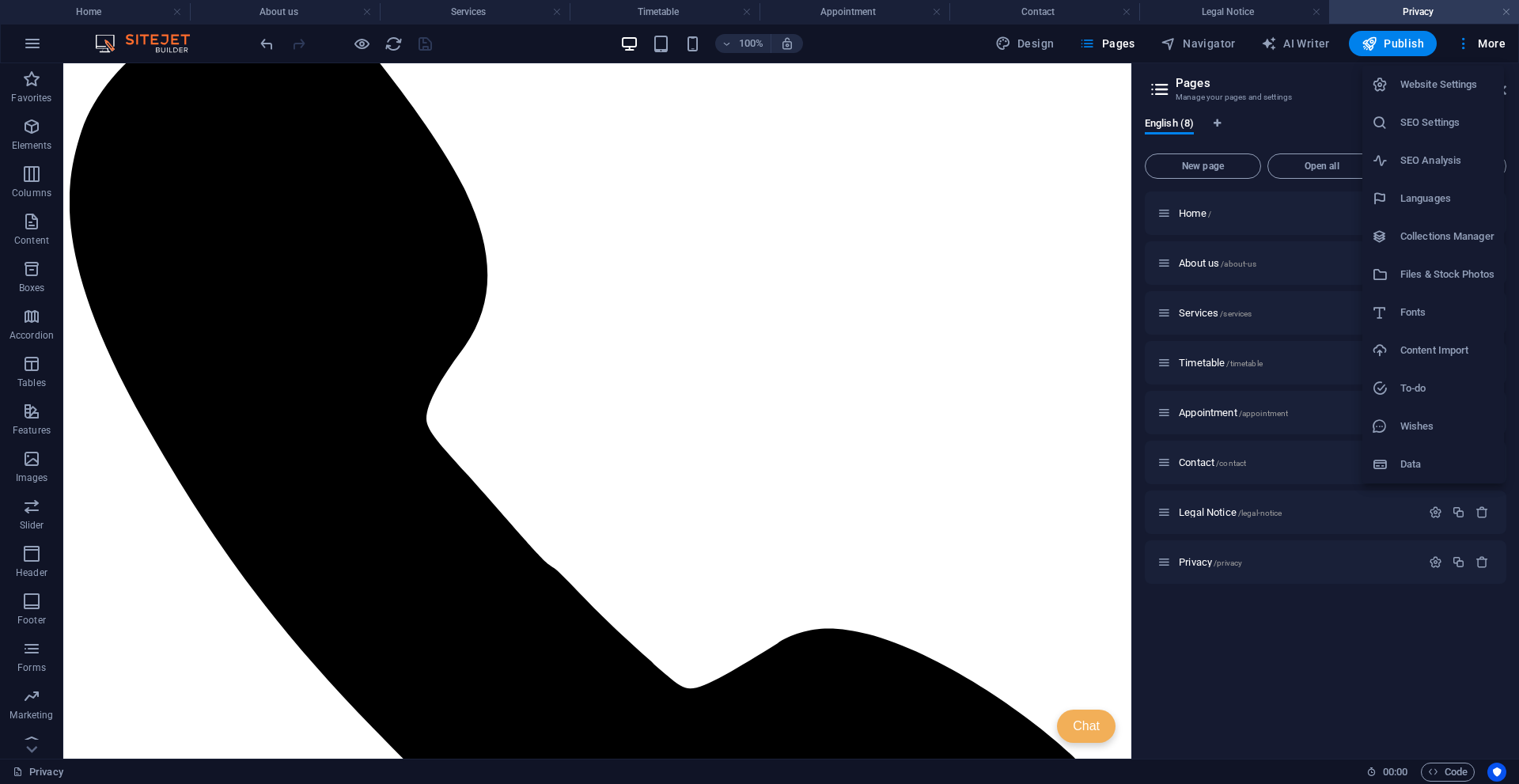
click at [1275, 84] on h6 "Website Settings" at bounding box center [1448, 85] width 94 height 19
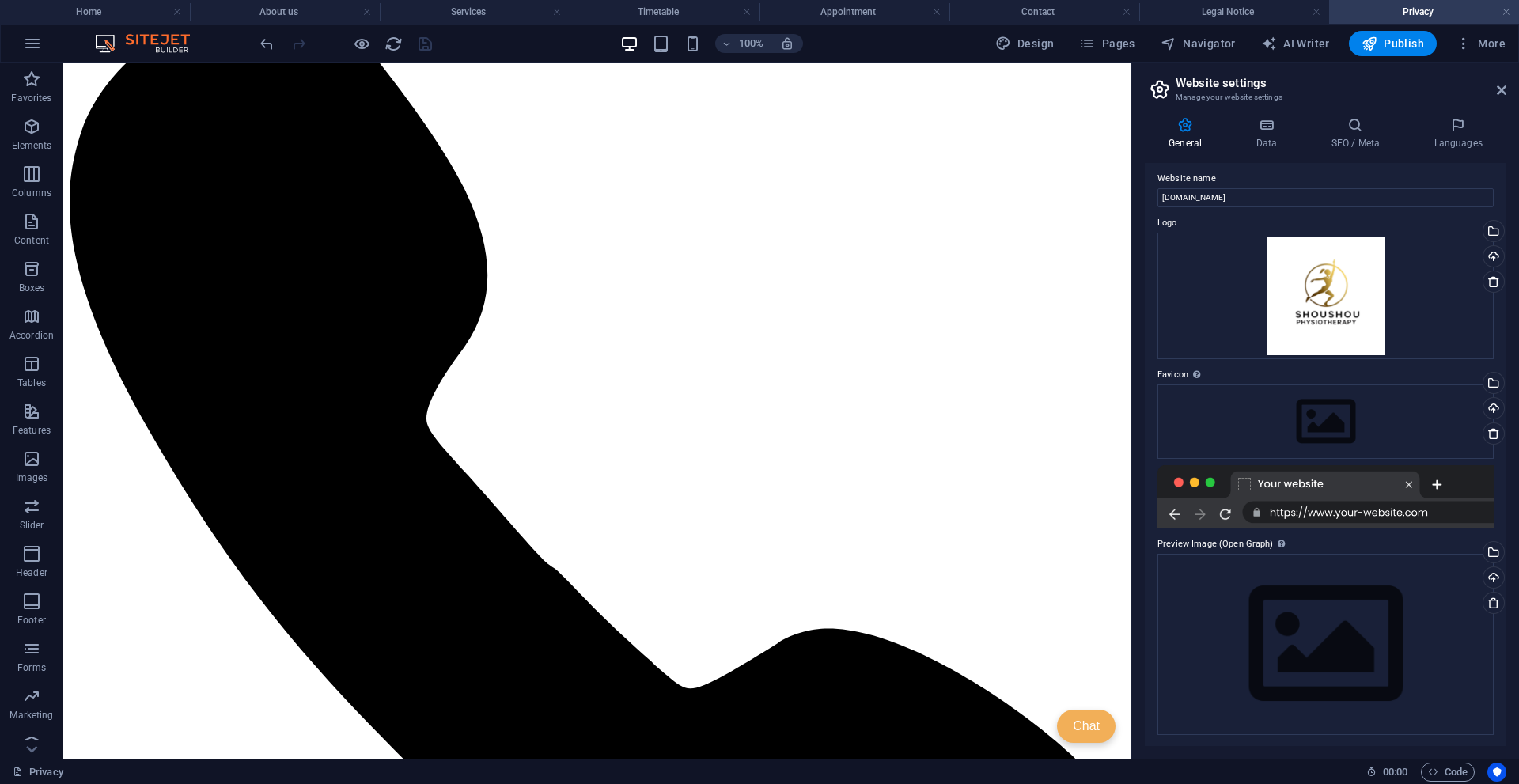
scroll to position [8, 0]
click at [1275, 407] on div "Drag files here, click to choose files or select files from Files or our free s…" at bounding box center [1326, 420] width 336 height 75
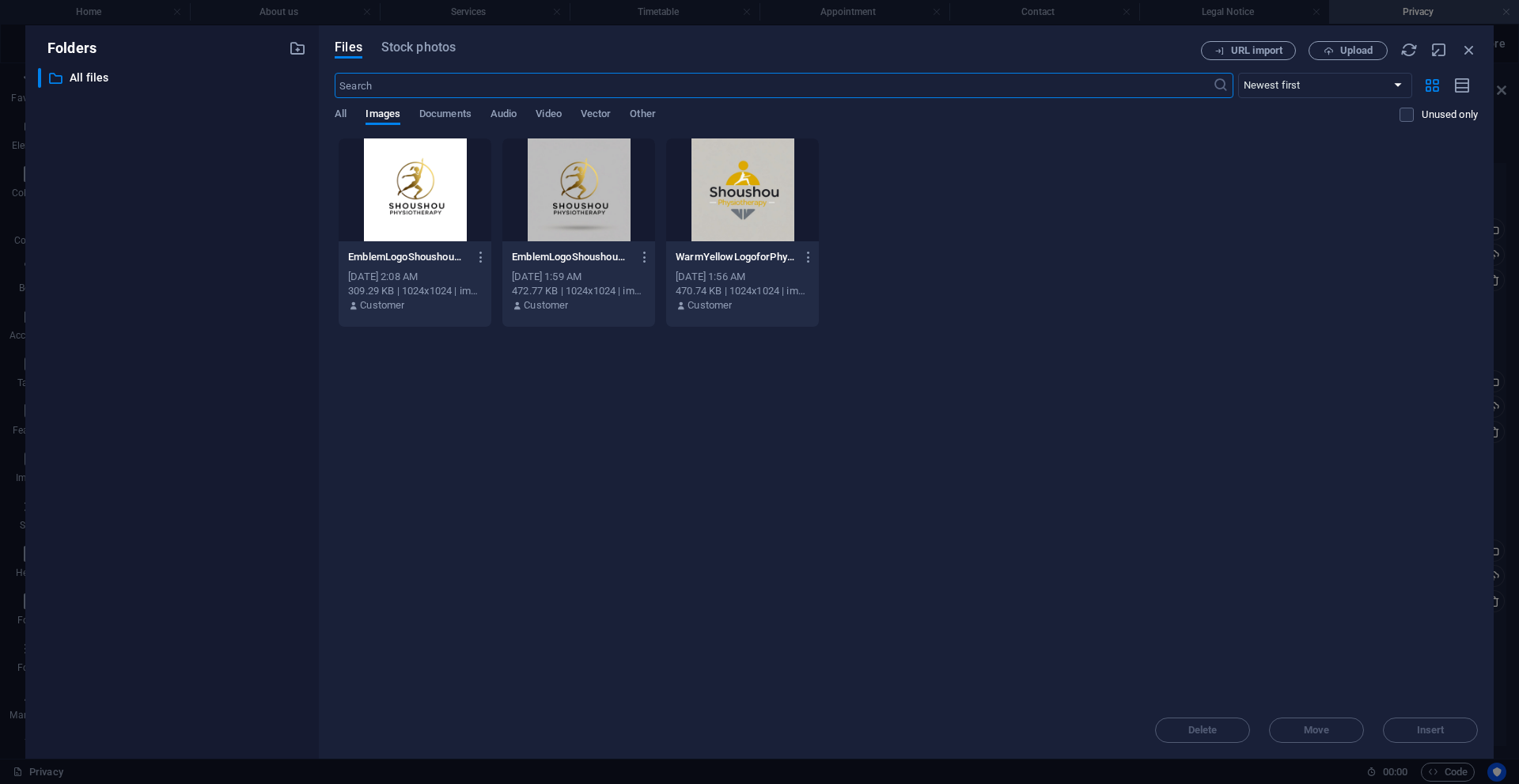
scroll to position [1563, 0]
click at [1275, 49] on span "Upload" at bounding box center [1357, 51] width 32 height 9
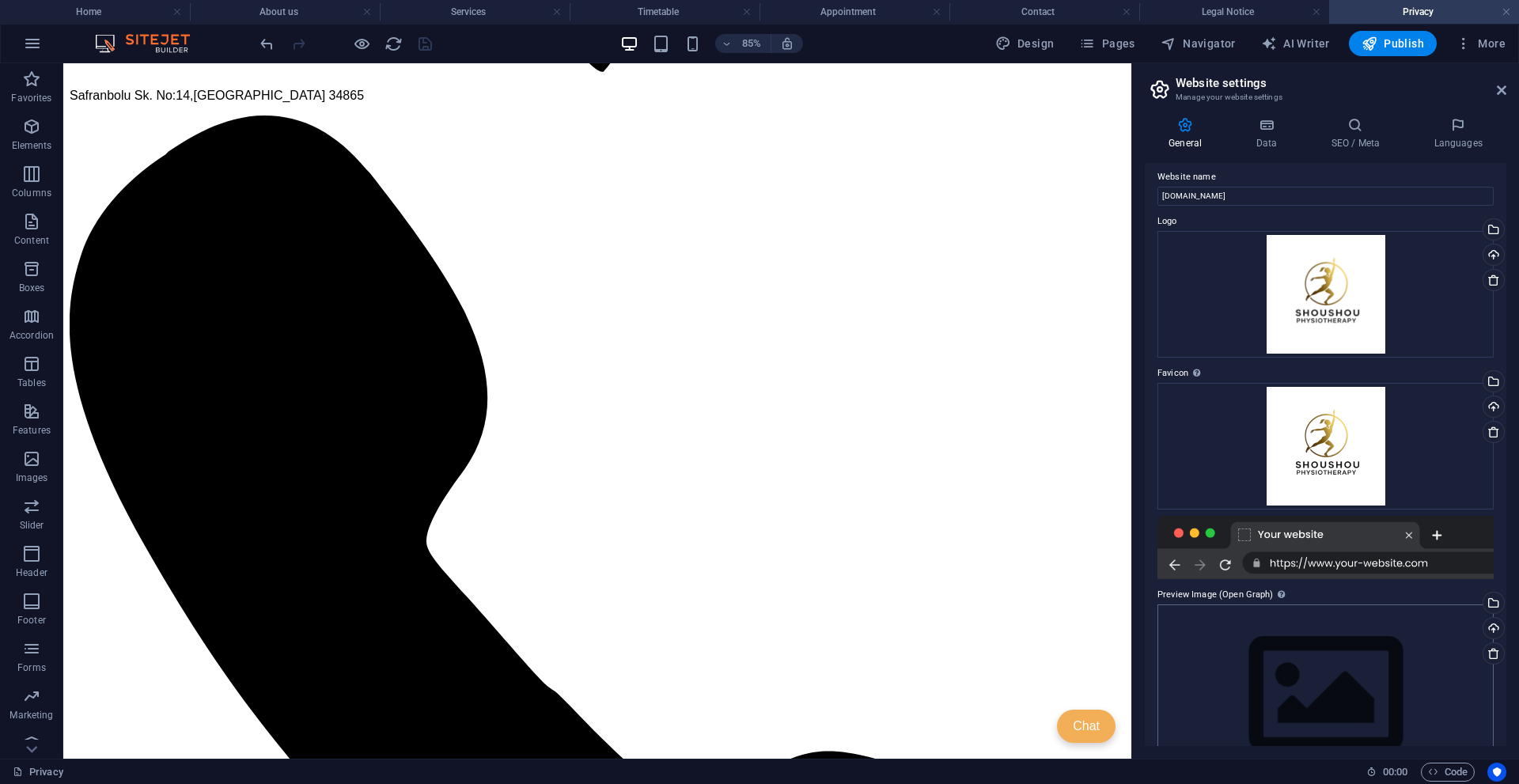
scroll to position [1686, 0]
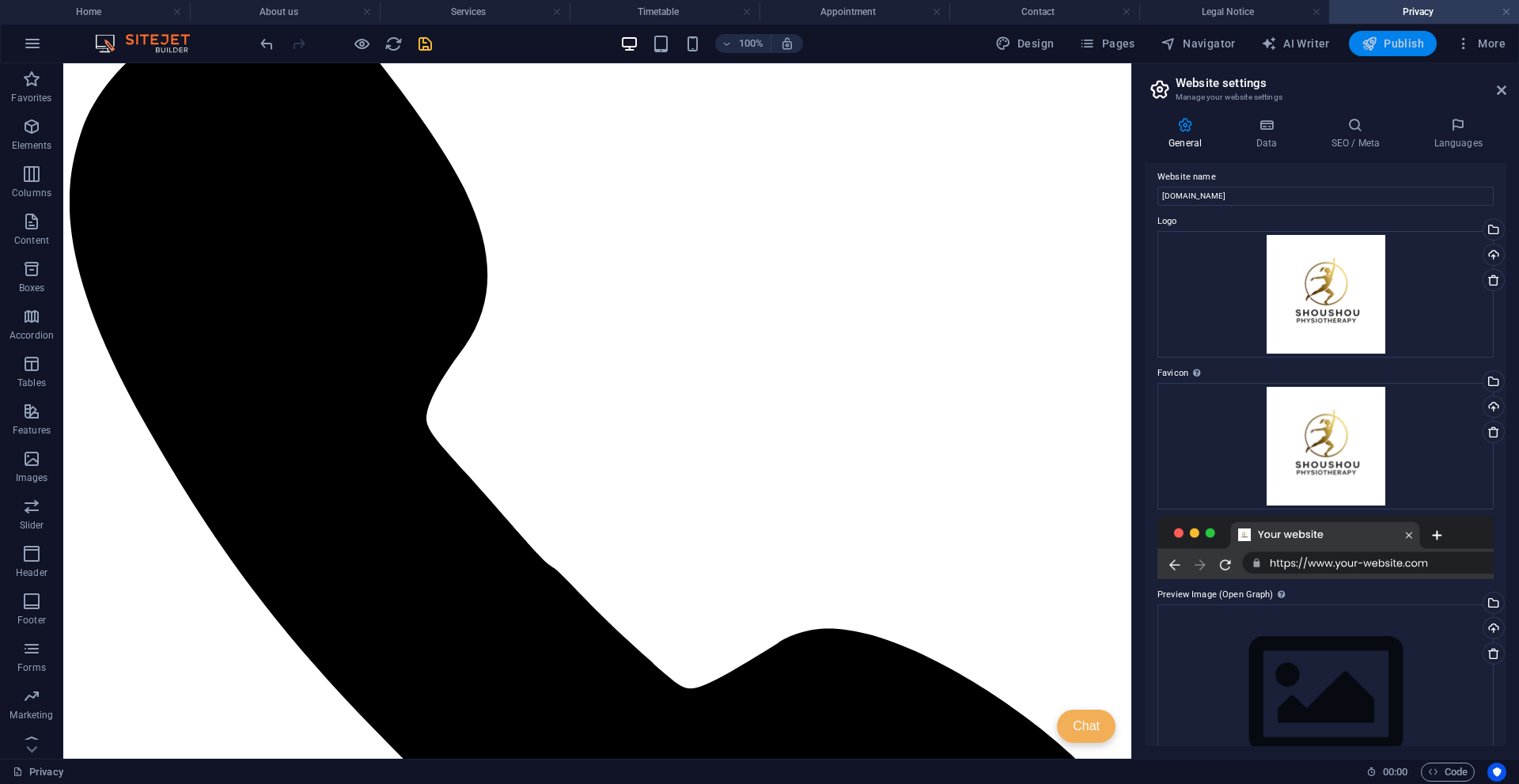
click at [1275, 42] on span "Publish" at bounding box center [1394, 43] width 62 height 16
